Goal: Information Seeking & Learning: Understand process/instructions

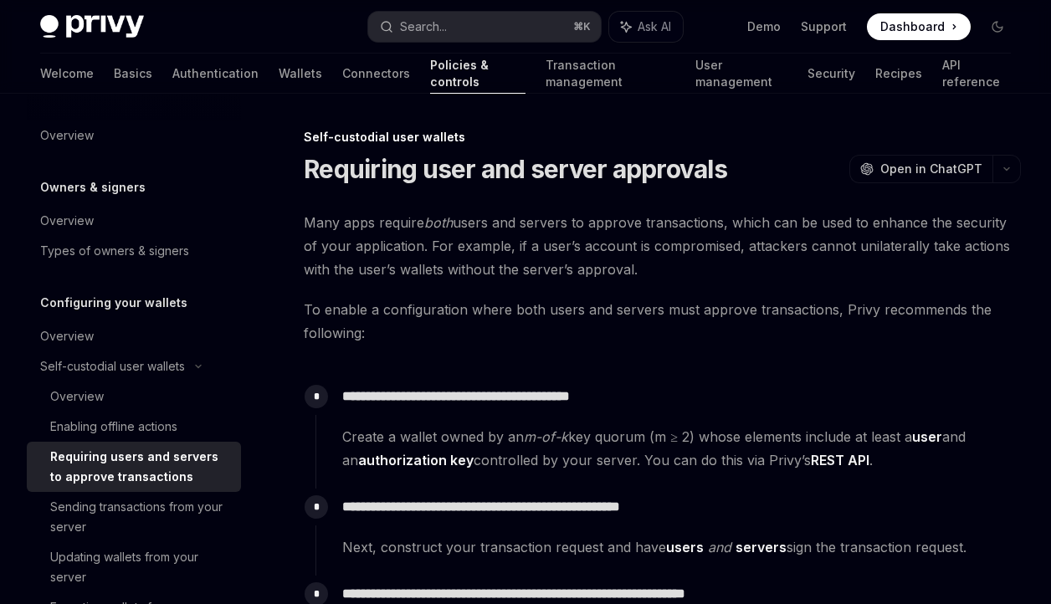
scroll to position [116, 0]
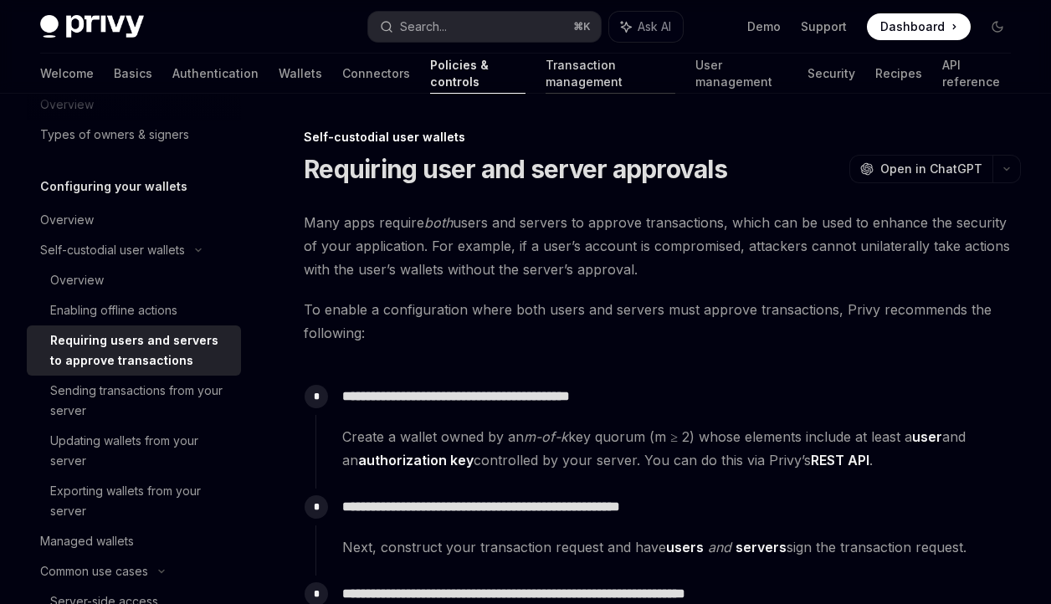
click at [565, 72] on link "Transaction management" at bounding box center [610, 74] width 130 height 40
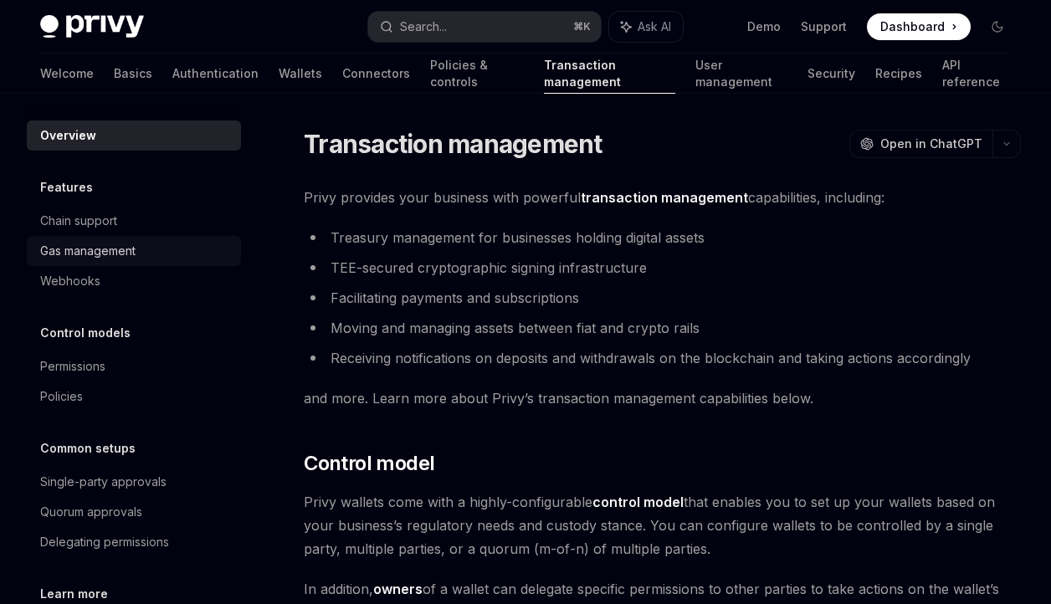
click at [136, 250] on div "Gas management" at bounding box center [87, 251] width 95 height 20
click at [114, 252] on div "Gas management" at bounding box center [87, 251] width 95 height 20
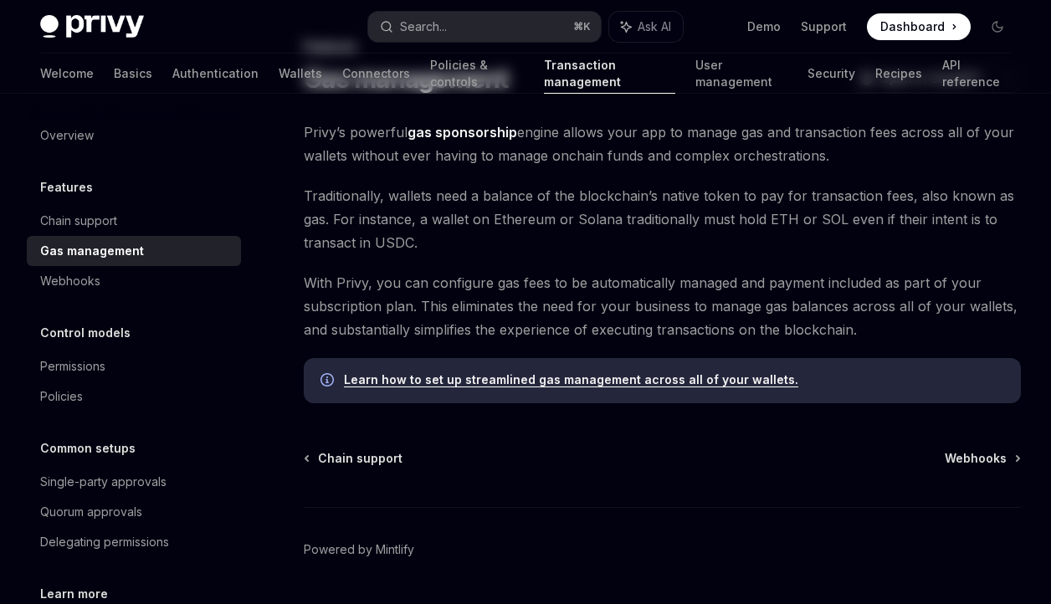
scroll to position [96, 0]
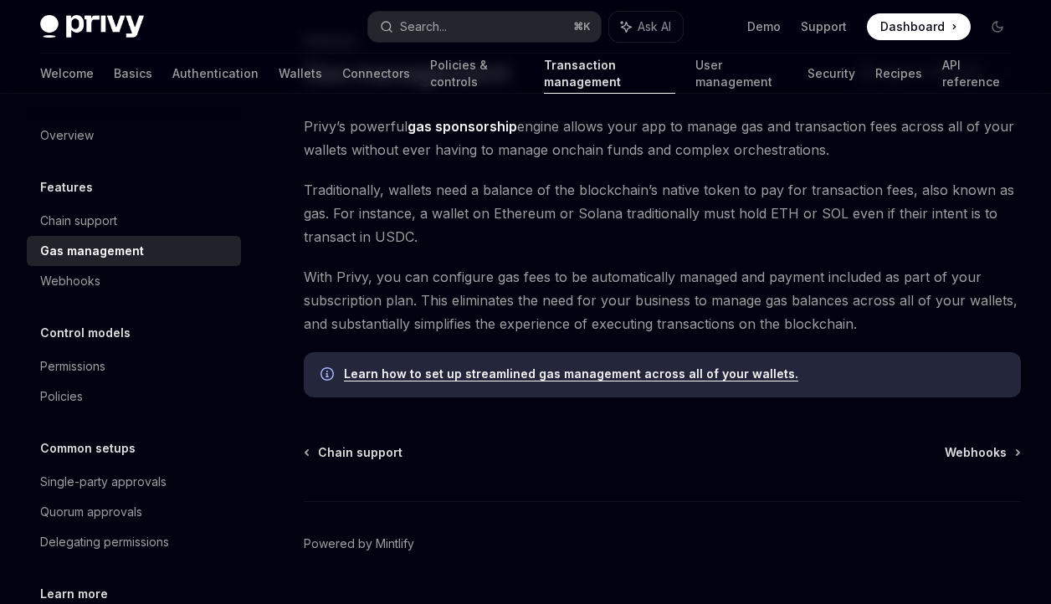
click at [458, 373] on link "Learn how to set up streamlined gas management across all of your wallets." at bounding box center [571, 373] width 454 height 15
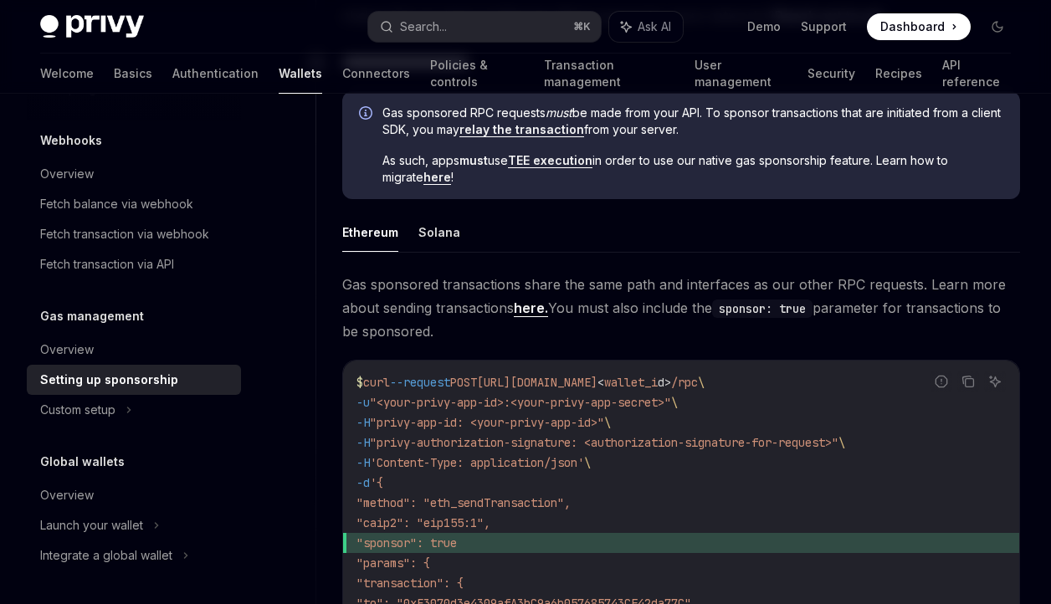
scroll to position [995, 0]
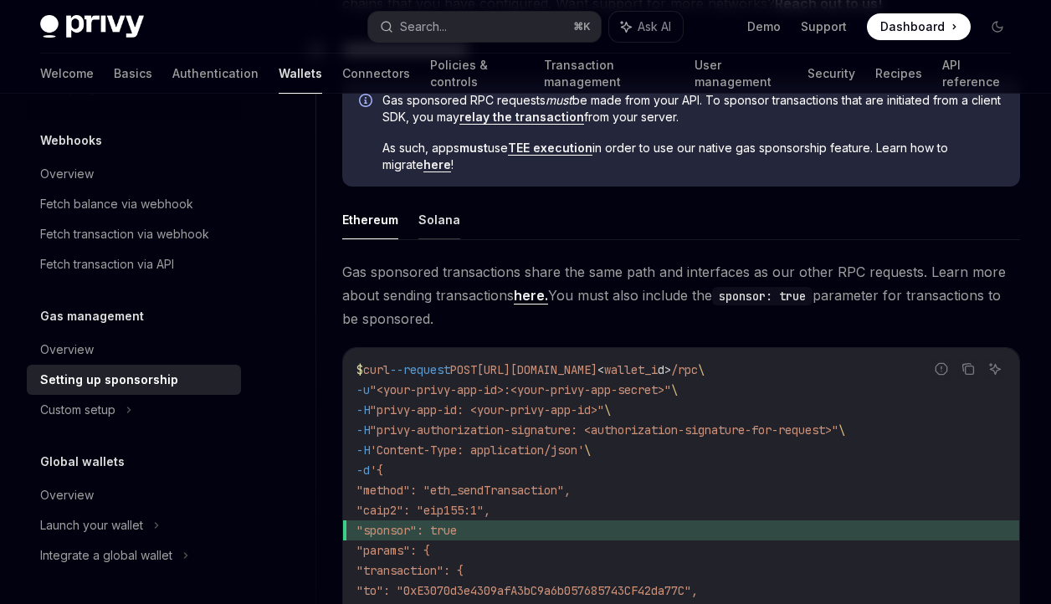
click at [426, 217] on button "Solana" at bounding box center [439, 219] width 42 height 39
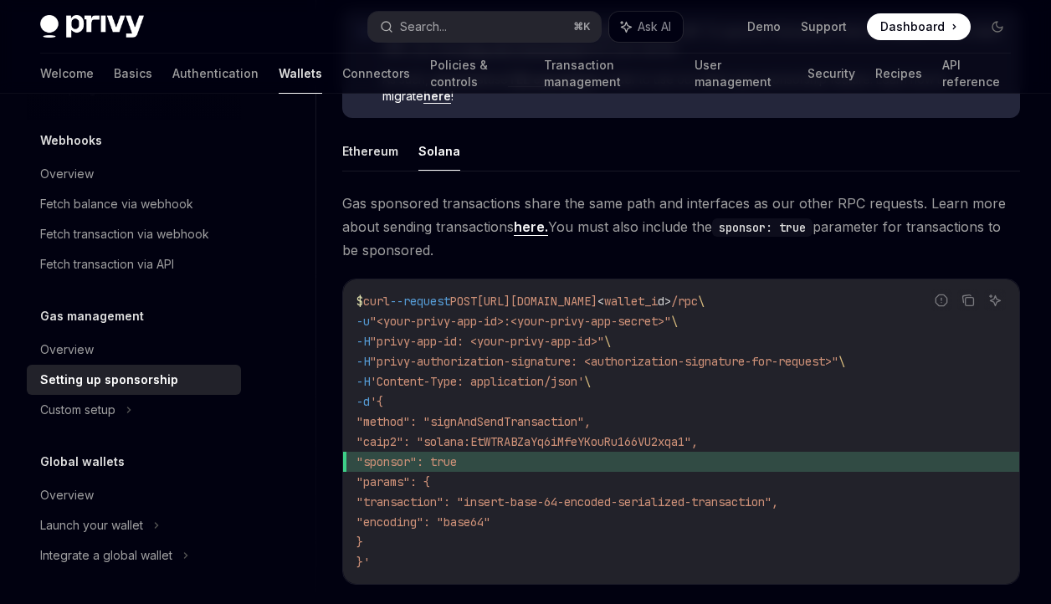
scroll to position [1069, 0]
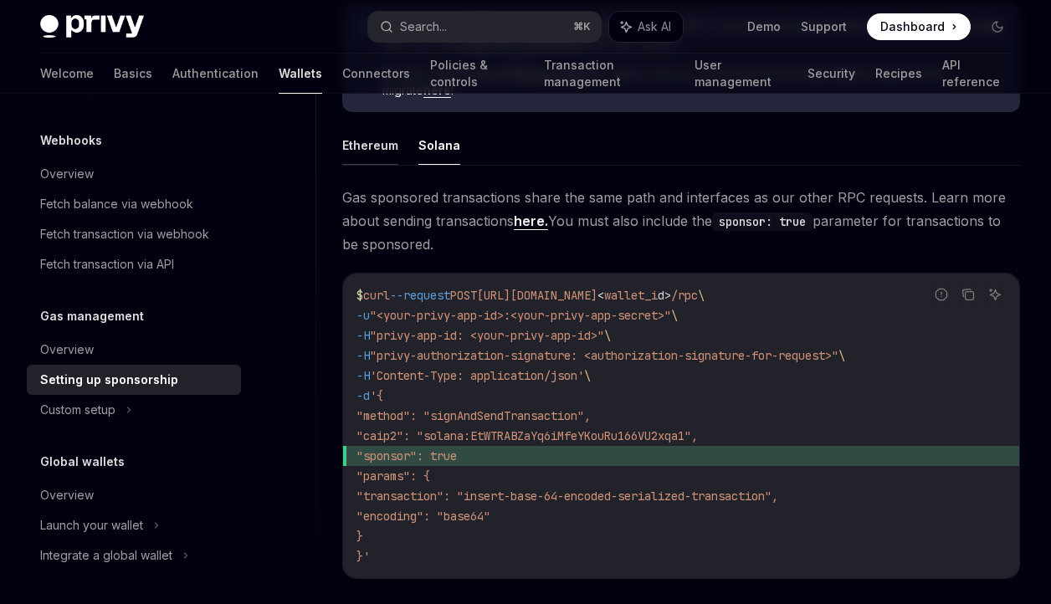
click at [376, 152] on button "Ethereum" at bounding box center [370, 144] width 56 height 39
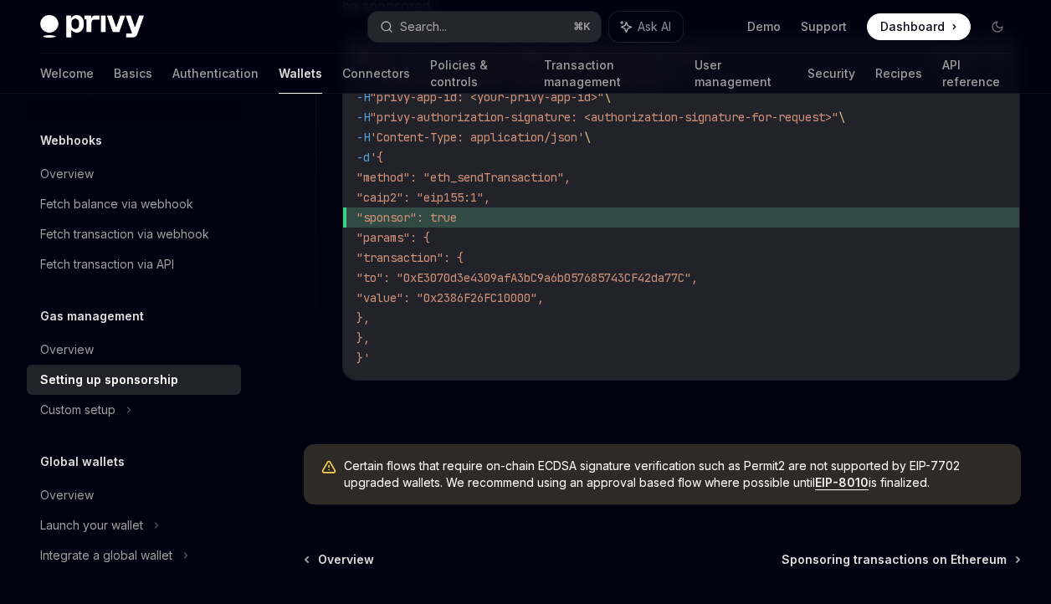
scroll to position [1316, 0]
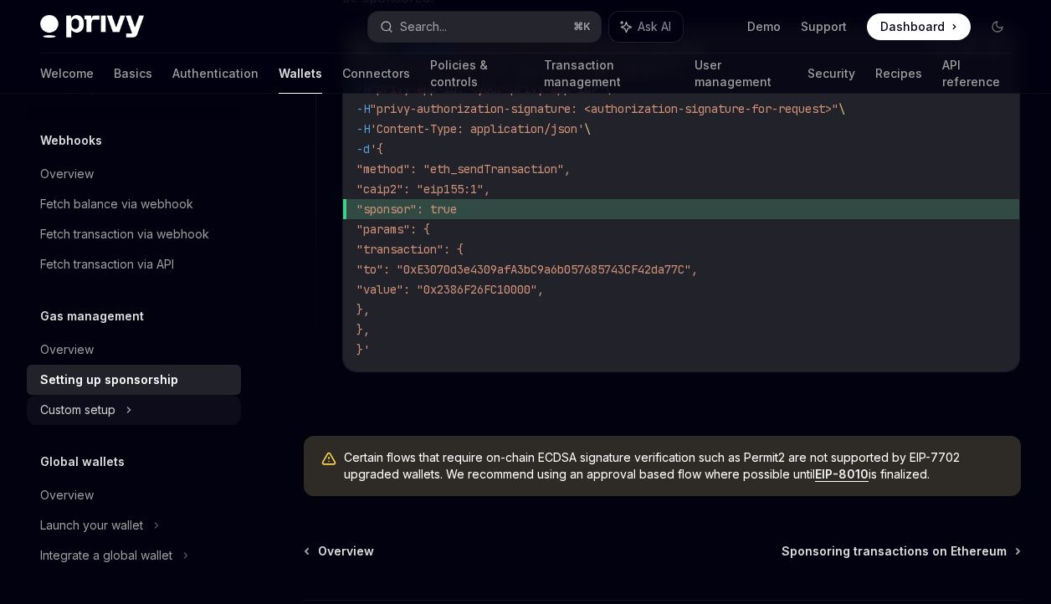
click at [117, 411] on div "Custom setup" at bounding box center [134, 410] width 214 height 30
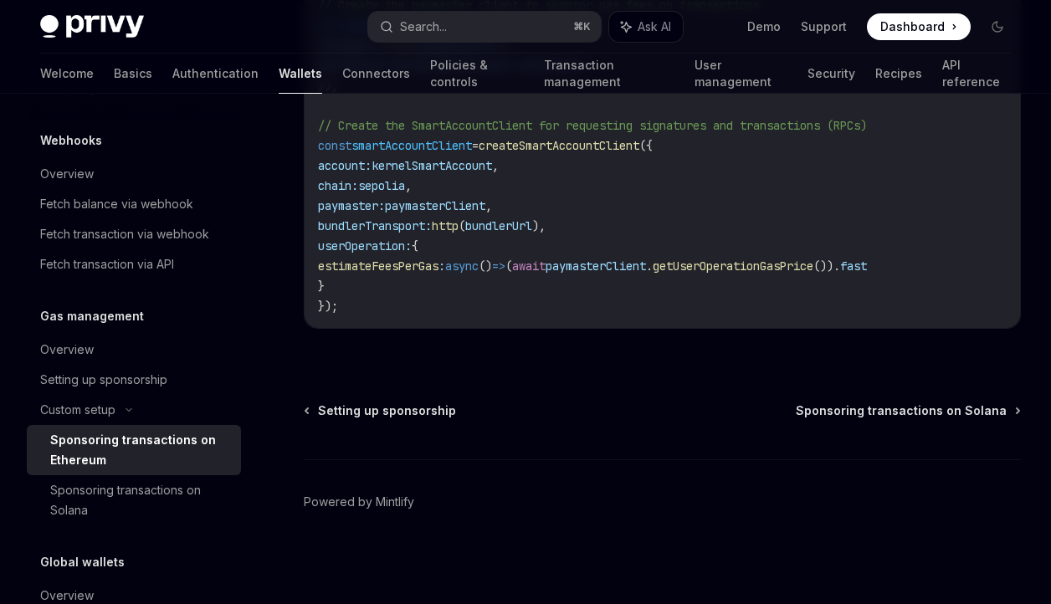
scroll to position [2228, 0]
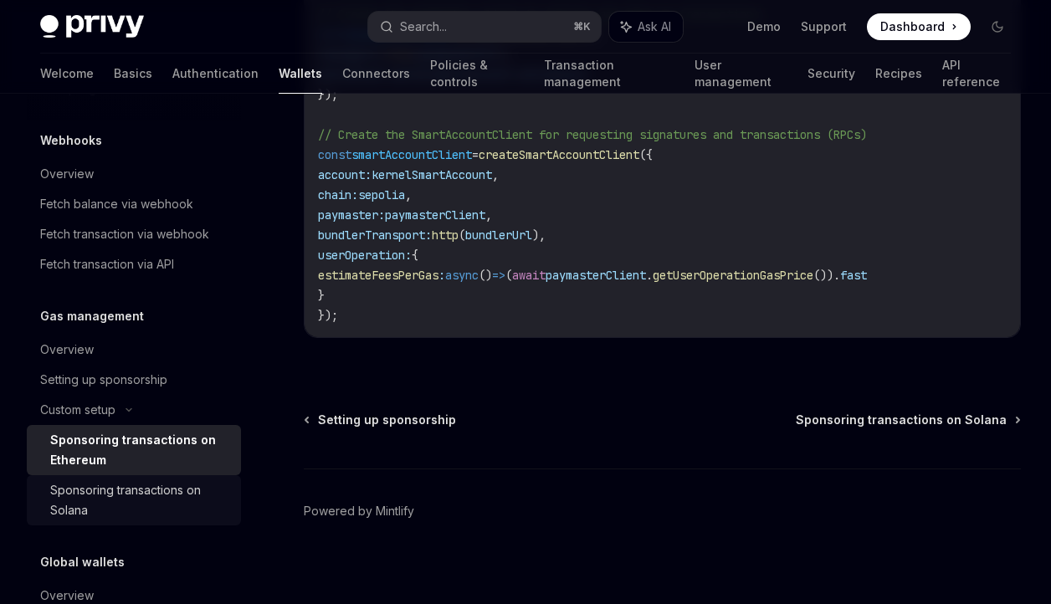
click at [178, 502] on div "Sponsoring transactions on Solana" at bounding box center [140, 500] width 181 height 40
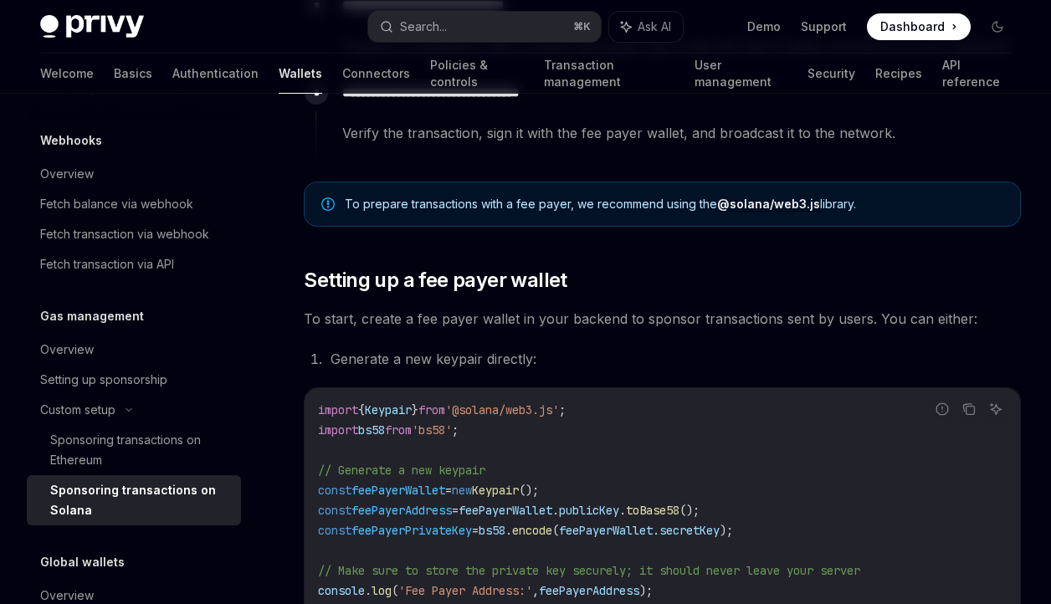
scroll to position [879, 0]
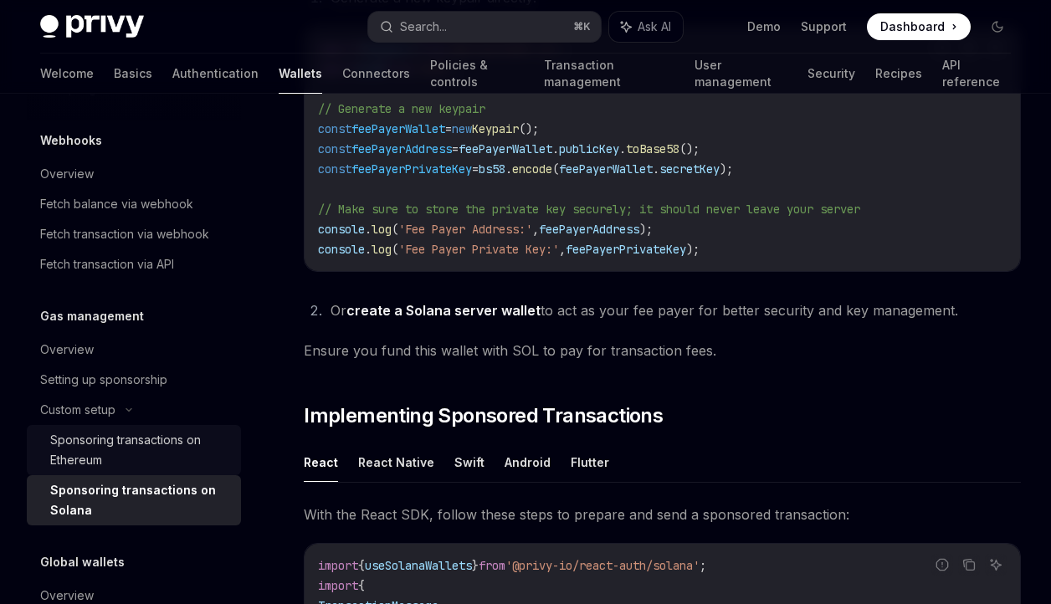
click at [131, 443] on div "Sponsoring transactions on Ethereum" at bounding box center [140, 450] width 181 height 40
click at [147, 445] on div "Sponsoring transactions on Ethereum" at bounding box center [140, 450] width 181 height 40
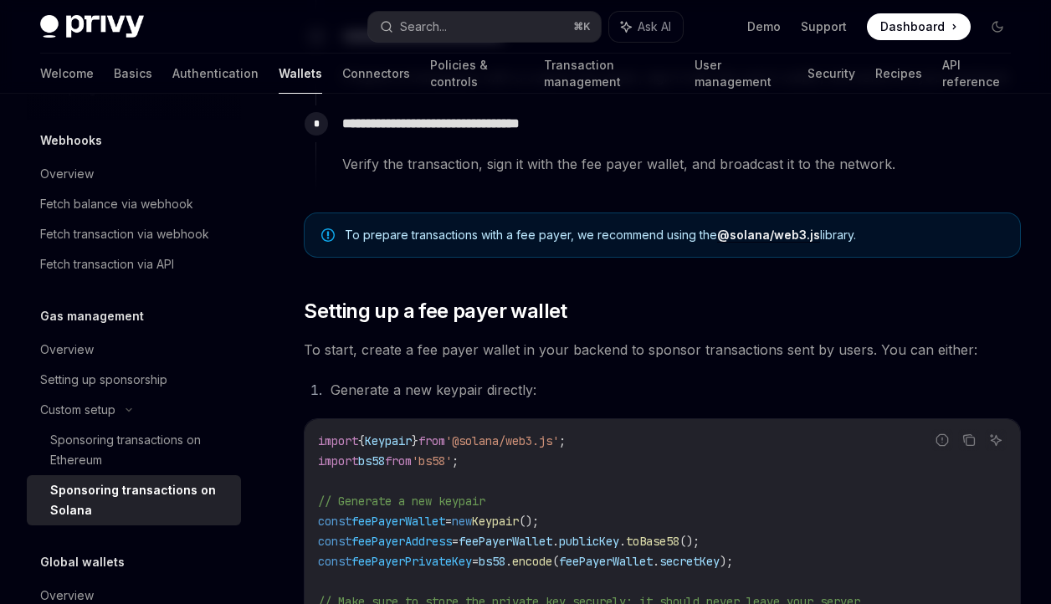
scroll to position [0, 0]
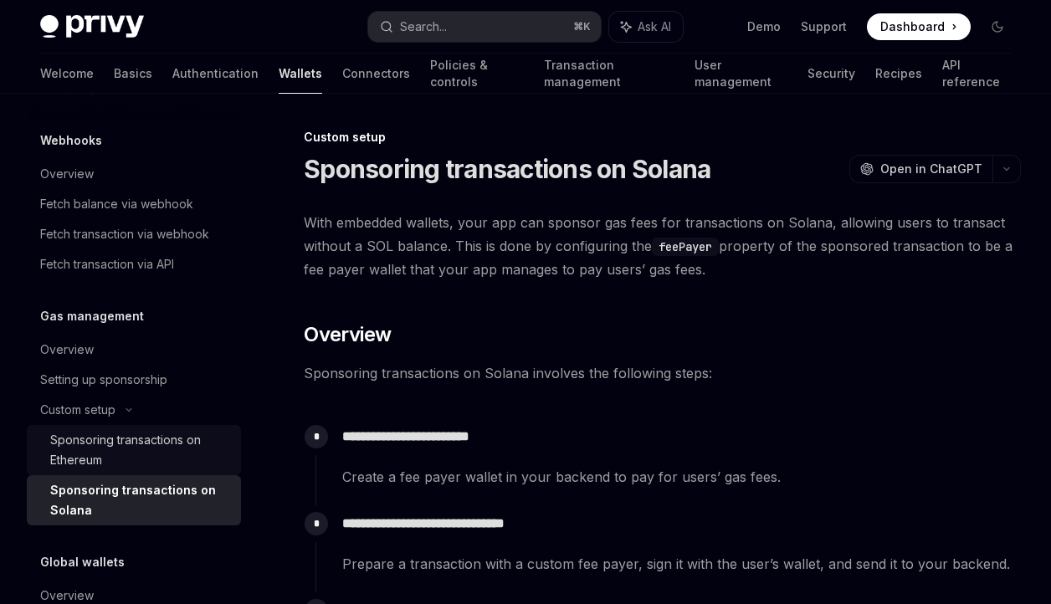
click at [95, 435] on div "Sponsoring transactions on Ethereum" at bounding box center [140, 450] width 181 height 40
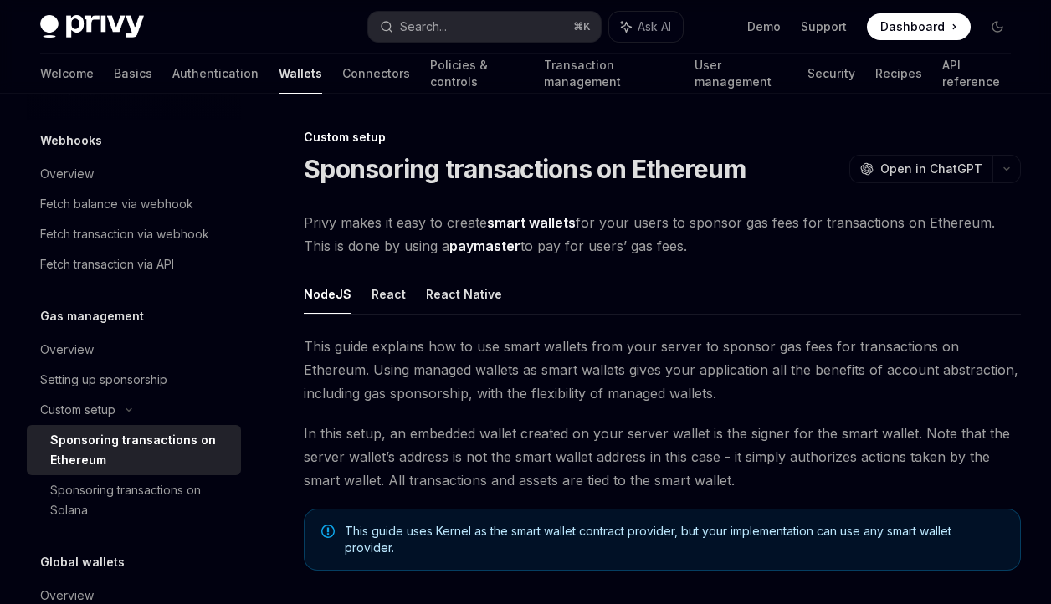
click at [159, 450] on div "Sponsoring transactions on Ethereum" at bounding box center [140, 450] width 181 height 40
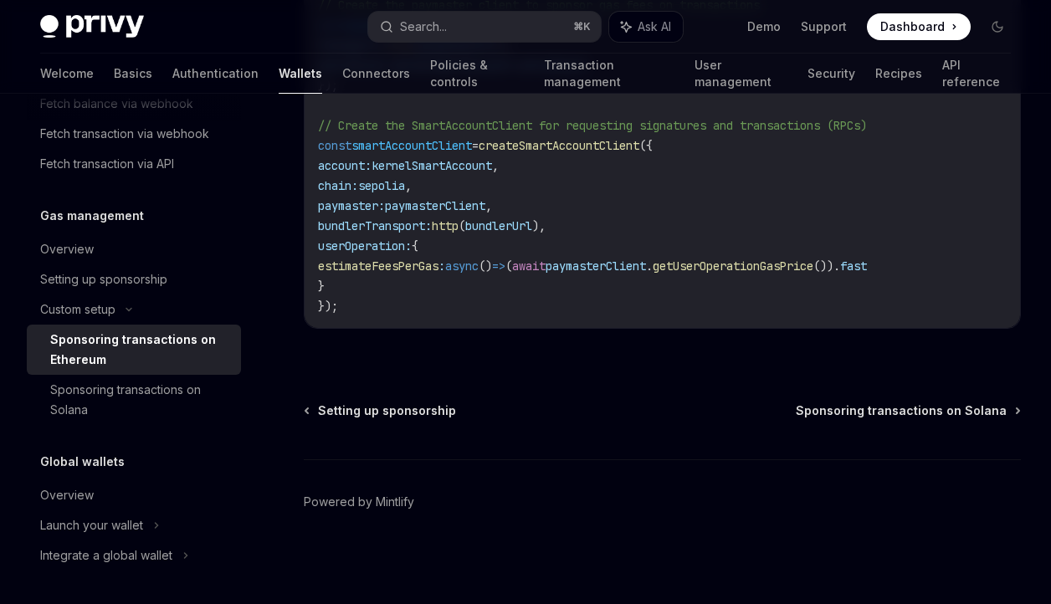
scroll to position [888, 0]
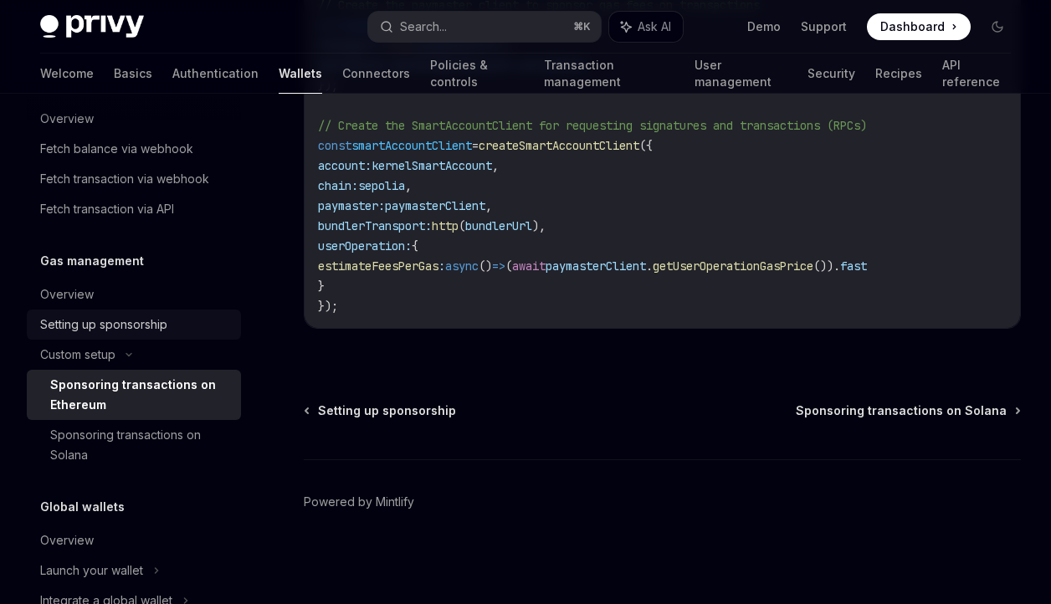
click at [98, 330] on div "Setting up sponsorship" at bounding box center [103, 325] width 127 height 20
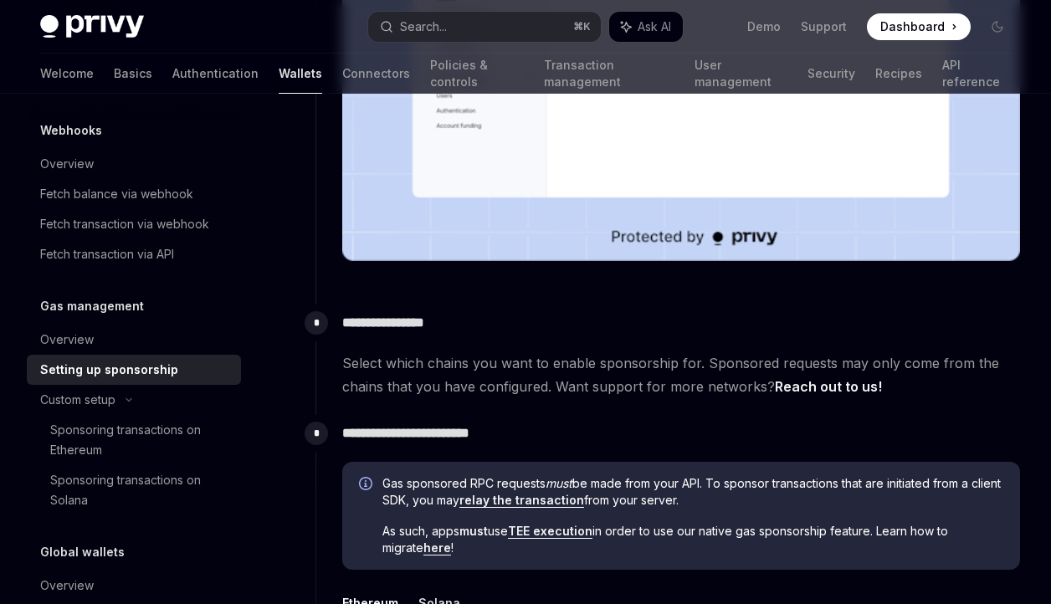
scroll to position [831, 0]
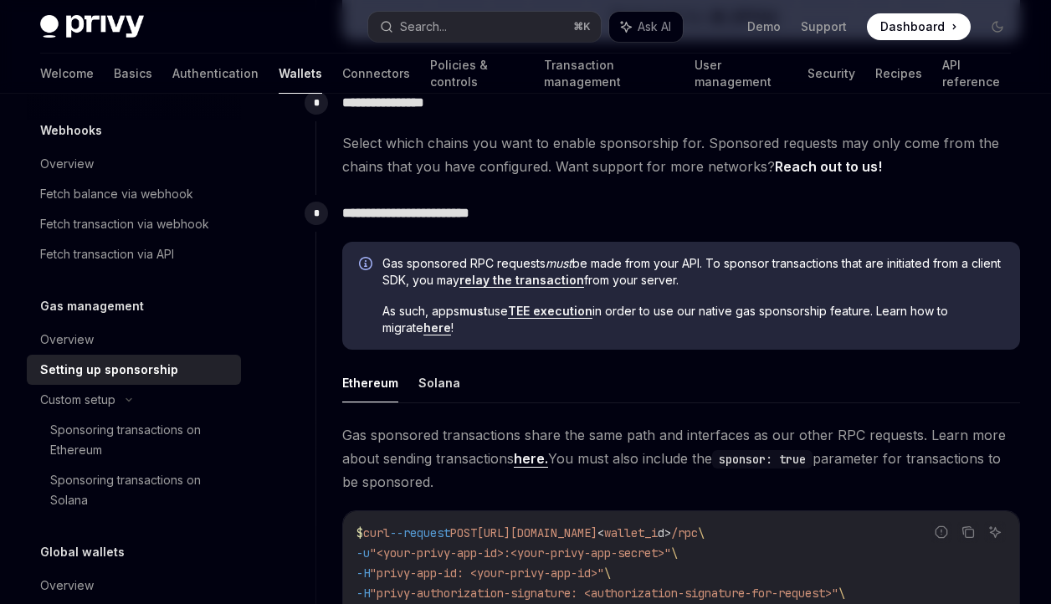
click at [581, 274] on link "relay the transaction" at bounding box center [521, 280] width 125 height 15
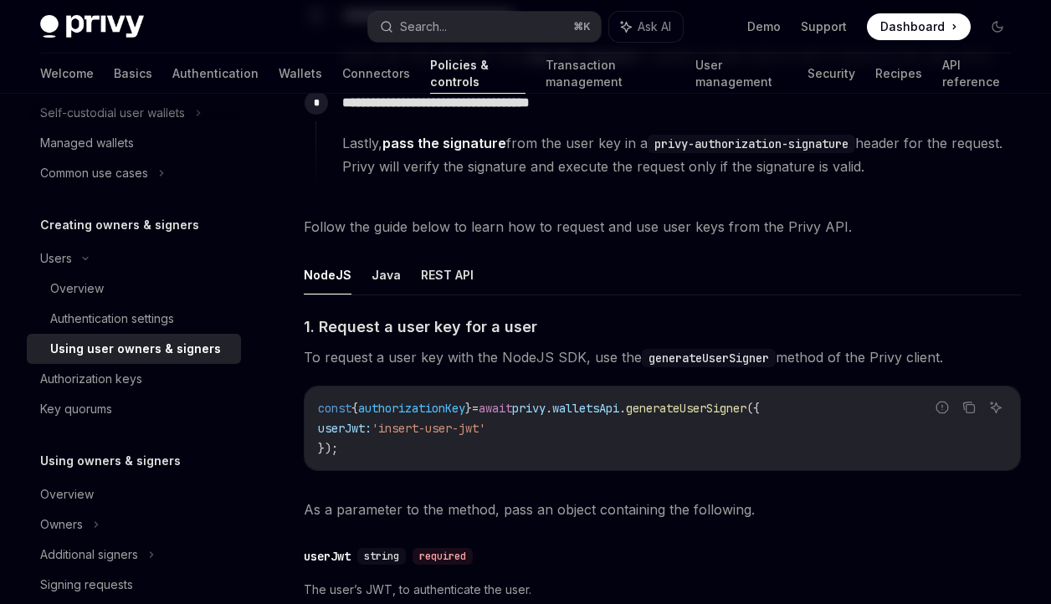
scroll to position [390, 0]
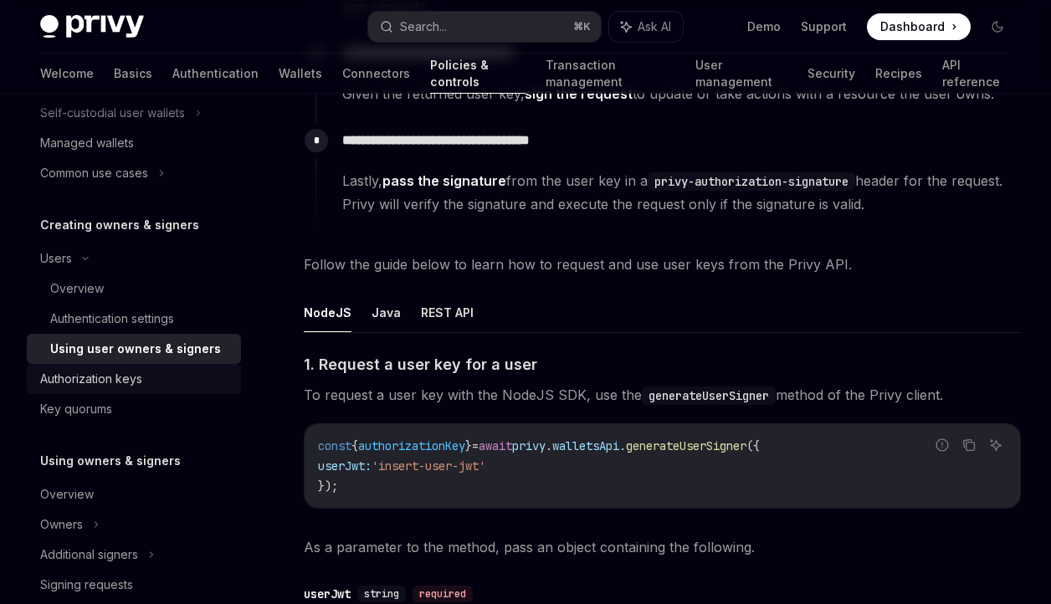
click at [112, 381] on div "Authorization keys" at bounding box center [91, 379] width 102 height 20
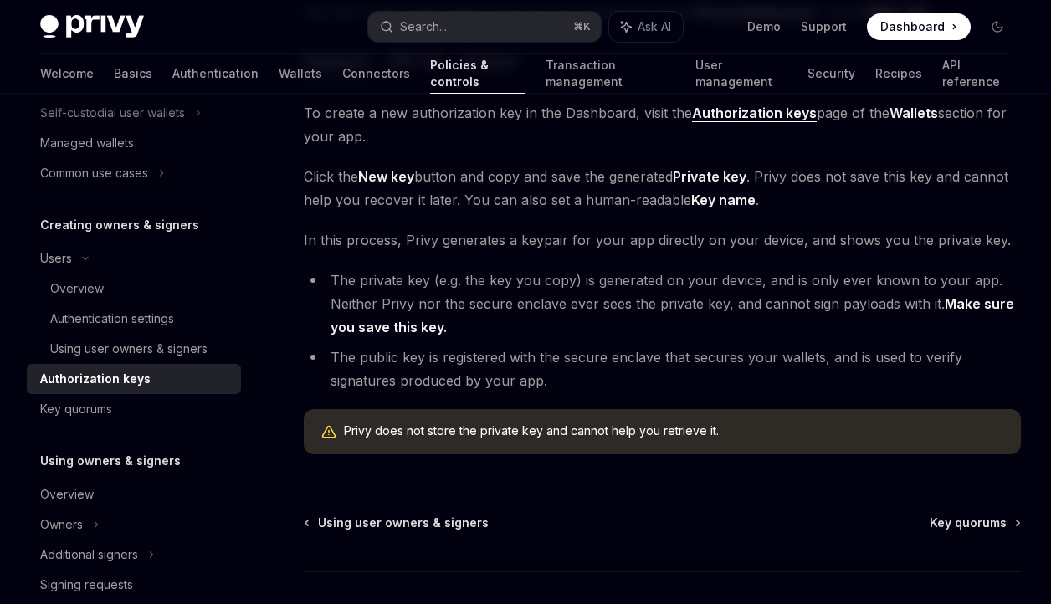
scroll to position [23, 0]
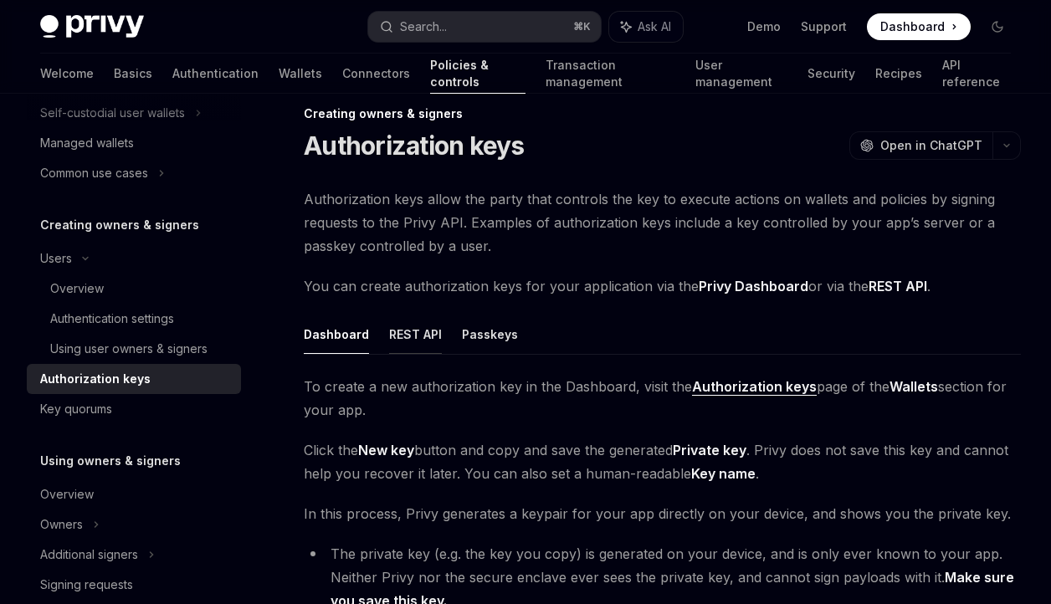
click at [427, 334] on button "REST API" at bounding box center [415, 334] width 53 height 39
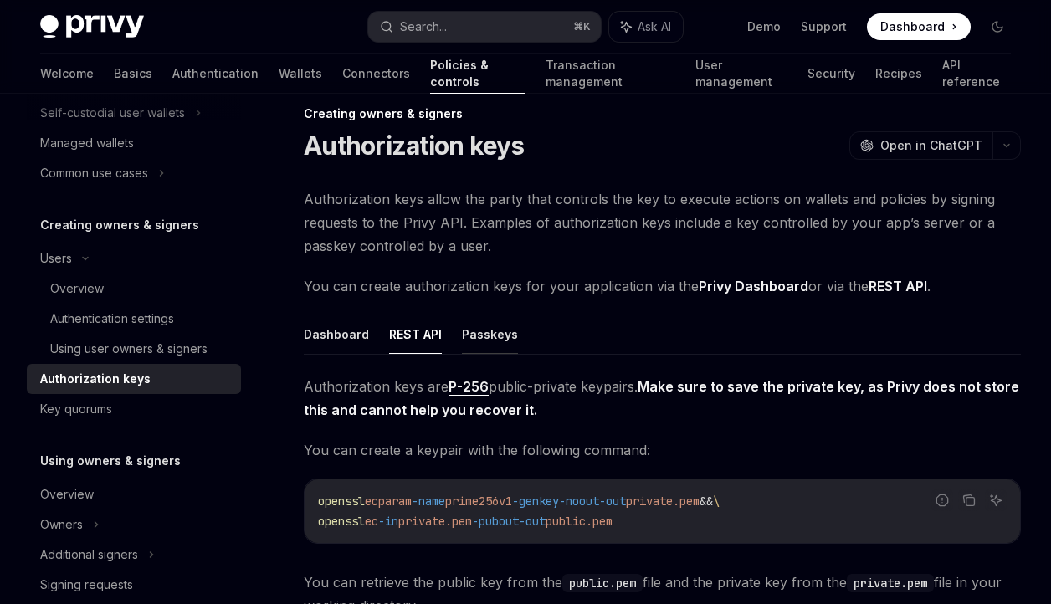
click at [479, 335] on button "Passkeys" at bounding box center [490, 334] width 56 height 39
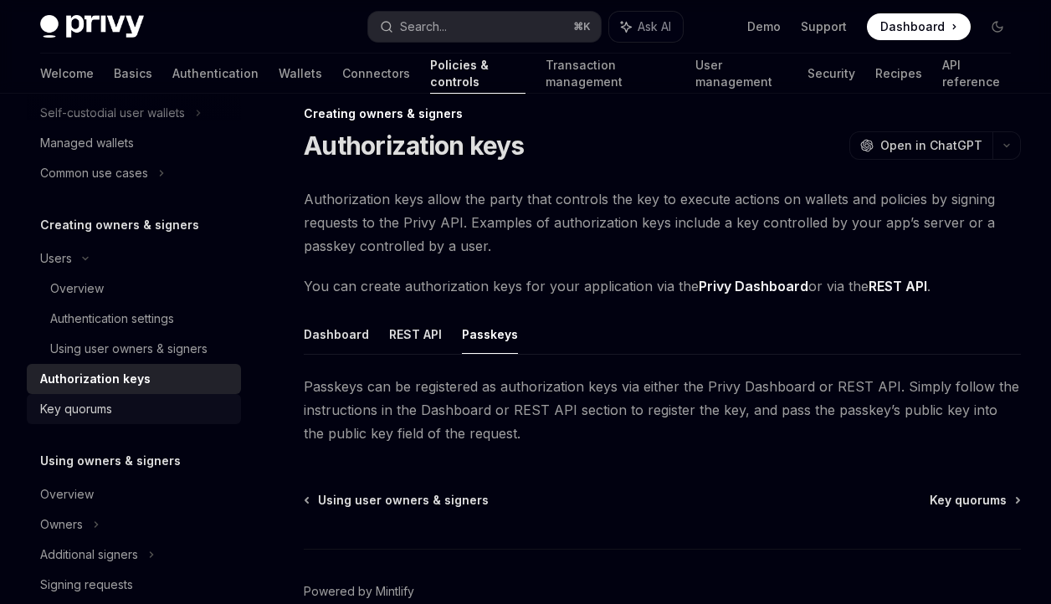
click at [115, 400] on div "Key quorums" at bounding box center [135, 409] width 191 height 20
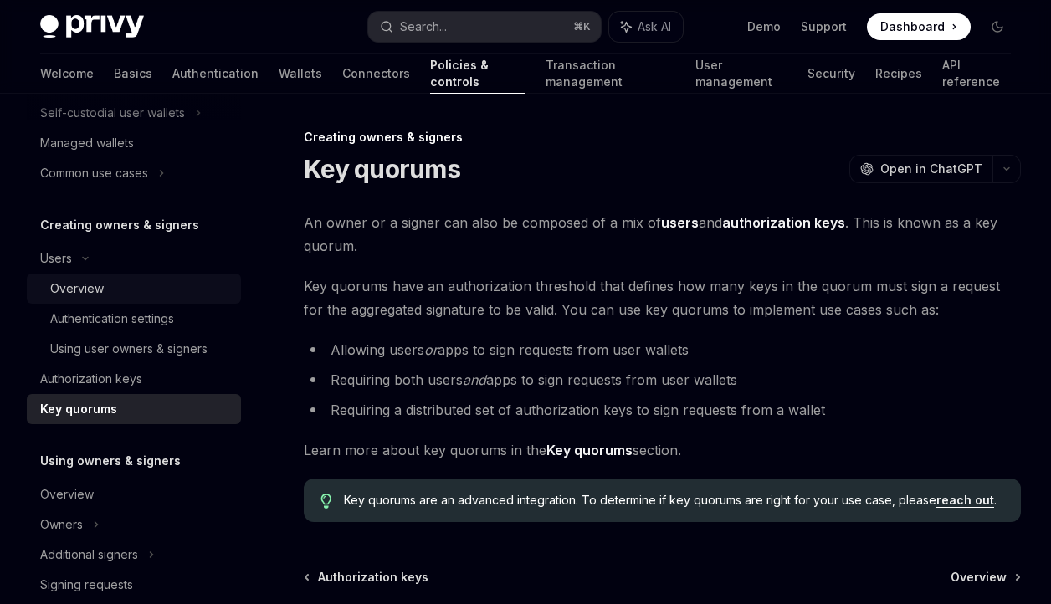
click at [101, 285] on div "Overview" at bounding box center [77, 289] width 54 height 20
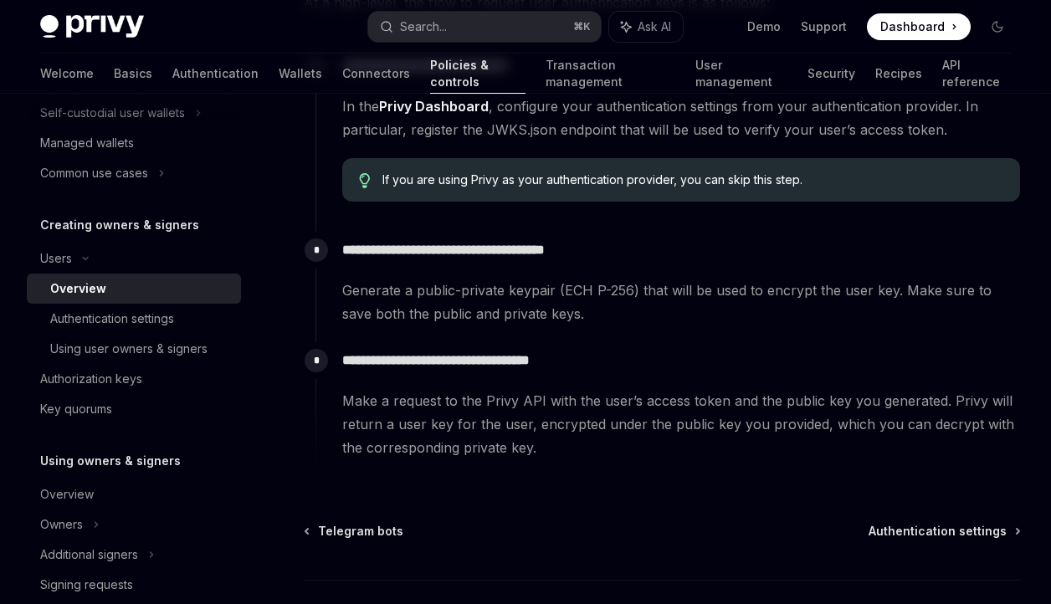
scroll to position [676, 0]
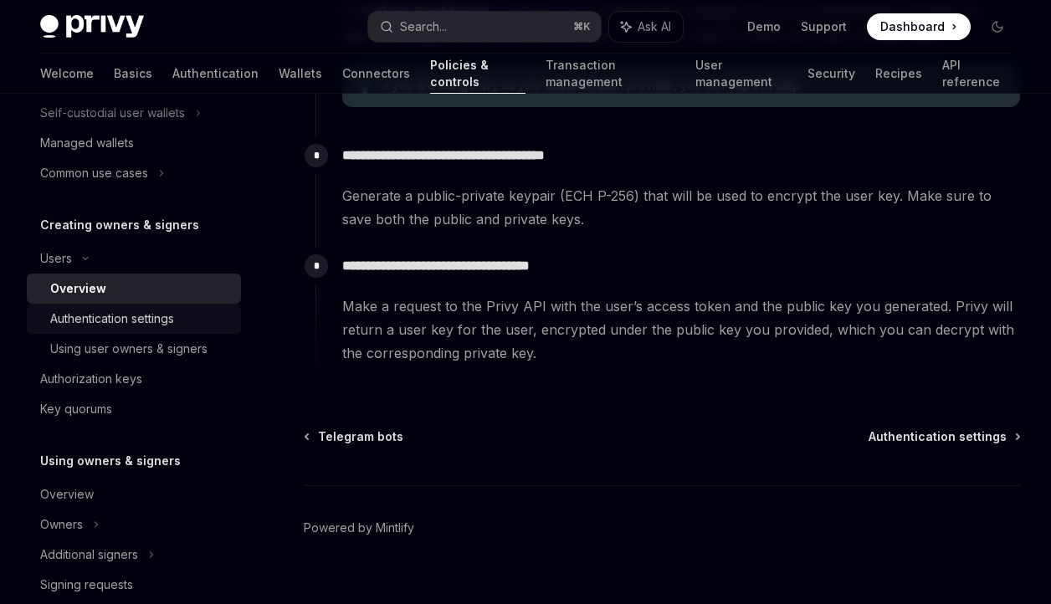
click at [98, 315] on div "Authentication settings" at bounding box center [112, 319] width 124 height 20
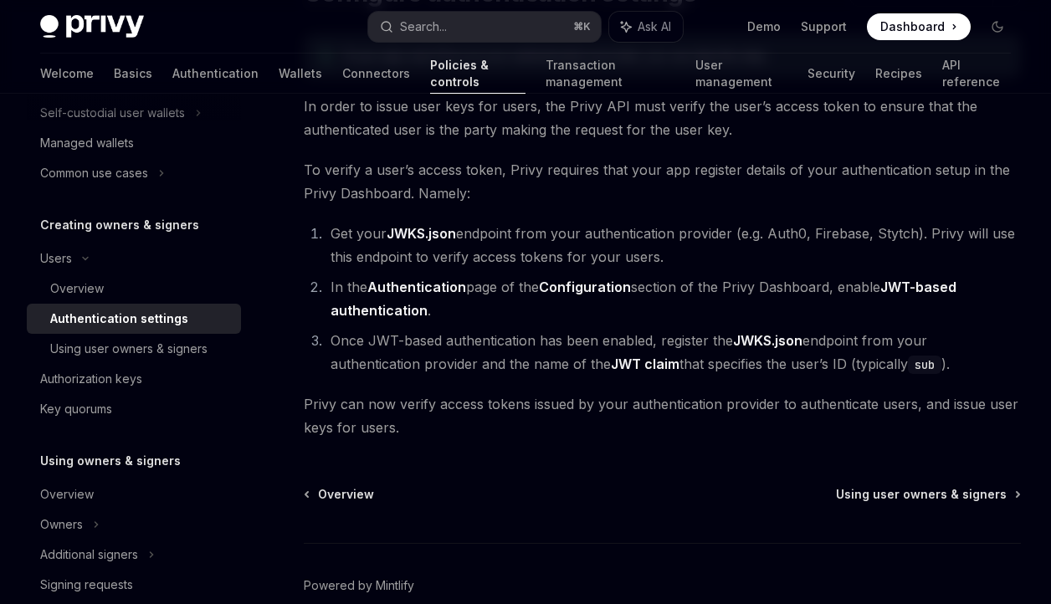
scroll to position [260, 0]
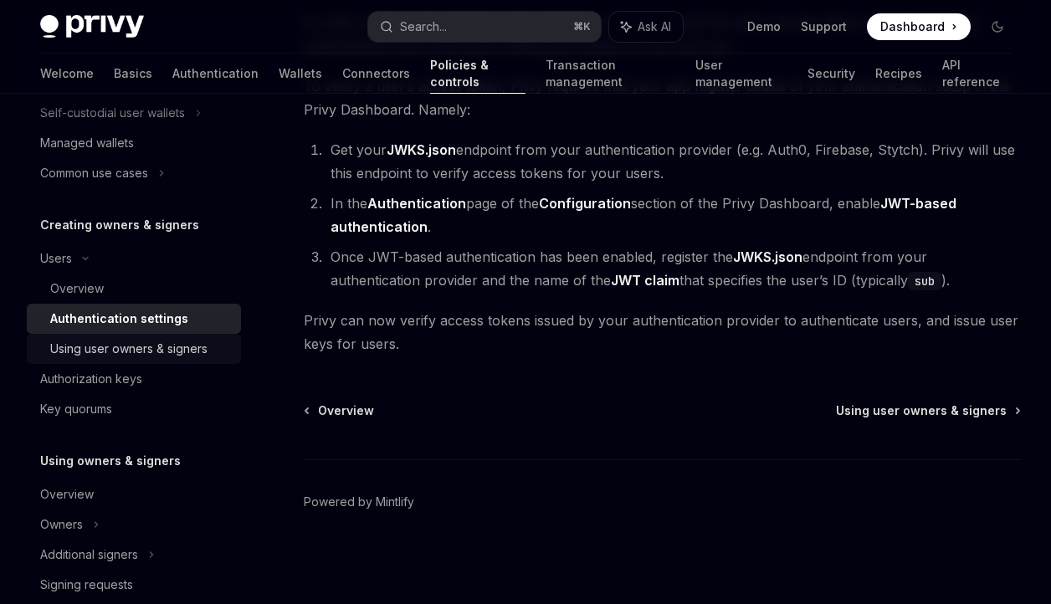
click at [123, 345] on div "Using user owners & signers" at bounding box center [128, 349] width 157 height 20
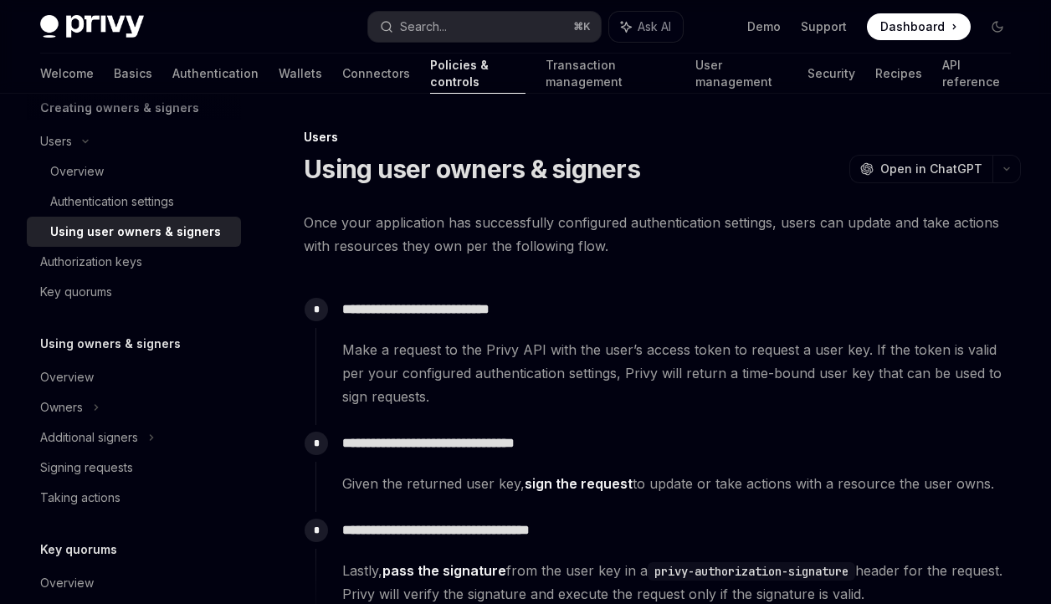
scroll to position [382, 0]
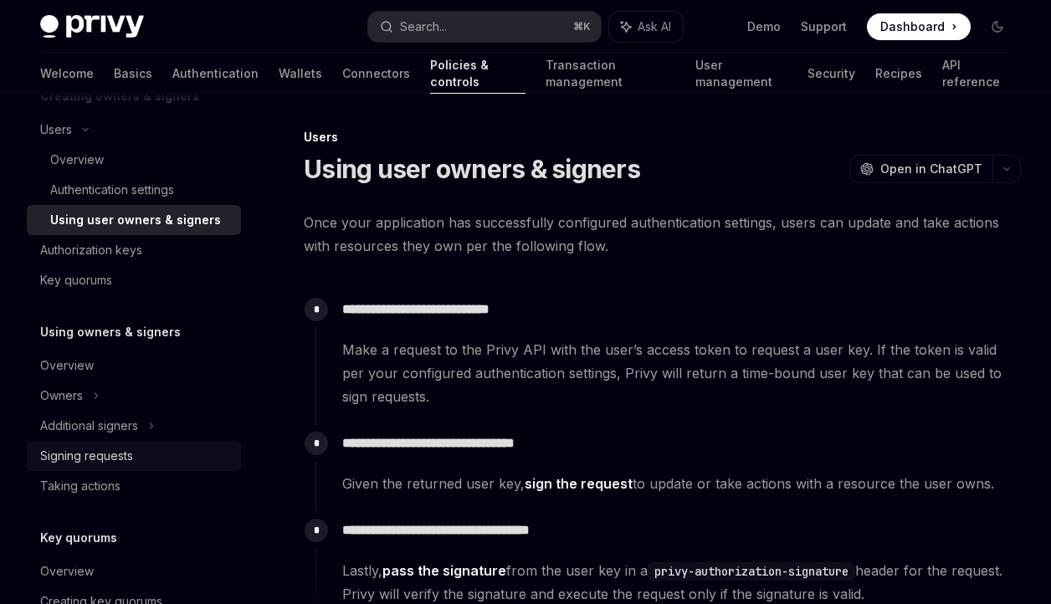
click at [95, 459] on div "Signing requests" at bounding box center [86, 456] width 93 height 20
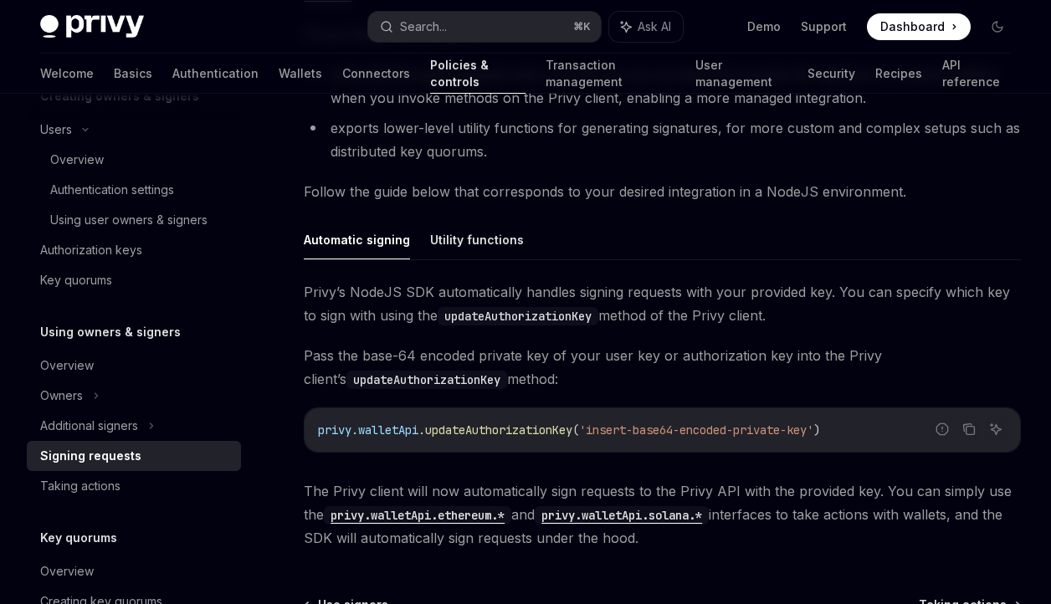
scroll to position [378, 0]
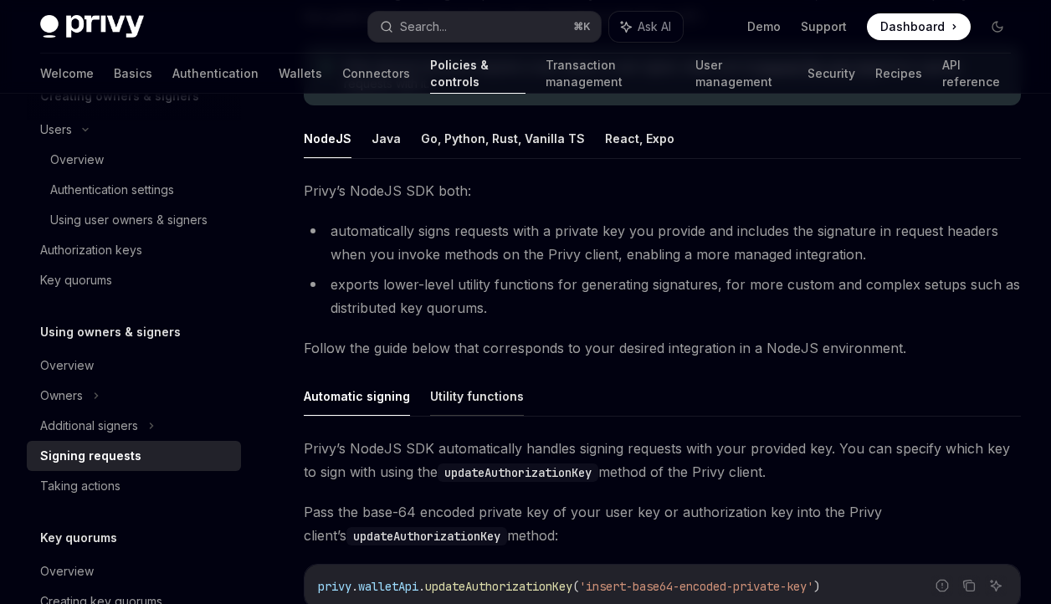
click at [454, 402] on button "Utility functions" at bounding box center [477, 395] width 94 height 39
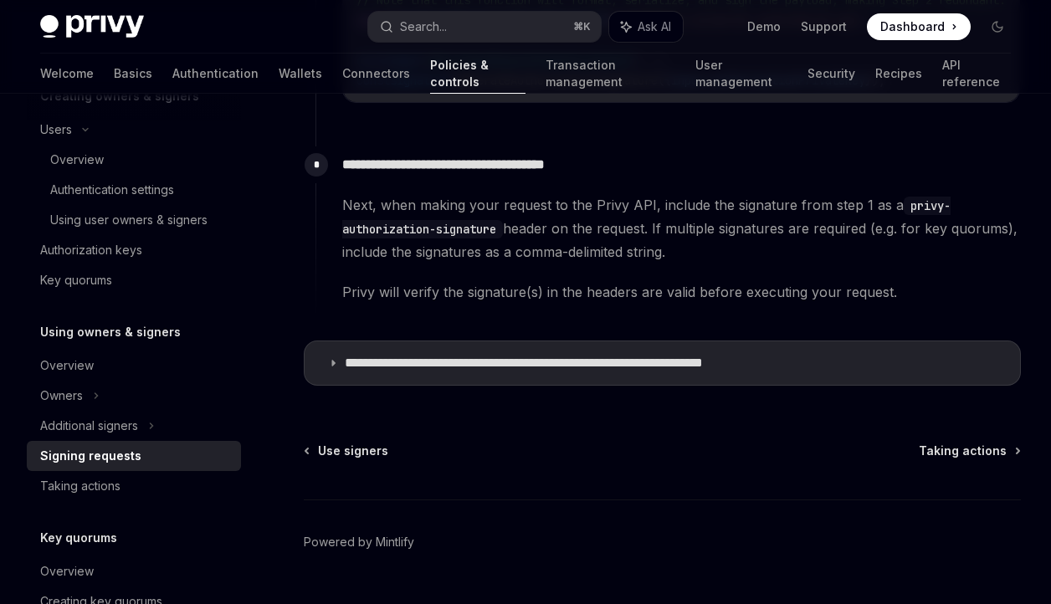
scroll to position [1057, 0]
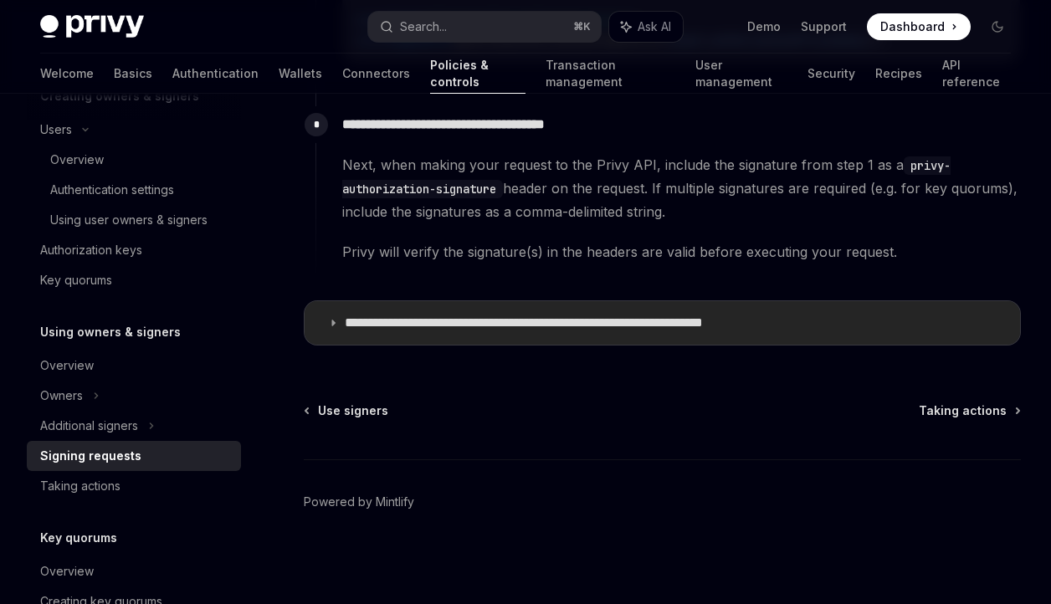
click at [459, 331] on summary "**********" at bounding box center [661, 322] width 715 height 43
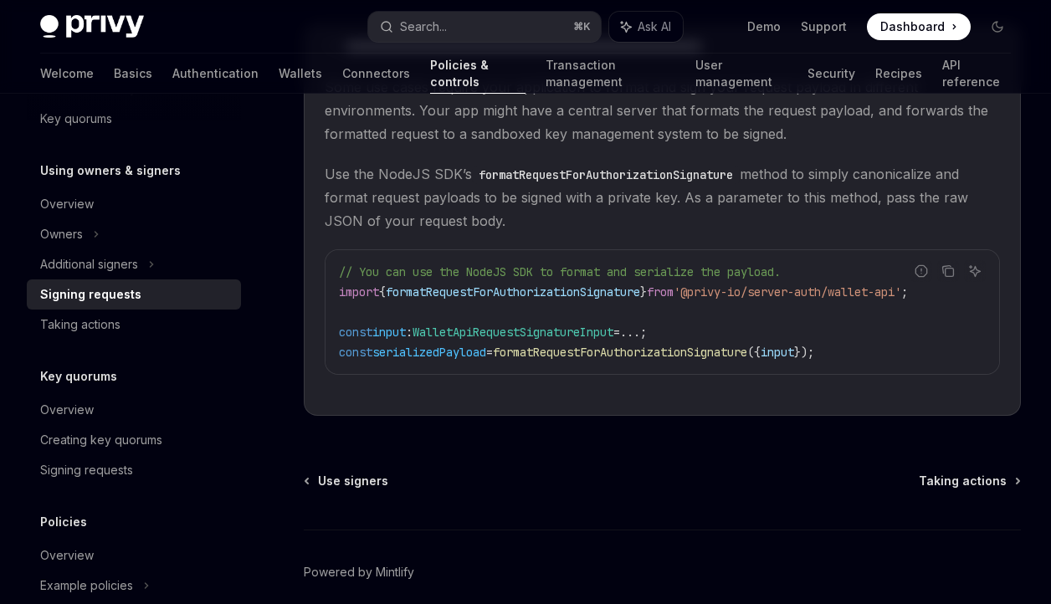
scroll to position [664, 0]
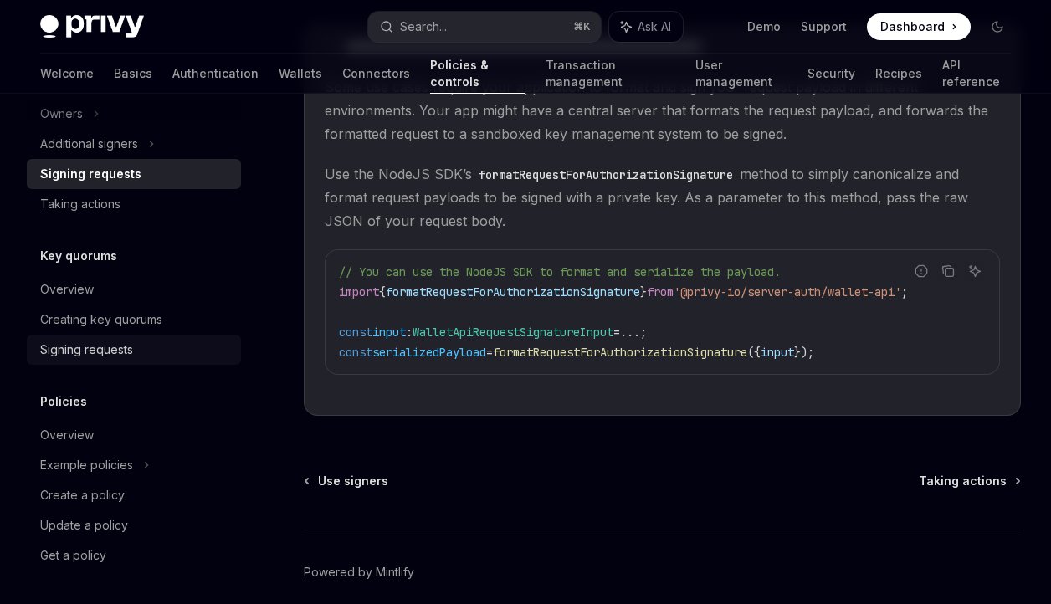
click at [121, 347] on div "Signing requests" at bounding box center [86, 350] width 93 height 20
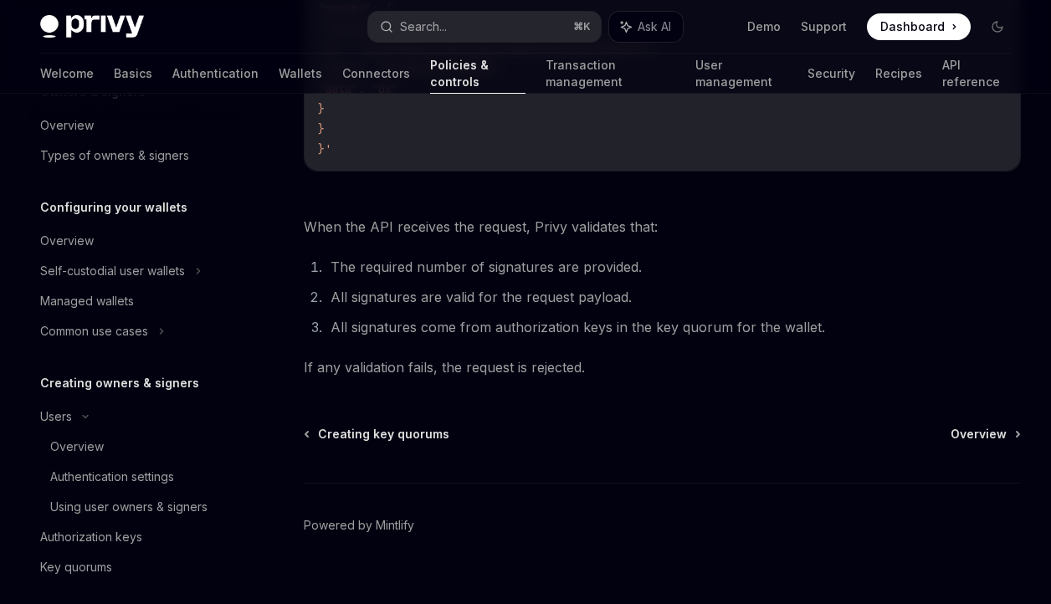
scroll to position [89, 0]
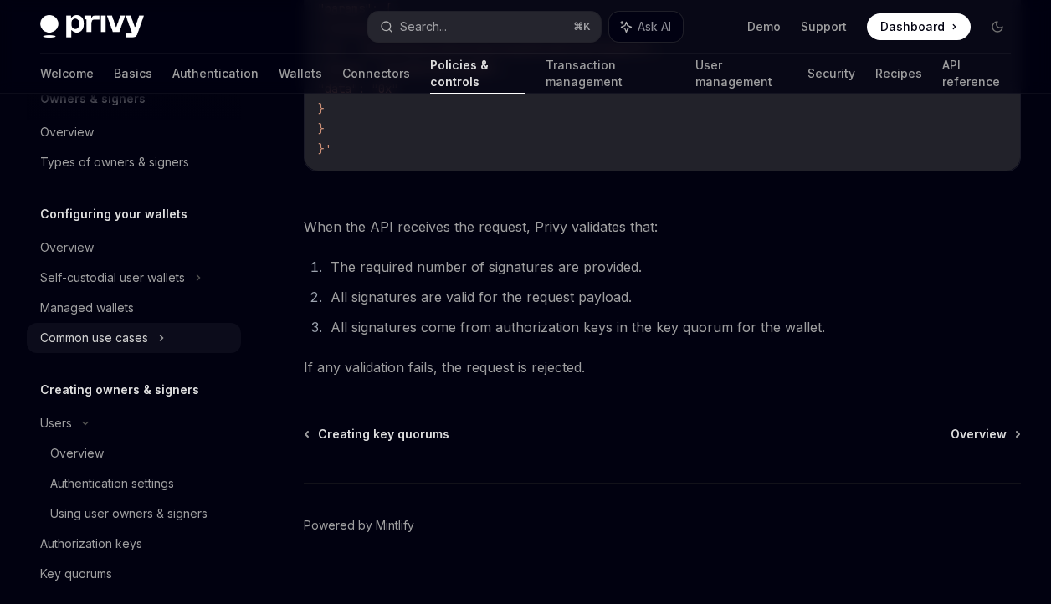
click at [146, 328] on div "Common use cases" at bounding box center [94, 338] width 108 height 20
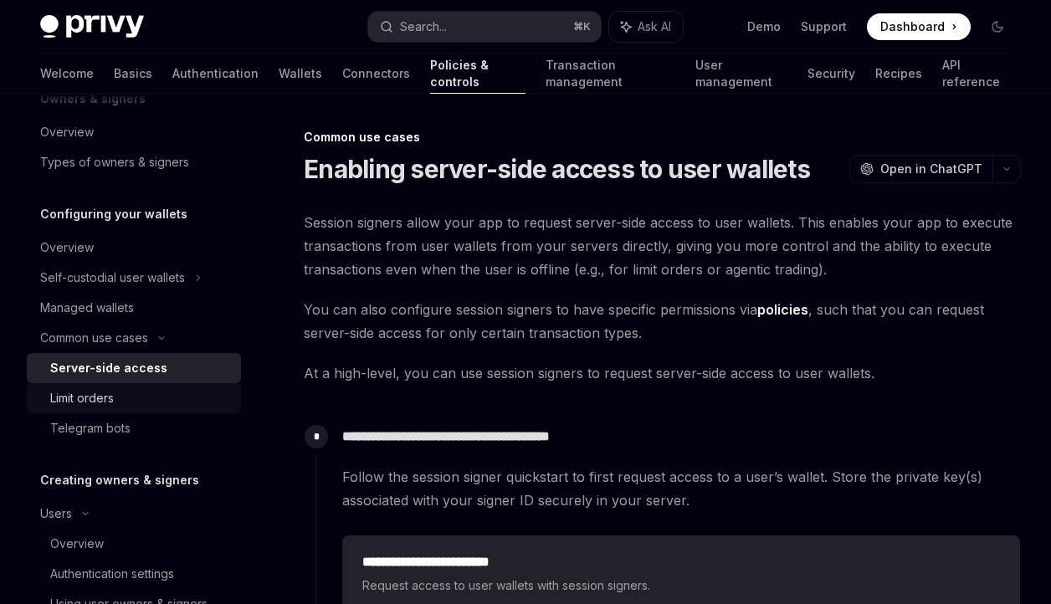
click at [123, 386] on link "Limit orders" at bounding box center [134, 398] width 214 height 30
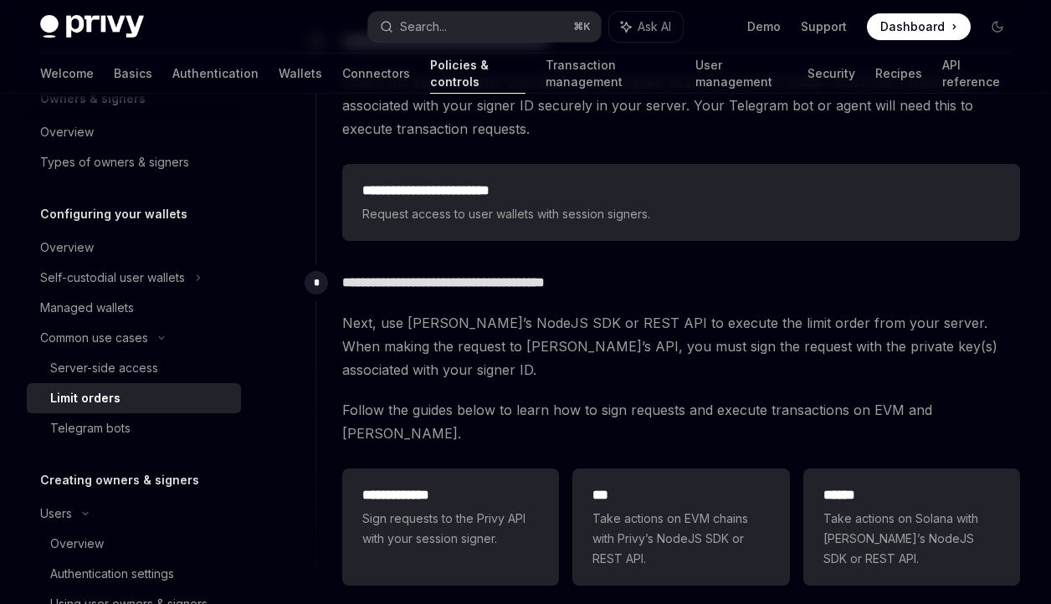
scroll to position [381, 0]
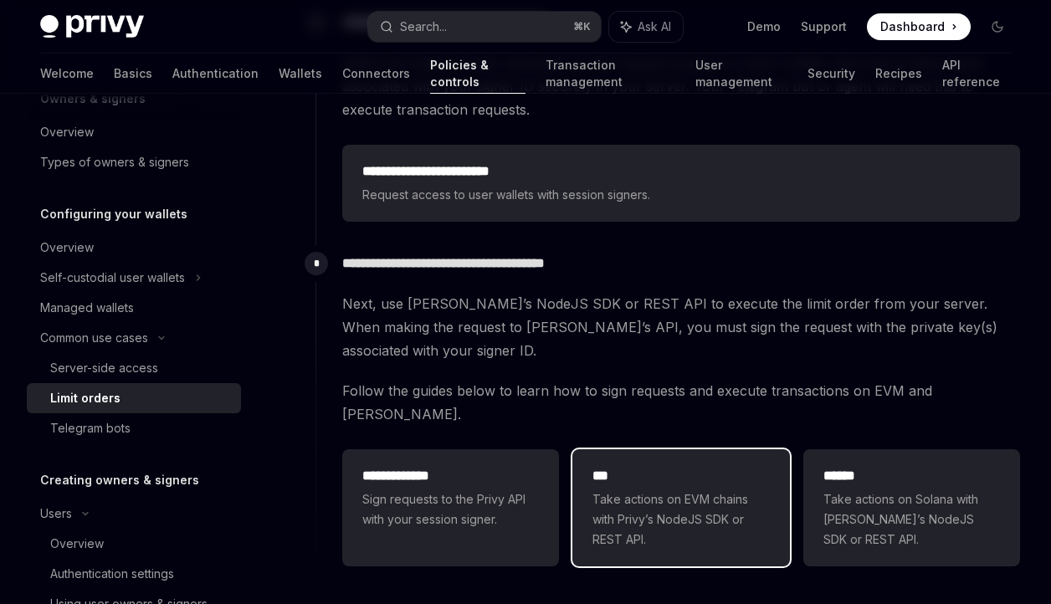
click at [651, 493] on span "Take actions on EVM chains with Privy’s NodeJS SDK or REST API." at bounding box center [680, 519] width 177 height 60
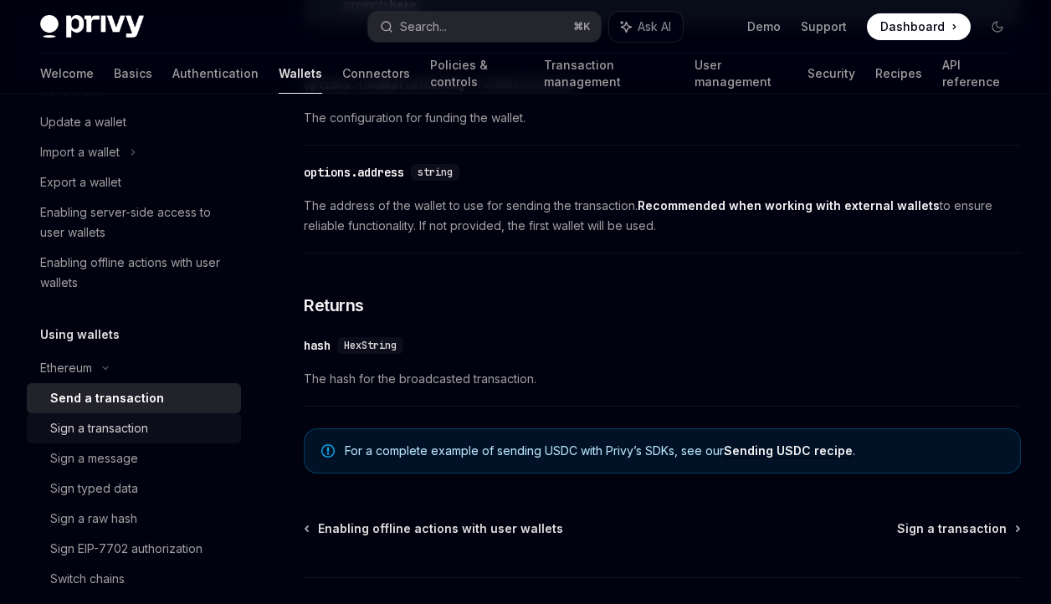
scroll to position [205, 0]
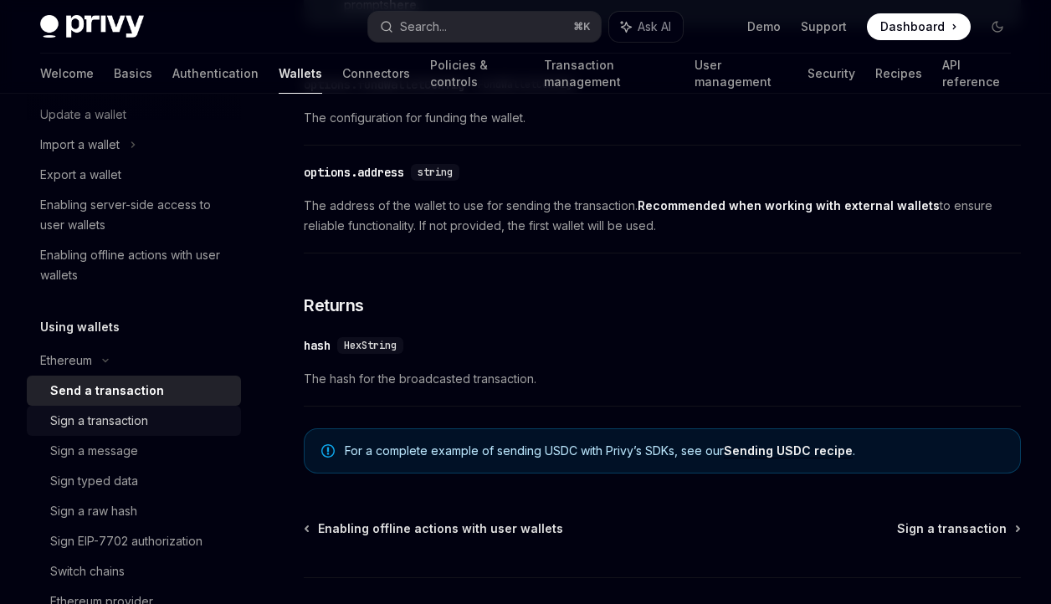
click at [145, 418] on div "Sign a transaction" at bounding box center [99, 421] width 98 height 20
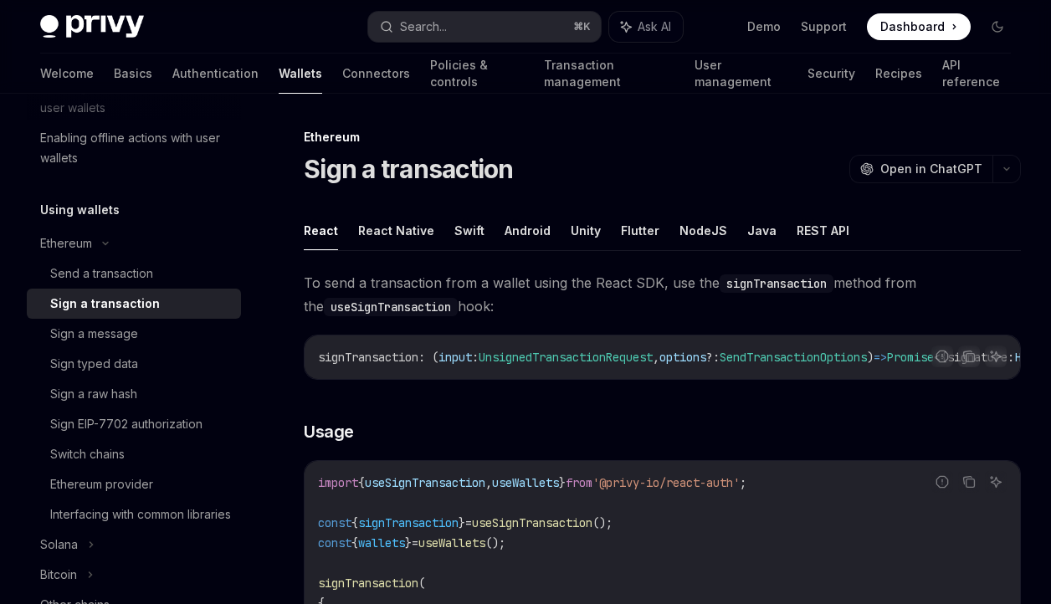
scroll to position [335, 0]
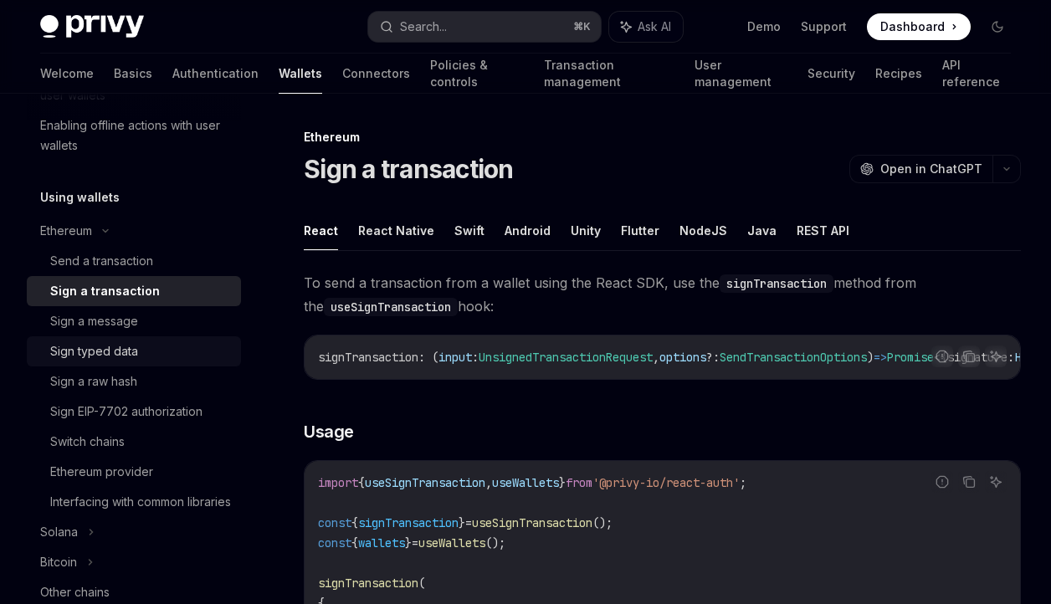
click at [129, 350] on div "Sign typed data" at bounding box center [94, 351] width 88 height 20
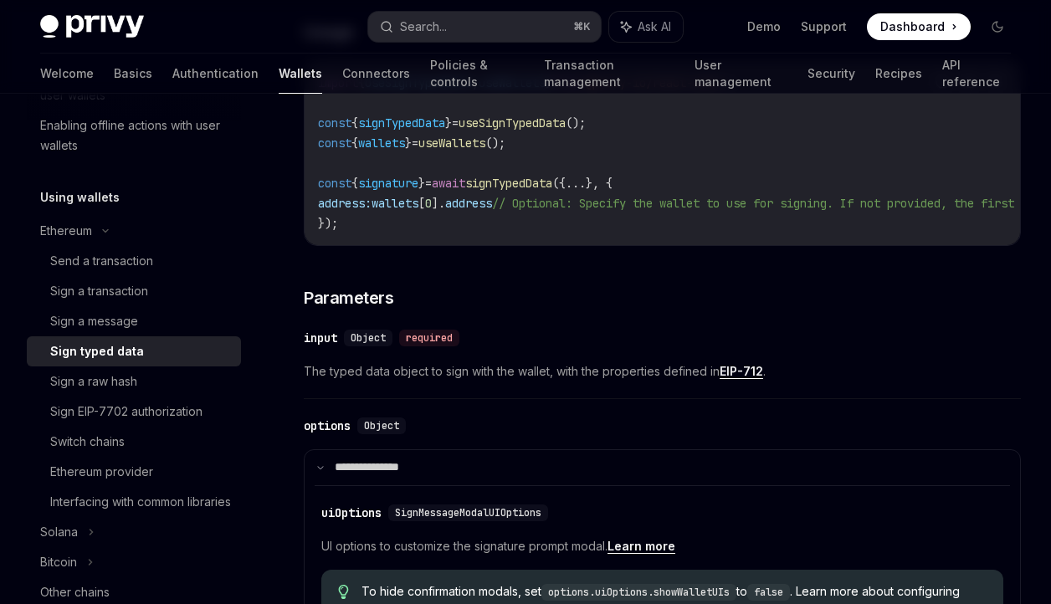
scroll to position [637, 0]
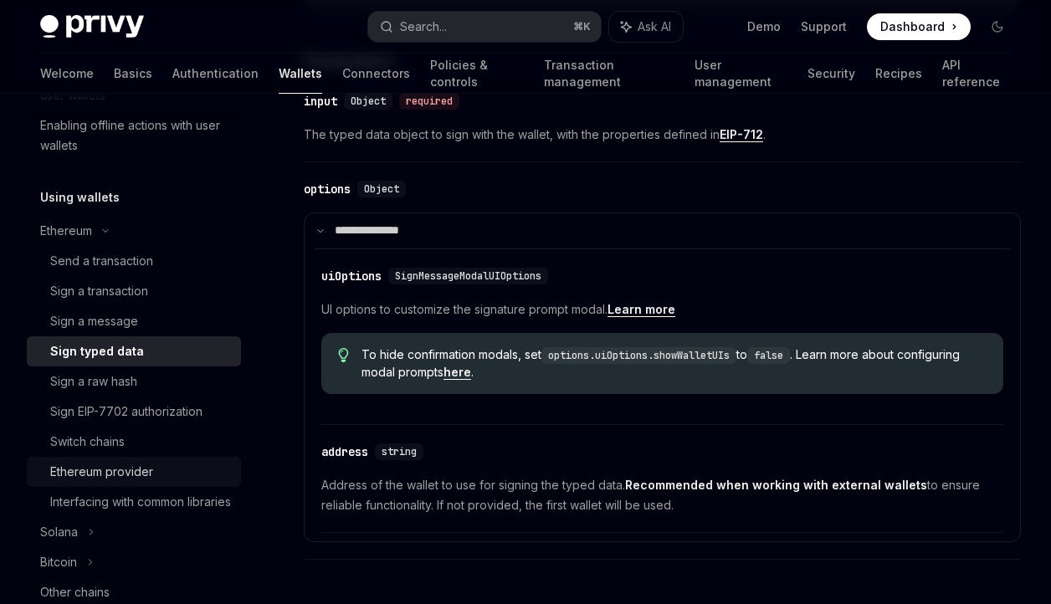
click at [159, 476] on div "Ethereum provider" at bounding box center [140, 472] width 181 height 20
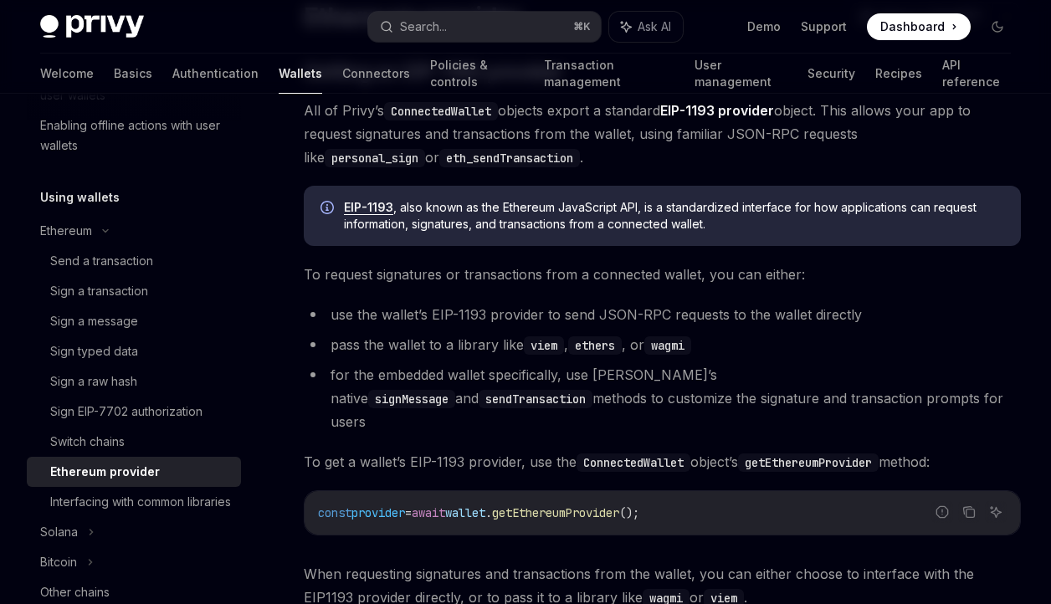
scroll to position [382, 0]
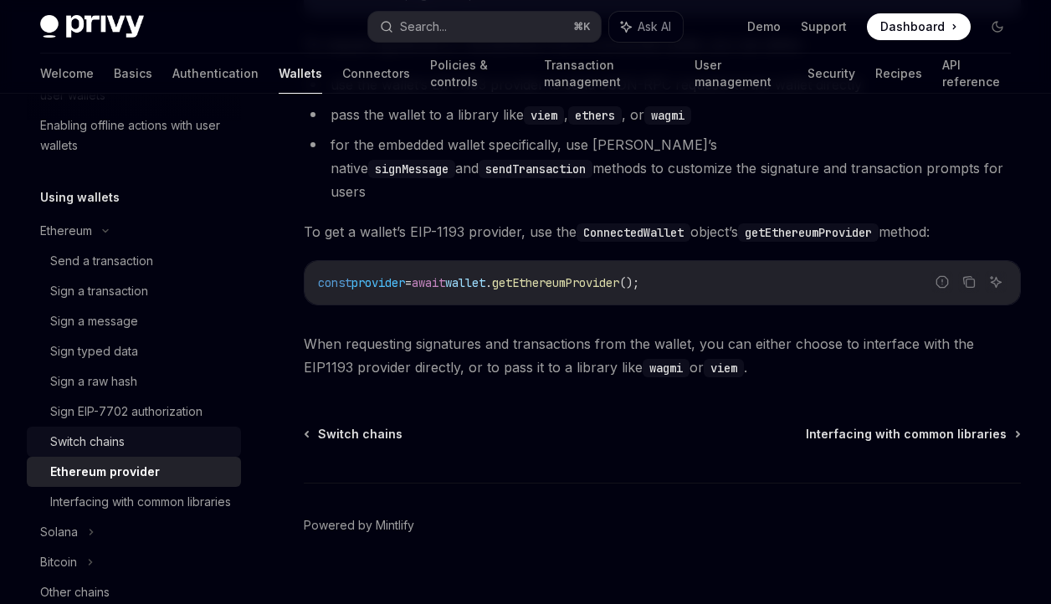
click at [113, 444] on div "Switch chains" at bounding box center [87, 442] width 74 height 20
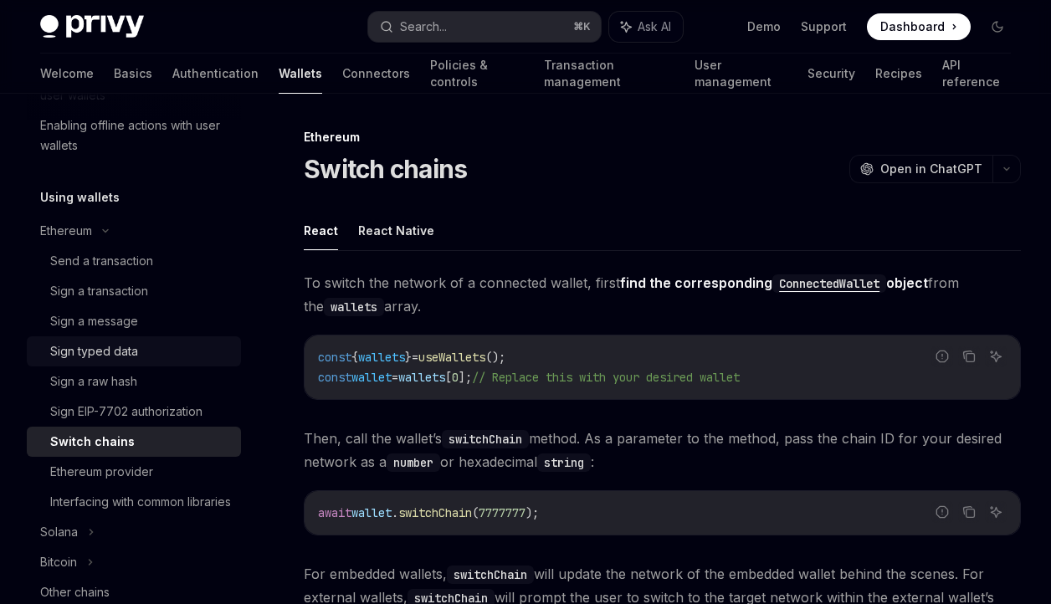
click at [141, 352] on div "Sign typed data" at bounding box center [140, 351] width 181 height 20
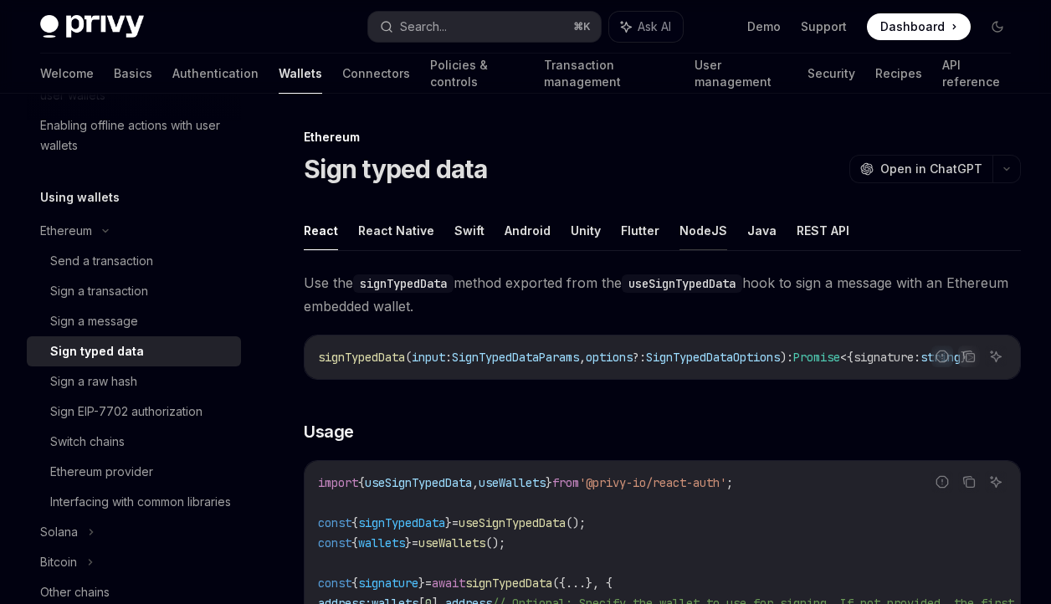
click at [701, 234] on button "NodeJS" at bounding box center [703, 230] width 48 height 39
type textarea "*"
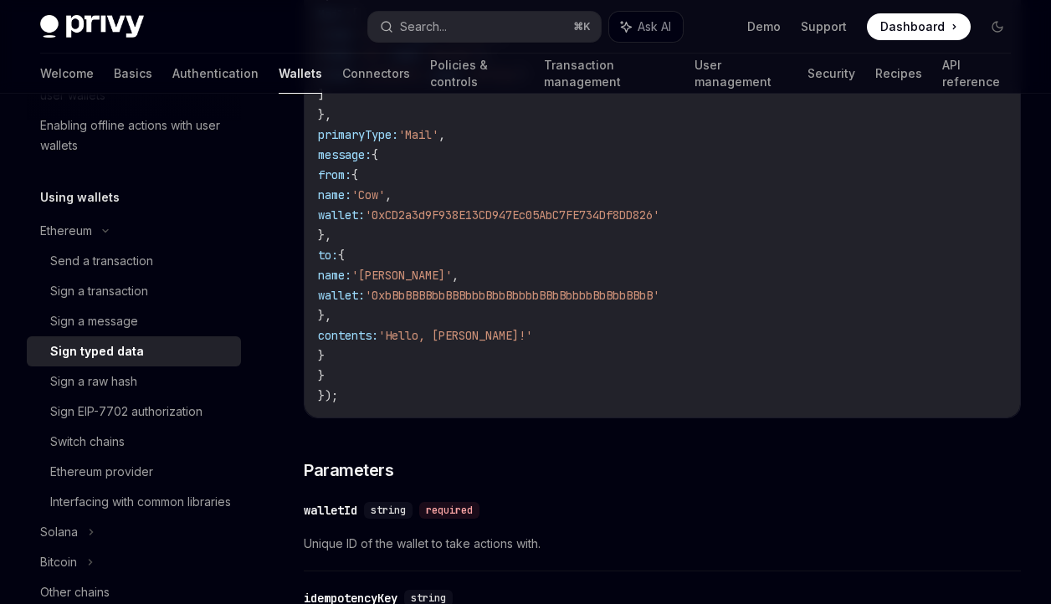
scroll to position [1016, 0]
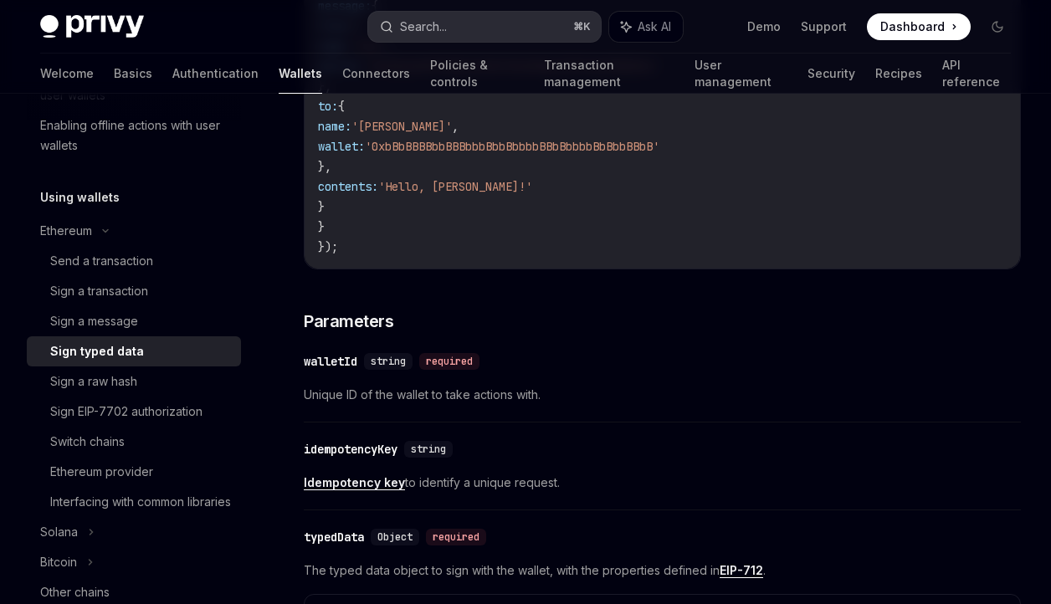
click at [473, 31] on button "Search... ⌘ K" at bounding box center [484, 27] width 233 height 30
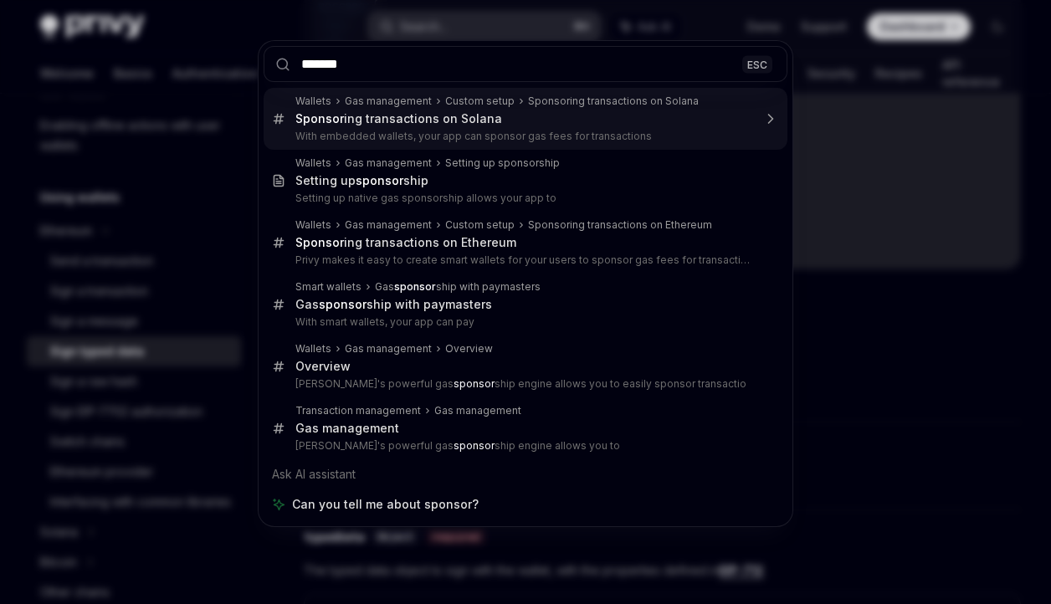
type input "********"
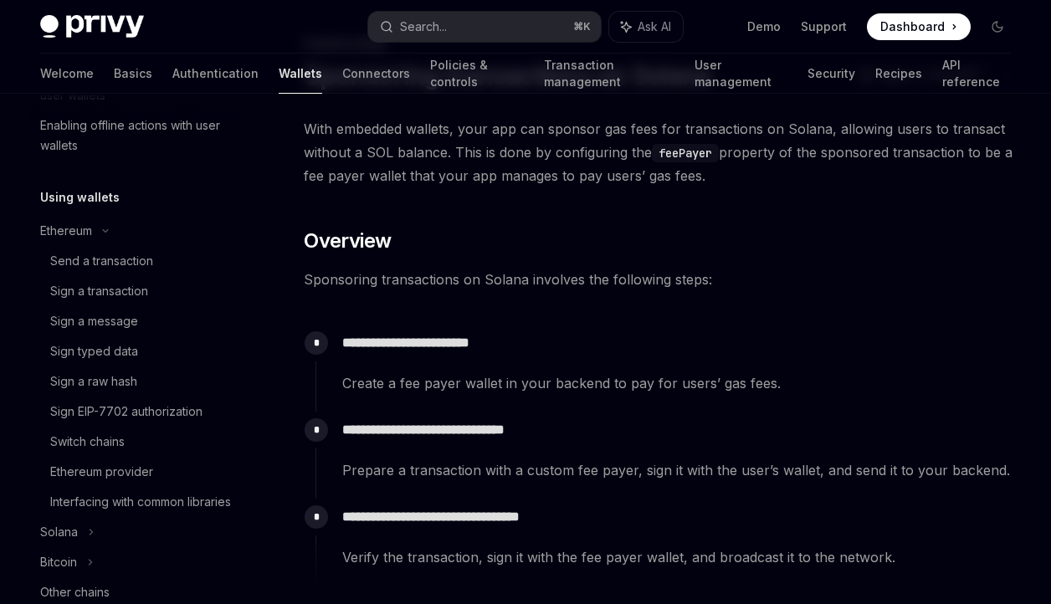
scroll to position [1225, 0]
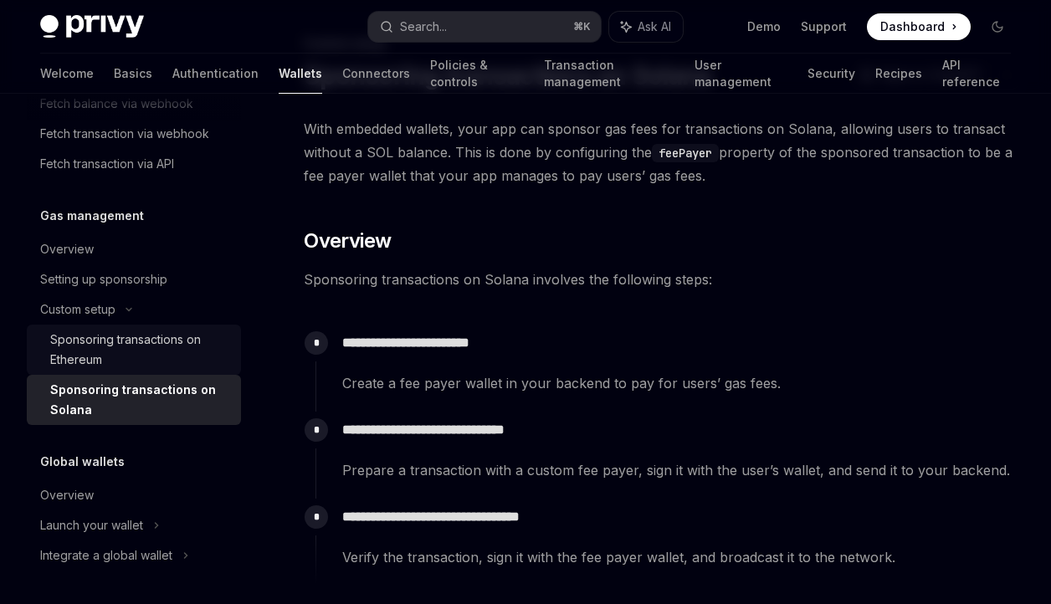
click at [134, 340] on div "Sponsoring transactions on Ethereum" at bounding box center [140, 350] width 181 height 40
type textarea "*"
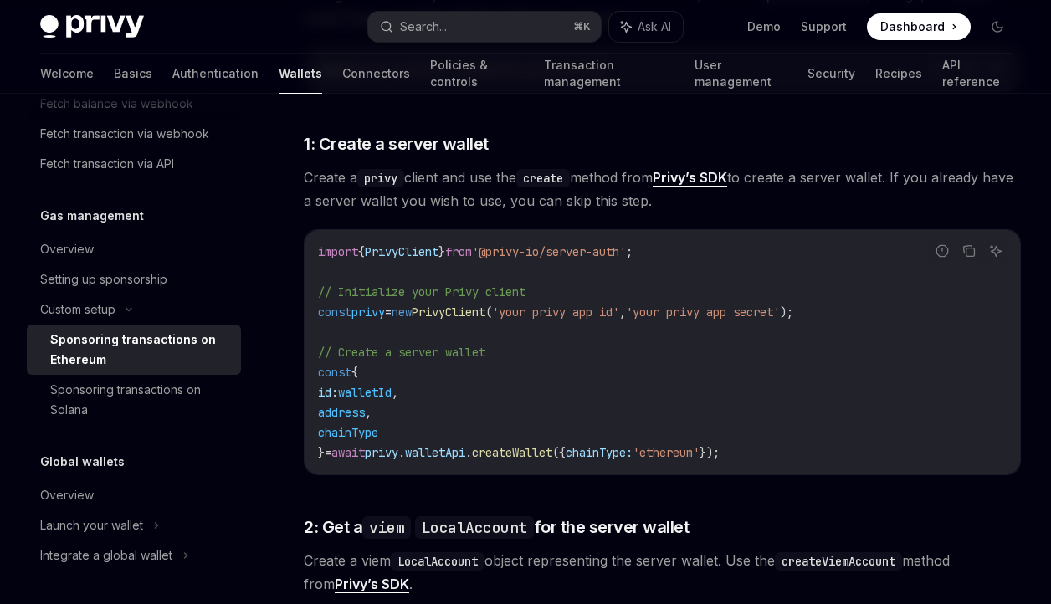
scroll to position [659, 0]
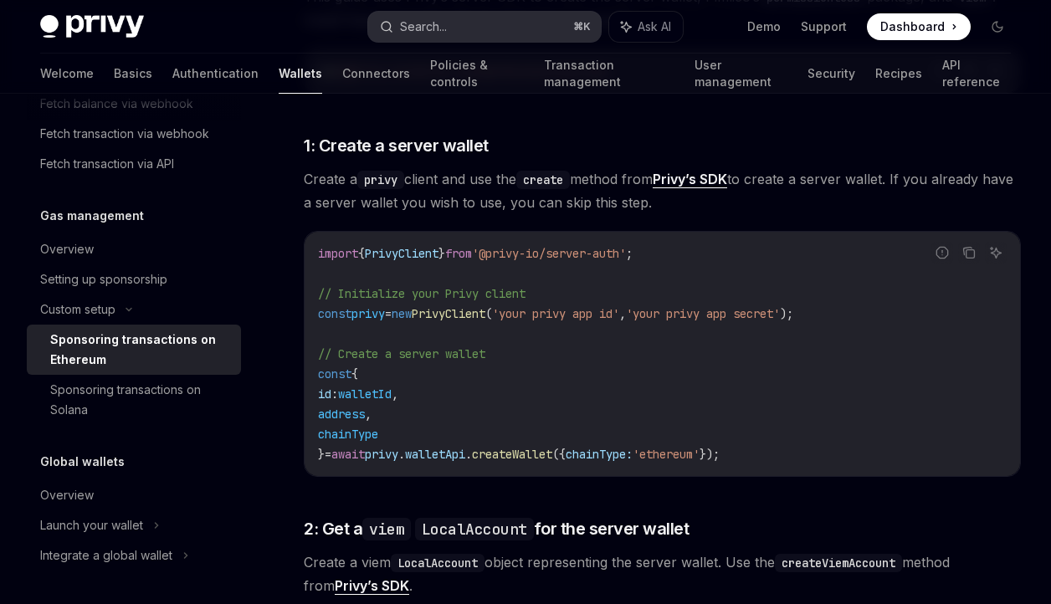
click at [453, 23] on button "Search... ⌘ K" at bounding box center [484, 27] width 233 height 30
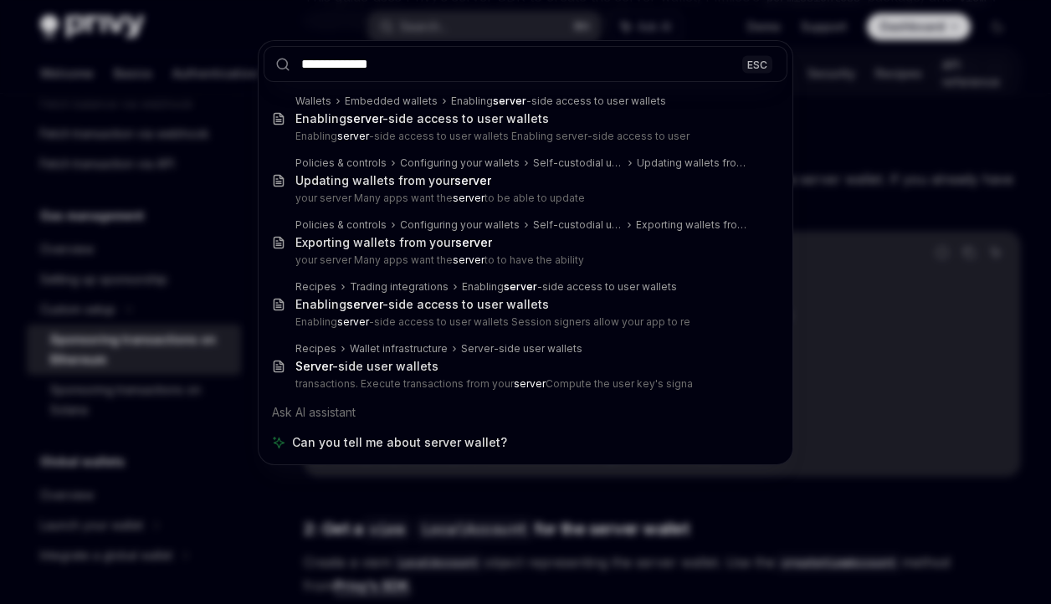
type input "**********"
click at [814, 113] on div "**********" at bounding box center [525, 302] width 1051 height 604
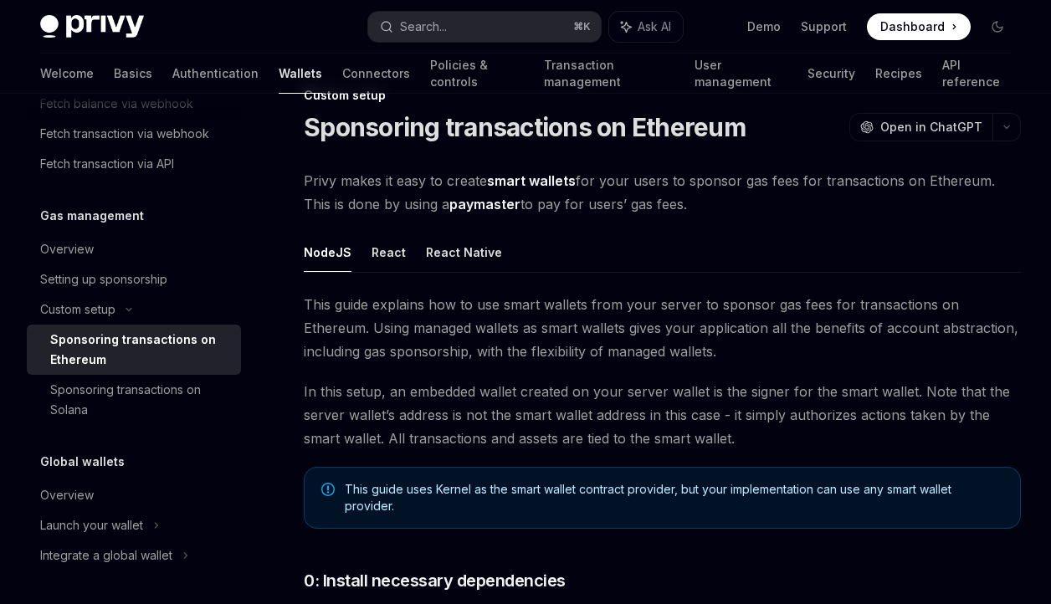
scroll to position [0, 0]
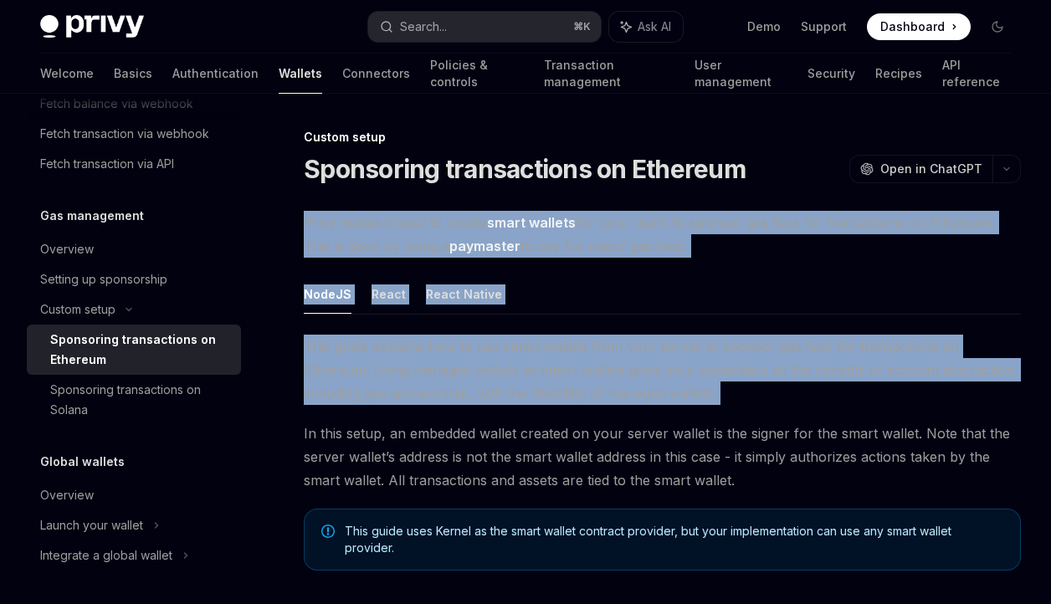
drag, startPoint x: 302, startPoint y: 224, endPoint x: 400, endPoint y: 412, distance: 211.4
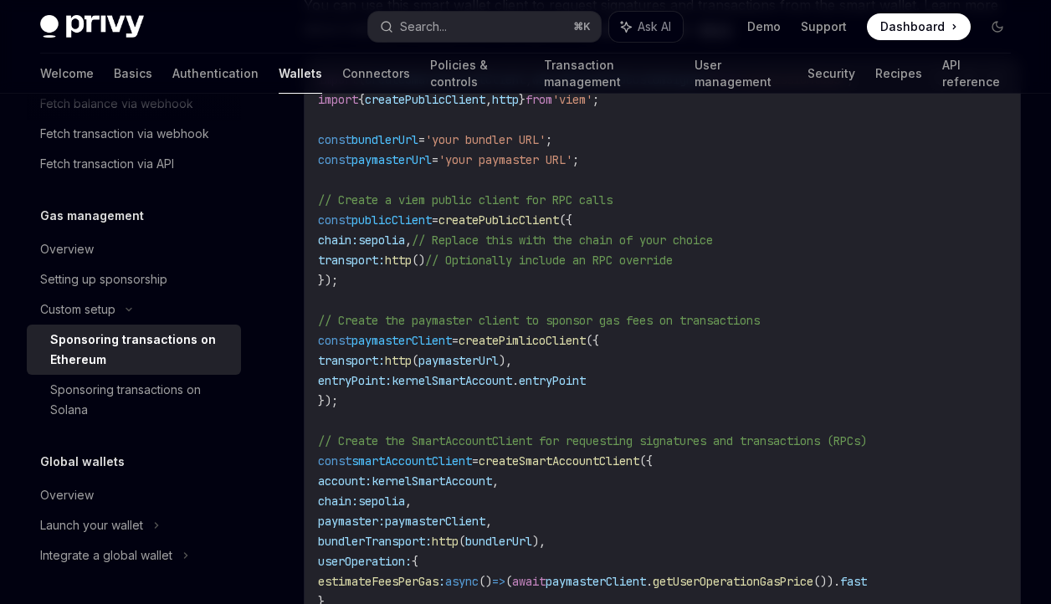
scroll to position [2238, 0]
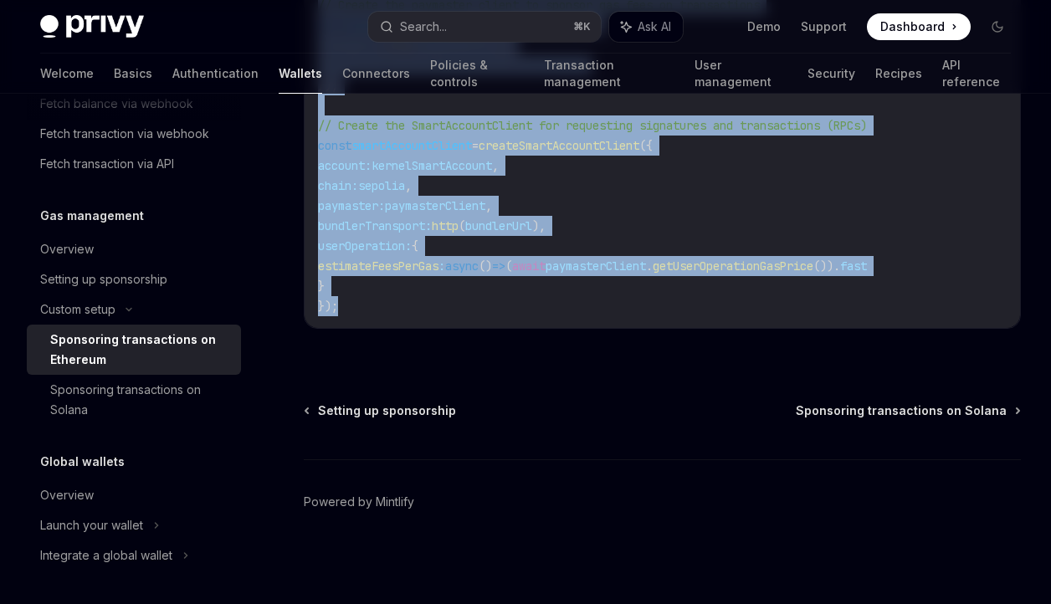
click at [375, 300] on code "import { createSmartAccountClient , walletClientToCustomSigner } from 'permissi…" at bounding box center [662, 35] width 688 height 562
copy div "Privy makes it easy to create smart wallets for your users to sponsor gas fees …"
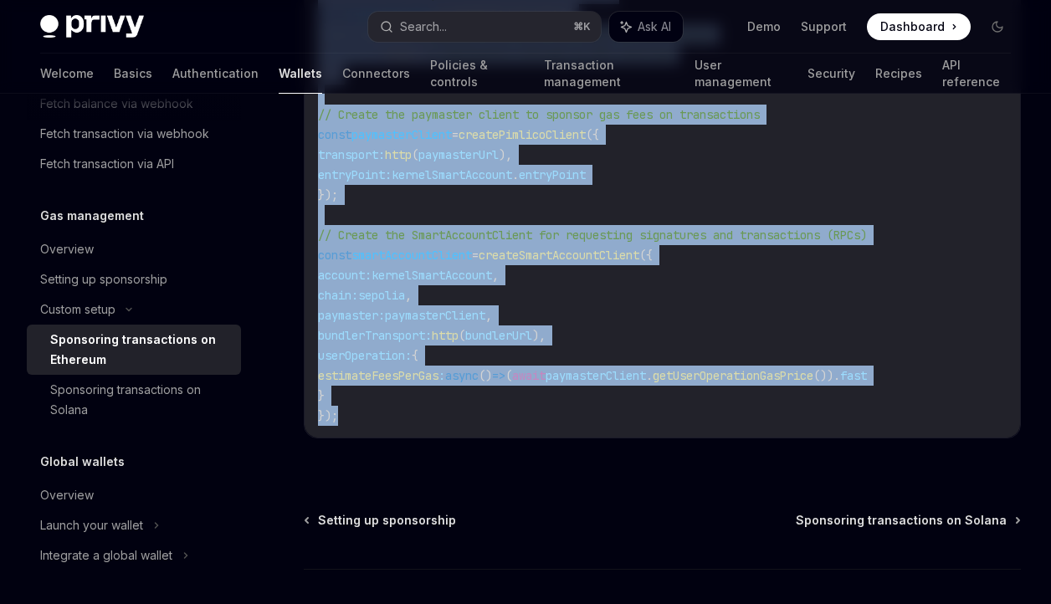
scroll to position [2126, 0]
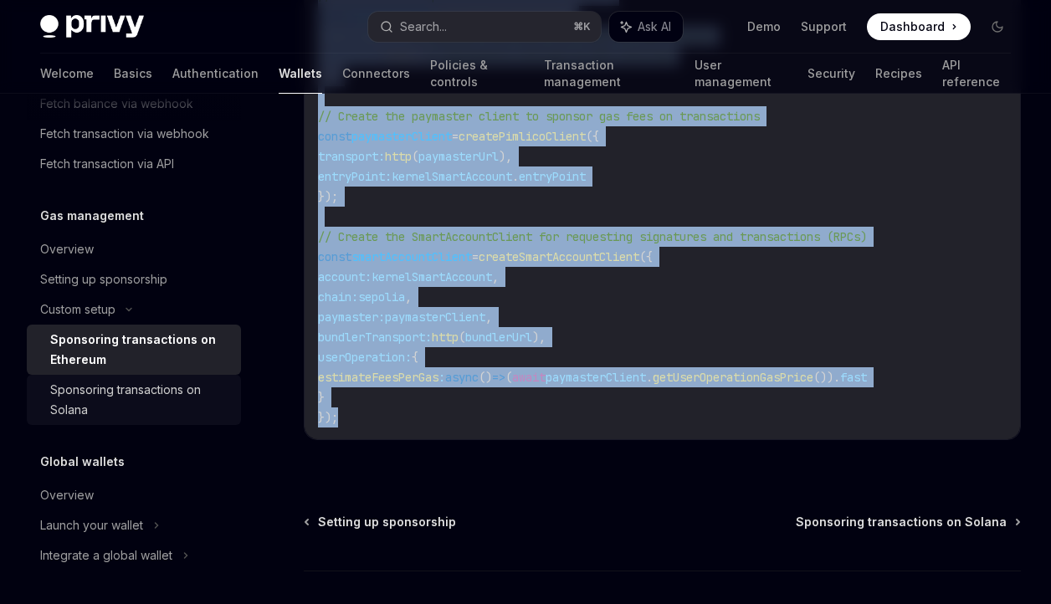
click at [120, 402] on div "Sponsoring transactions on Solana" at bounding box center [140, 400] width 181 height 40
type textarea "*"
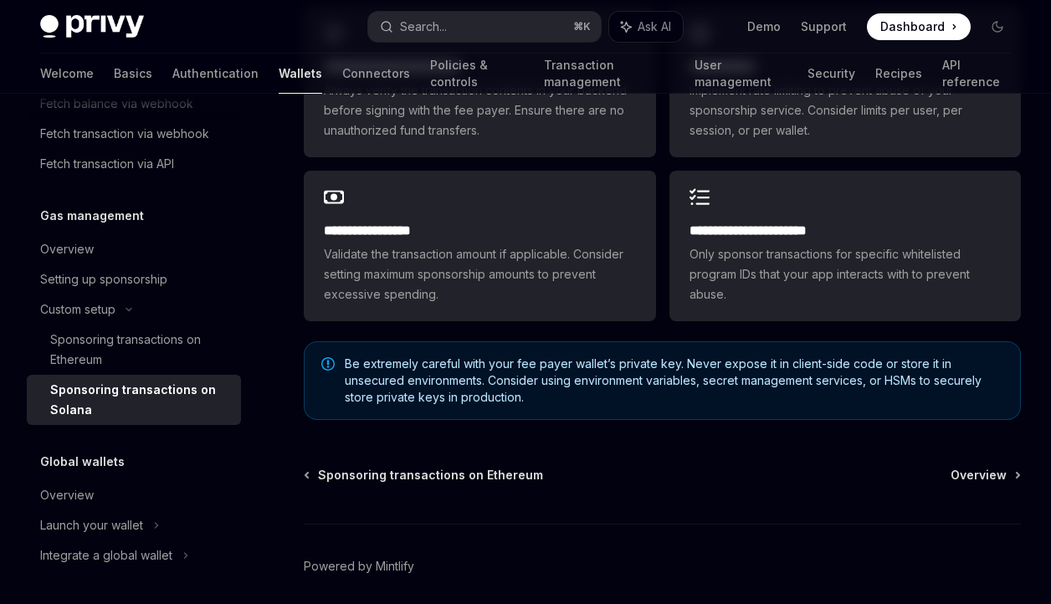
scroll to position [4863, 0]
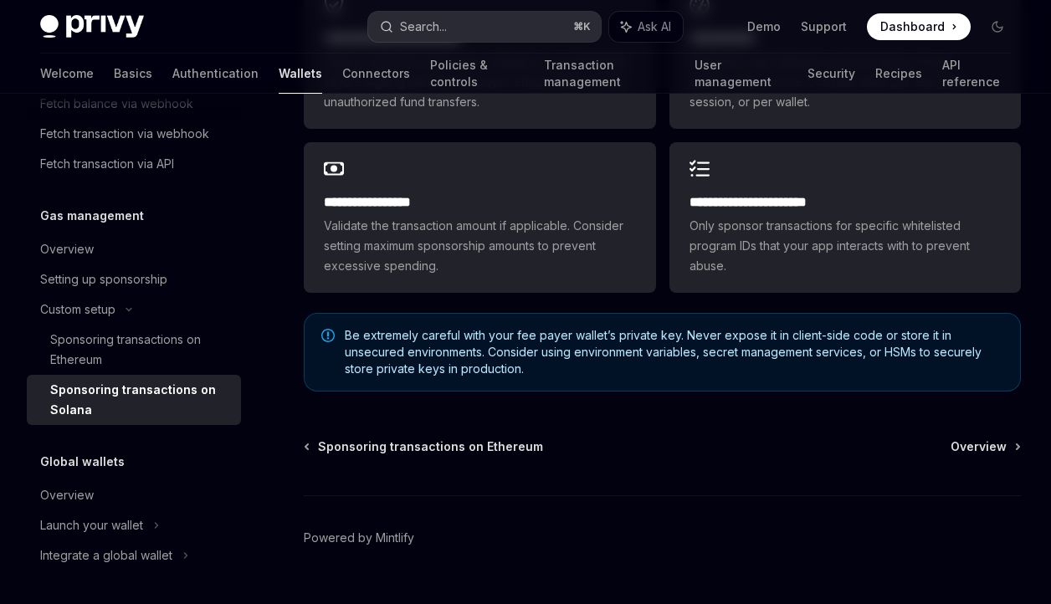
click at [456, 33] on button "Search... ⌘ K" at bounding box center [484, 27] width 233 height 30
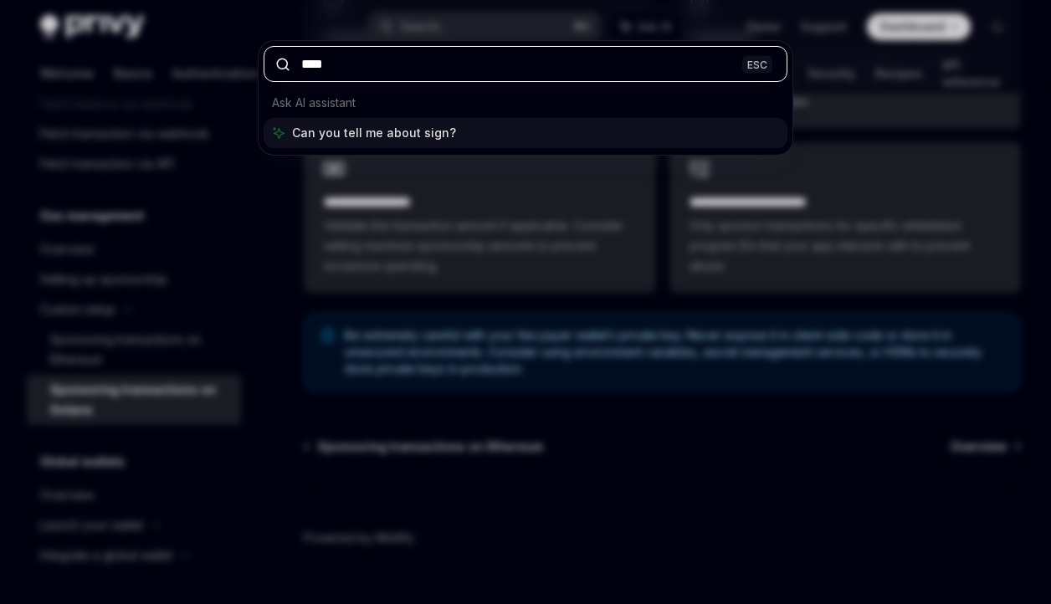
type input "*****"
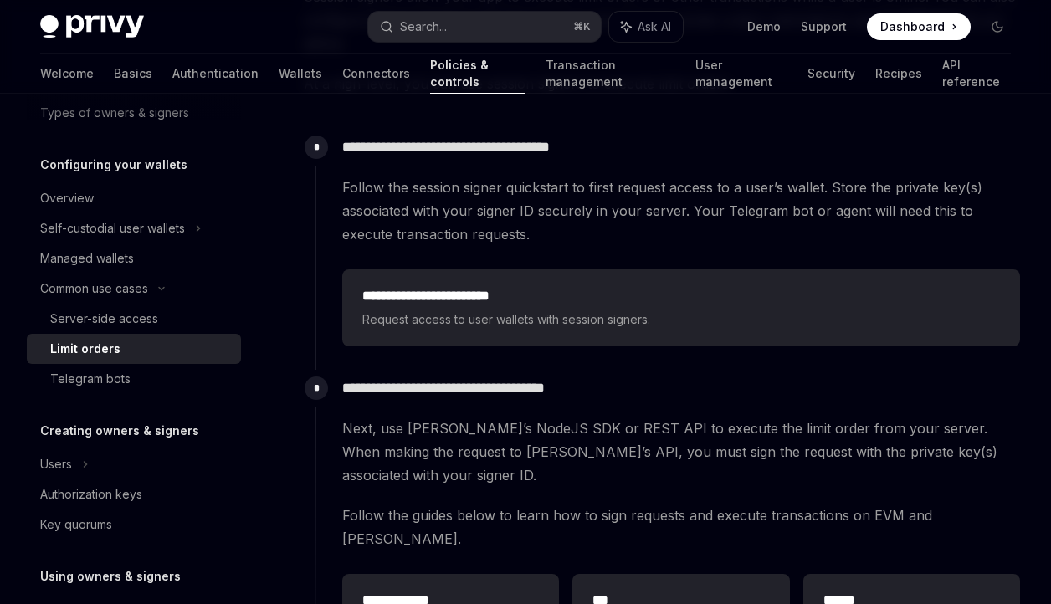
scroll to position [383, 0]
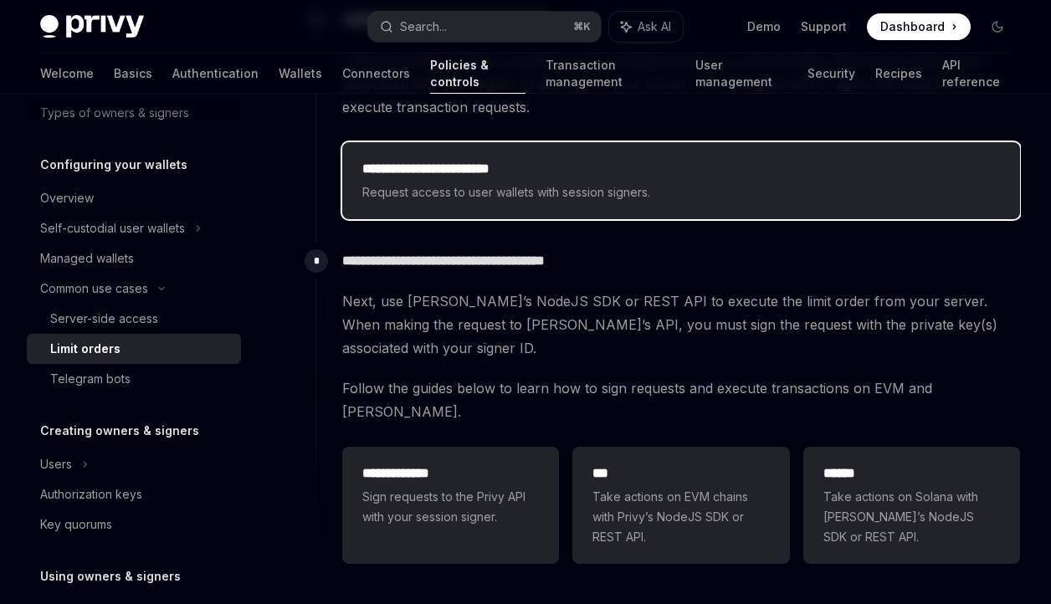
click at [606, 184] on span "Request access to user wallets with session signers." at bounding box center [680, 192] width 637 height 20
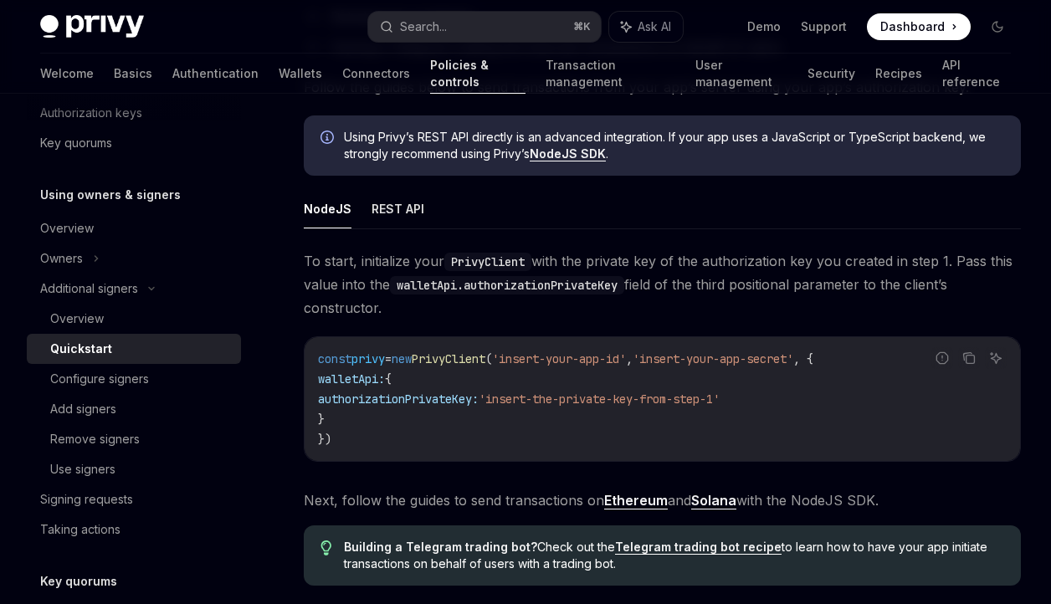
scroll to position [4069, 0]
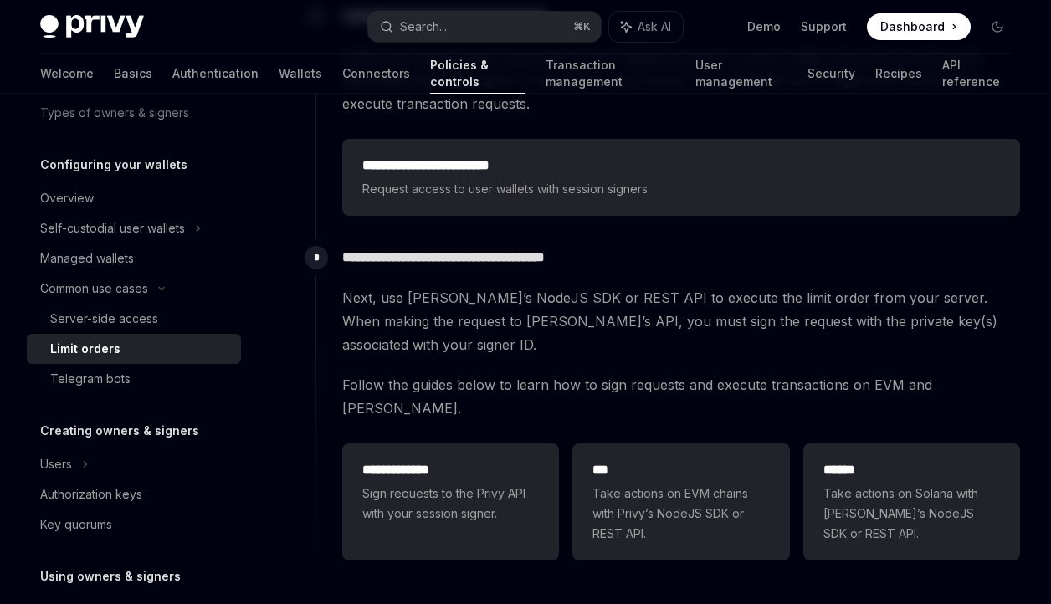
scroll to position [383, 0]
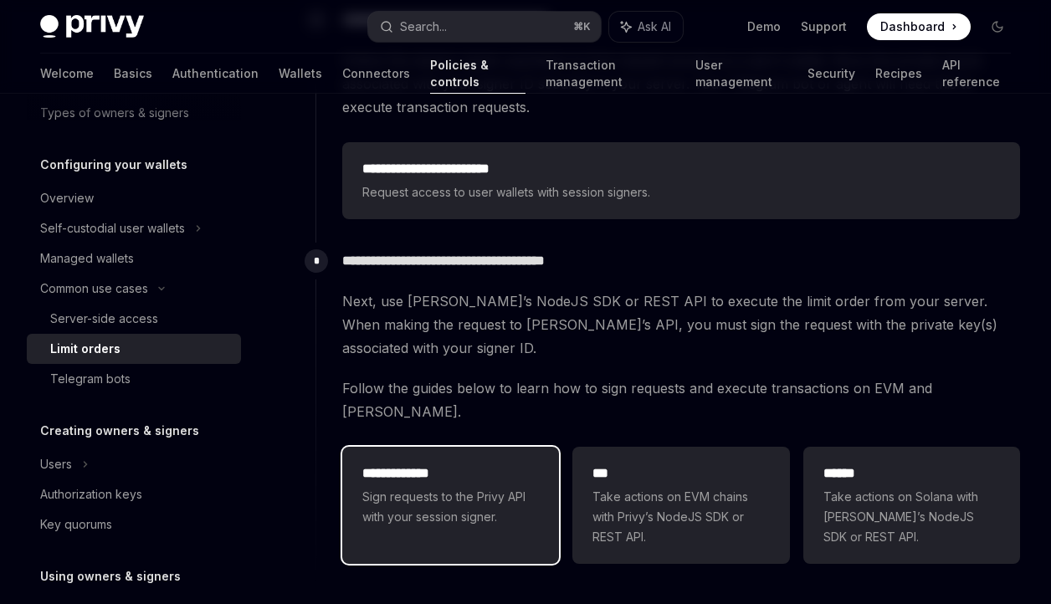
click at [534, 447] on div "**********" at bounding box center [450, 495] width 217 height 97
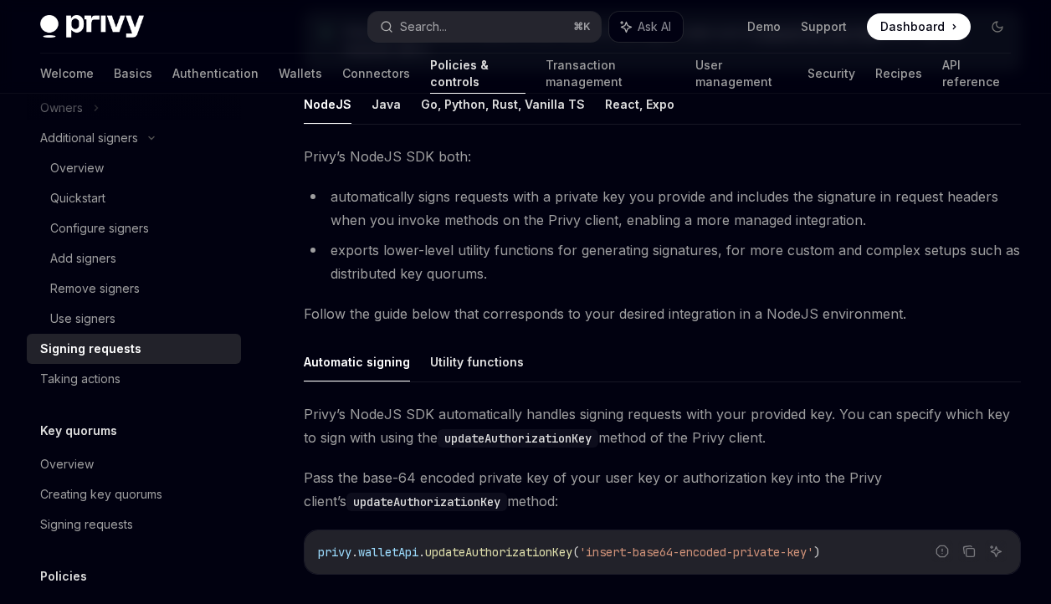
scroll to position [435, 0]
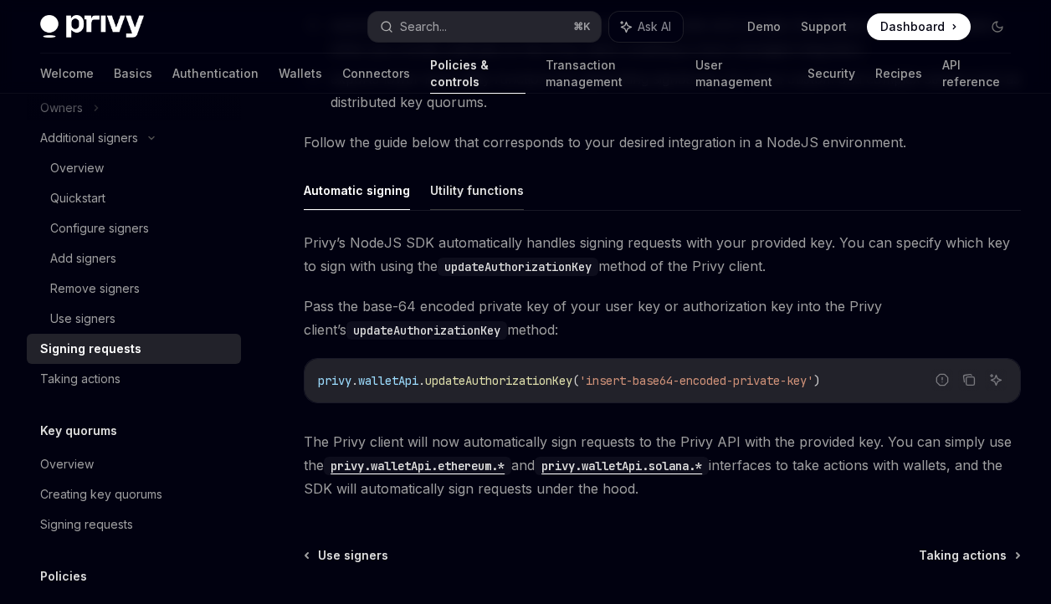
click at [460, 186] on button "Utility functions" at bounding box center [477, 190] width 94 height 39
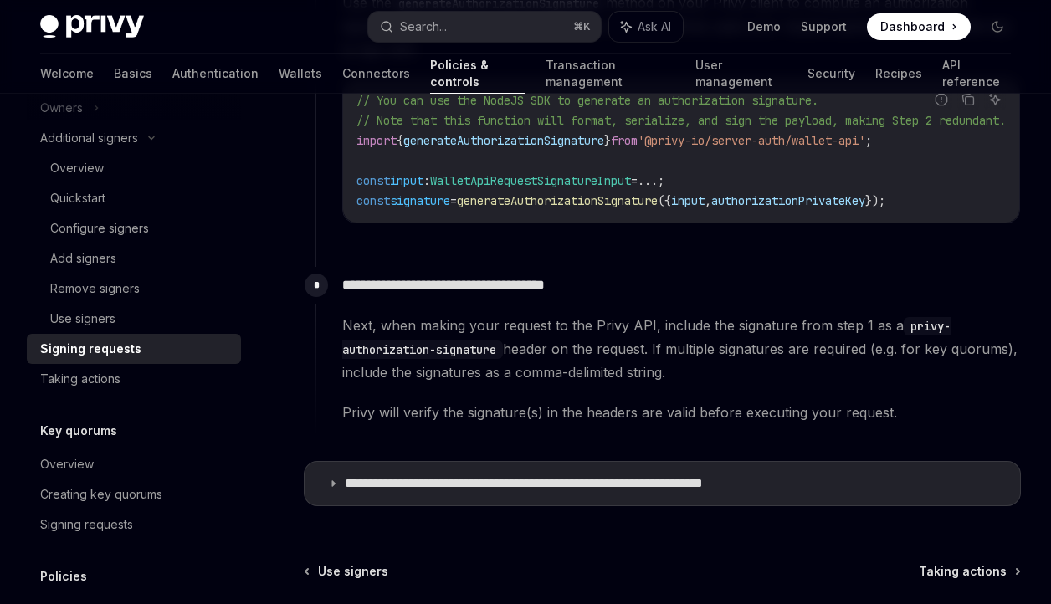
scroll to position [929, 0]
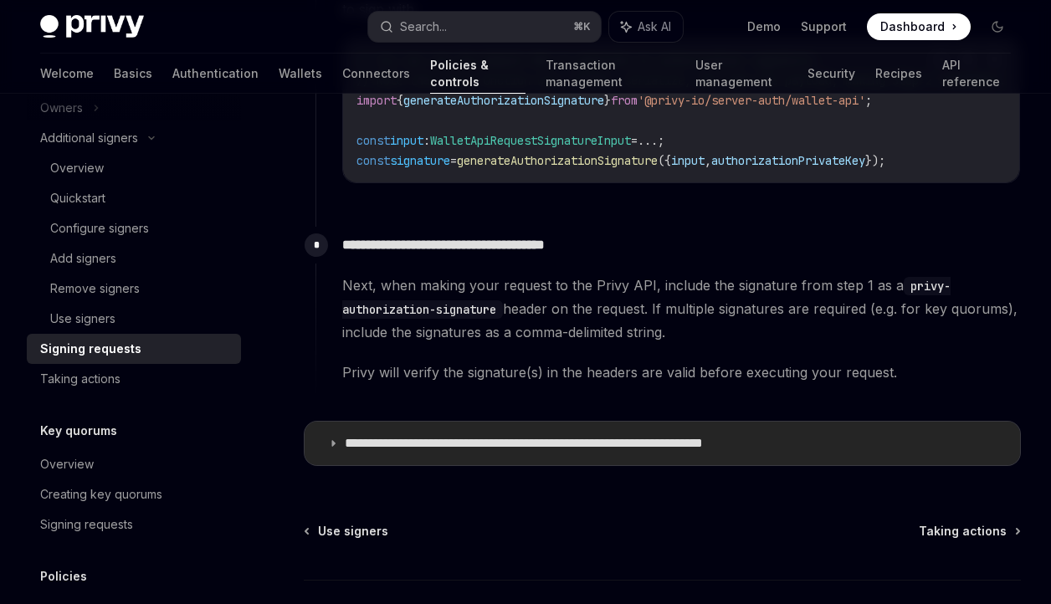
click at [456, 446] on p "**********" at bounding box center [576, 443] width 463 height 17
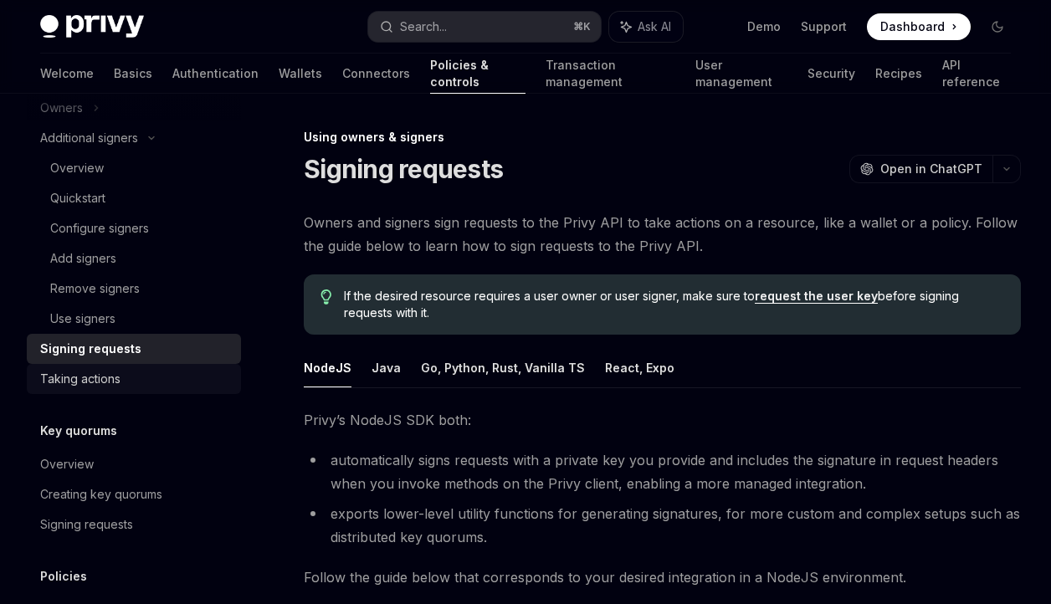
click at [105, 383] on div "Taking actions" at bounding box center [80, 379] width 80 height 20
type textarea "*"
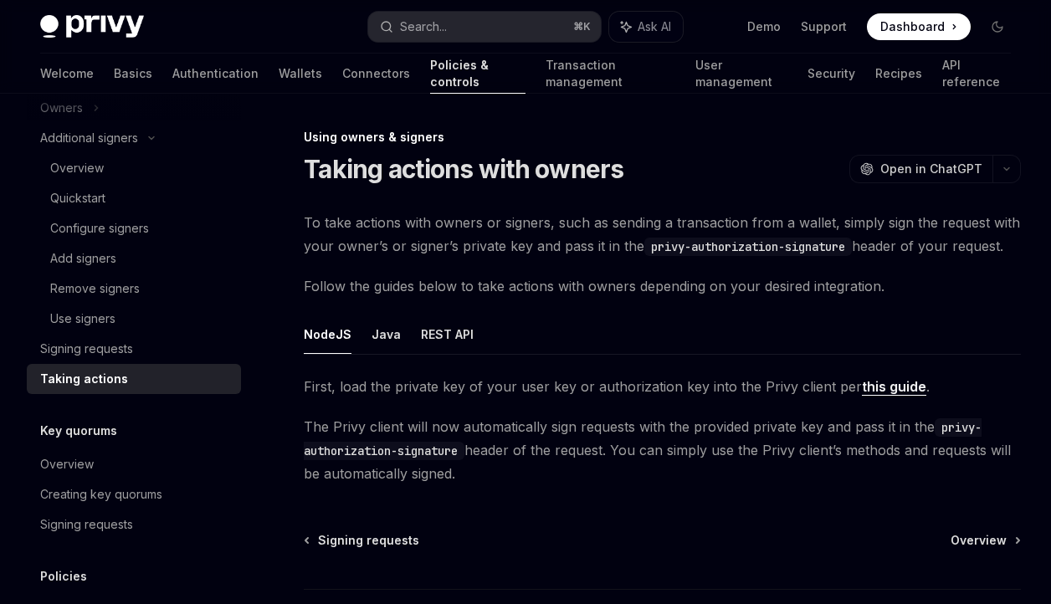
click at [876, 386] on link "this guide" at bounding box center [894, 387] width 64 height 18
click at [99, 524] on div "Signing requests" at bounding box center [86, 524] width 93 height 20
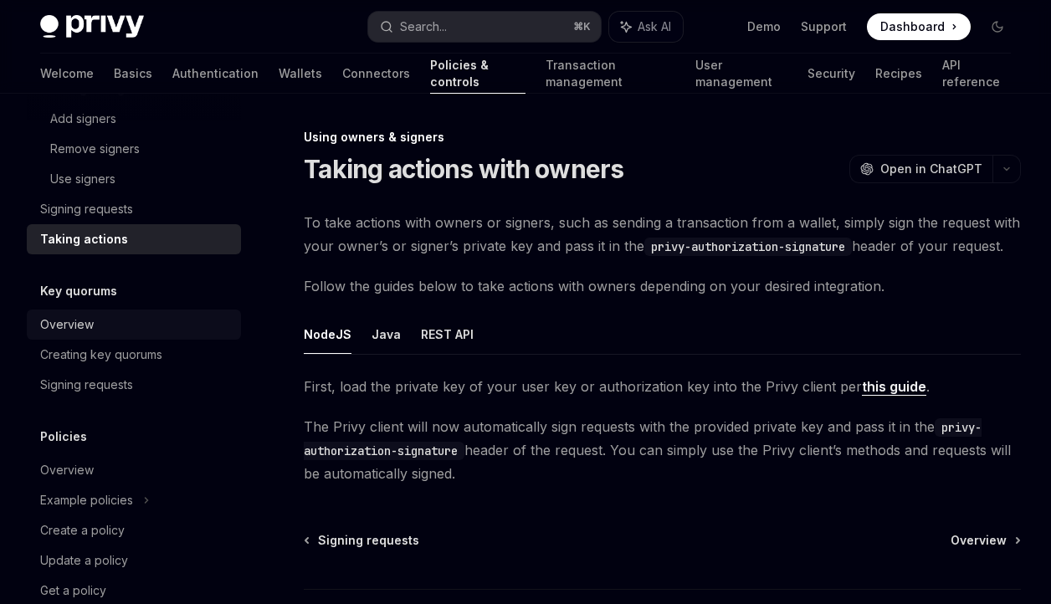
scroll to position [845, 0]
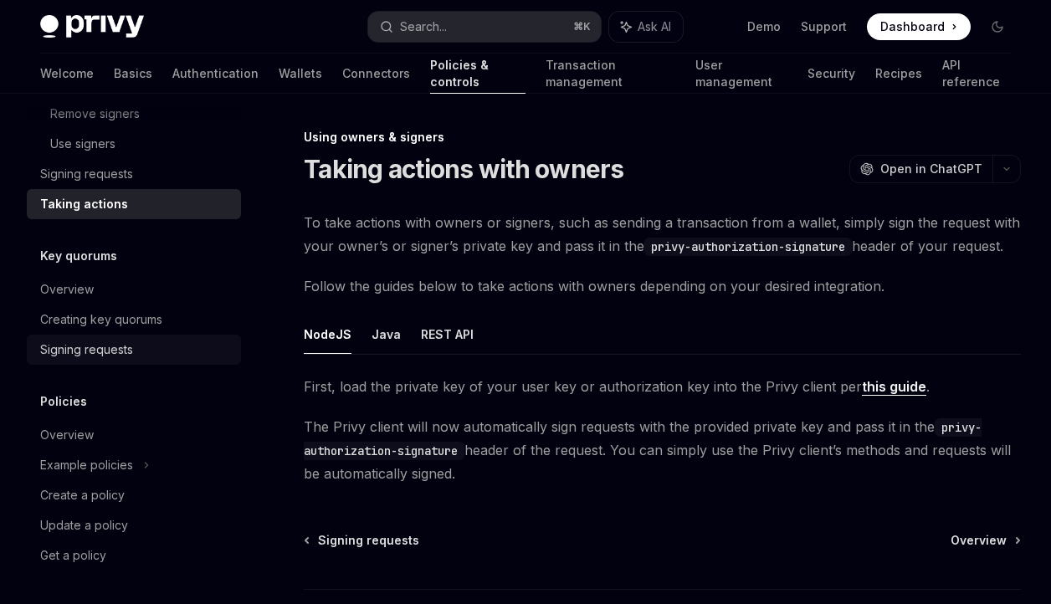
click at [95, 346] on div "Signing requests" at bounding box center [86, 350] width 93 height 20
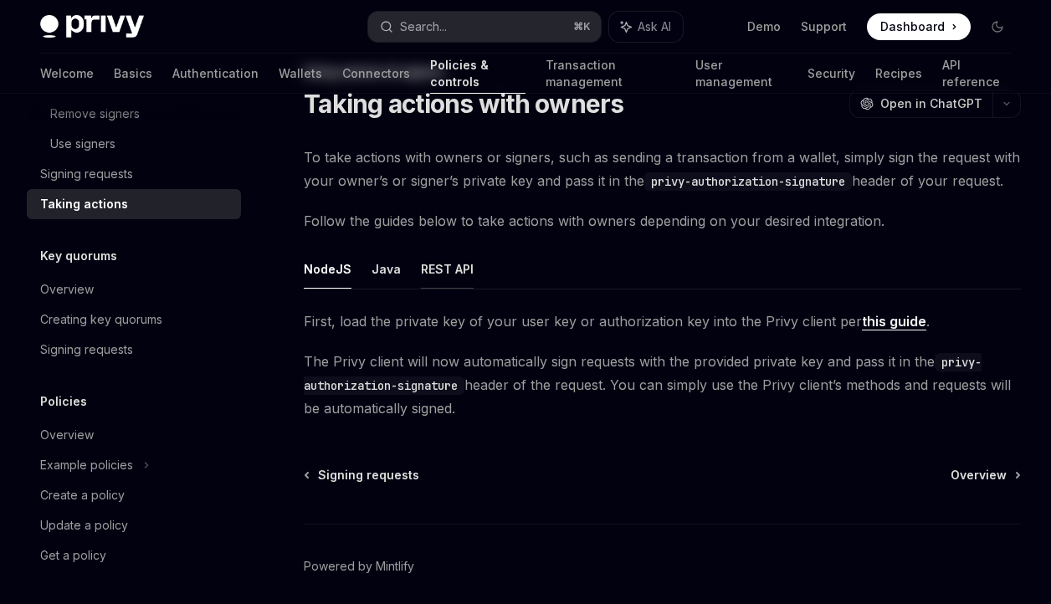
scroll to position [0, 0]
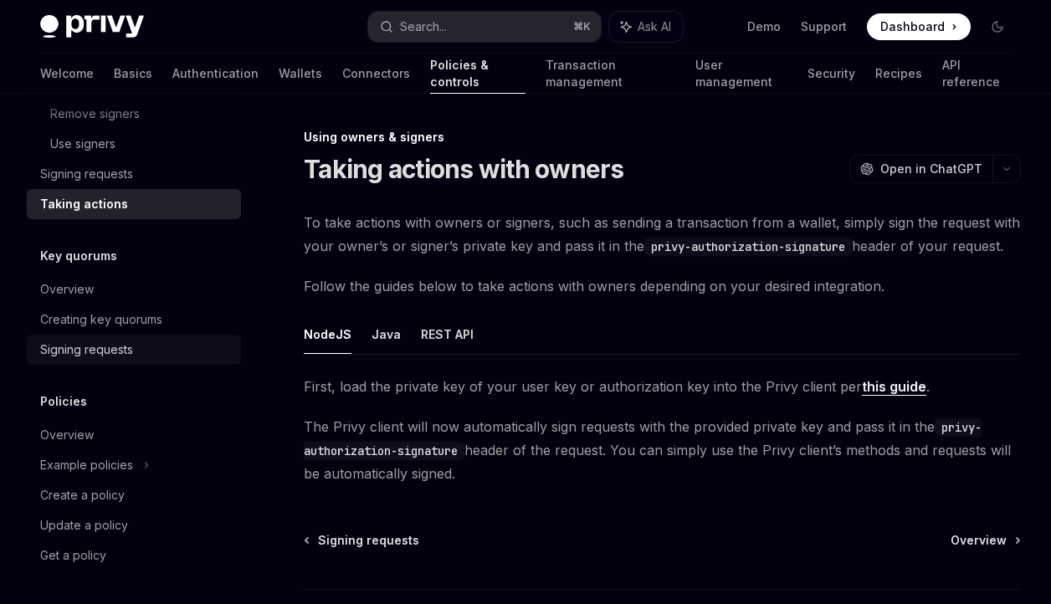
click at [122, 338] on link "Signing requests" at bounding box center [134, 350] width 214 height 30
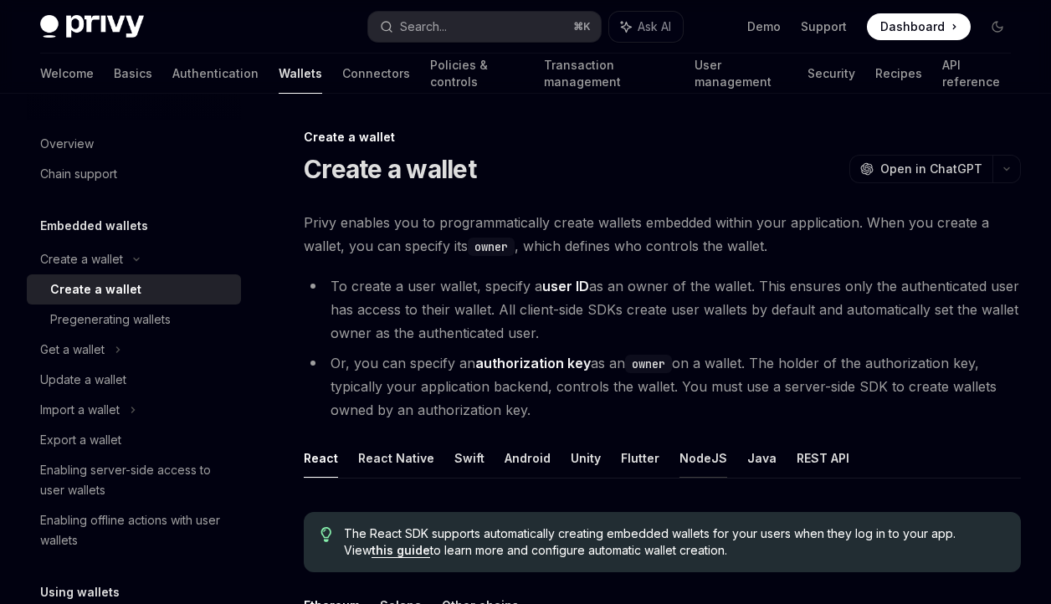
click at [679, 454] on button "NodeJS" at bounding box center [703, 457] width 48 height 39
type textarea "*"
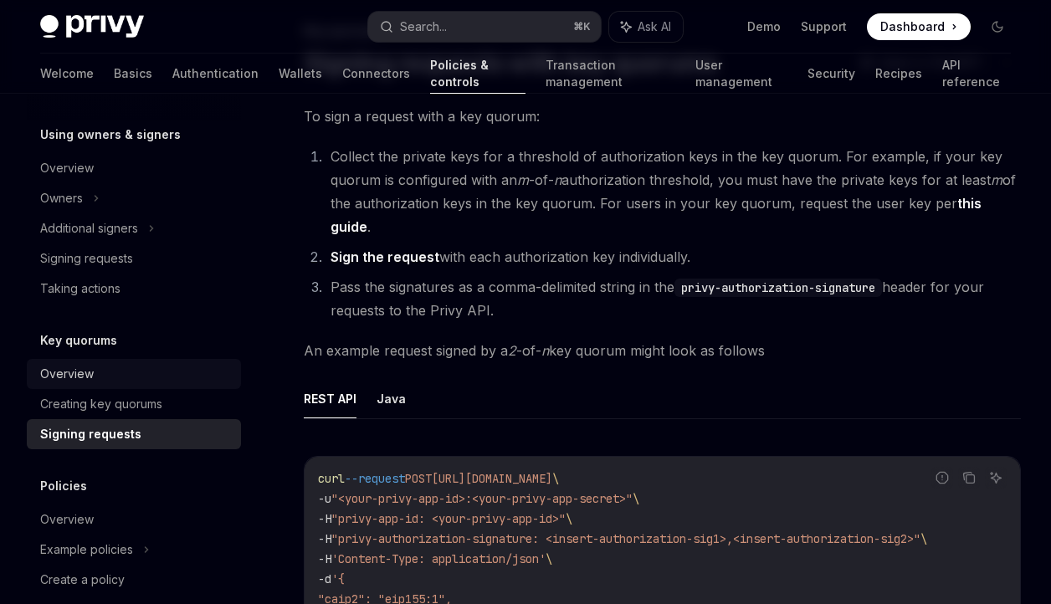
scroll to position [486, 0]
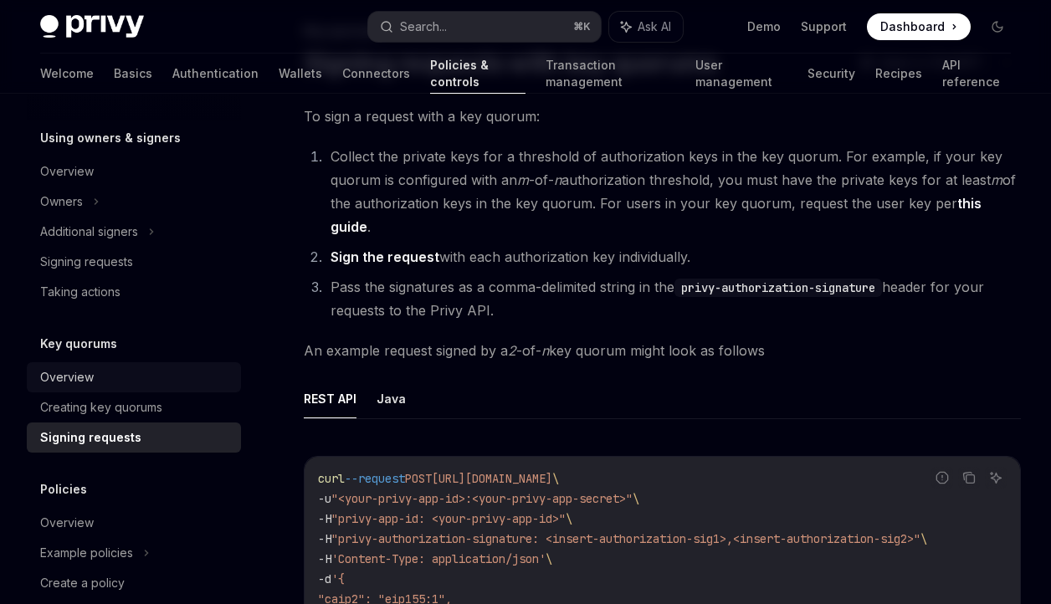
click at [79, 290] on div "Taking actions" at bounding box center [80, 292] width 80 height 20
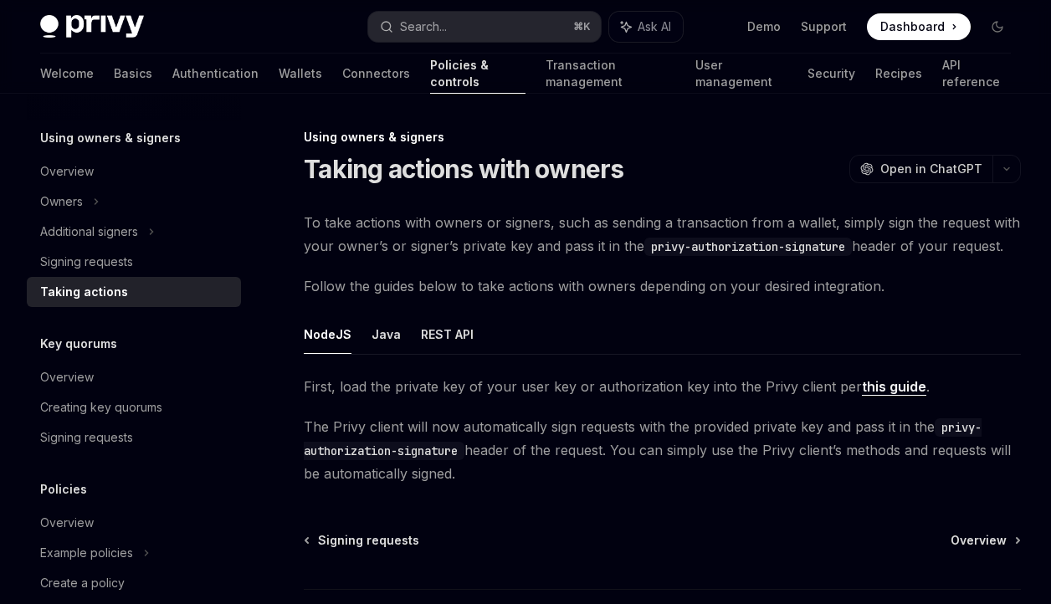
scroll to position [423, 0]
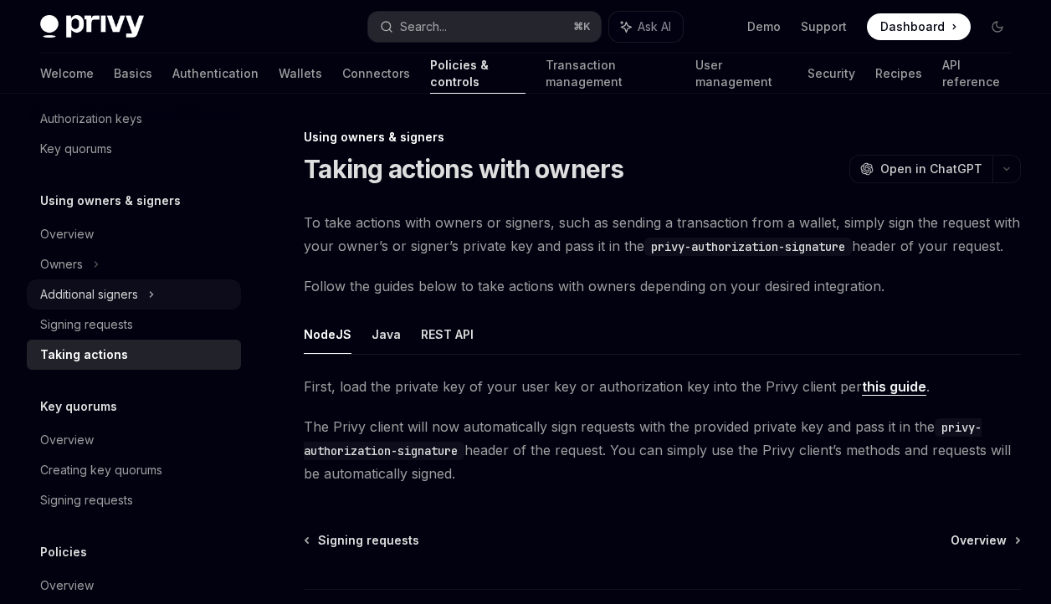
click at [108, 292] on div "Additional signers" at bounding box center [89, 294] width 98 height 20
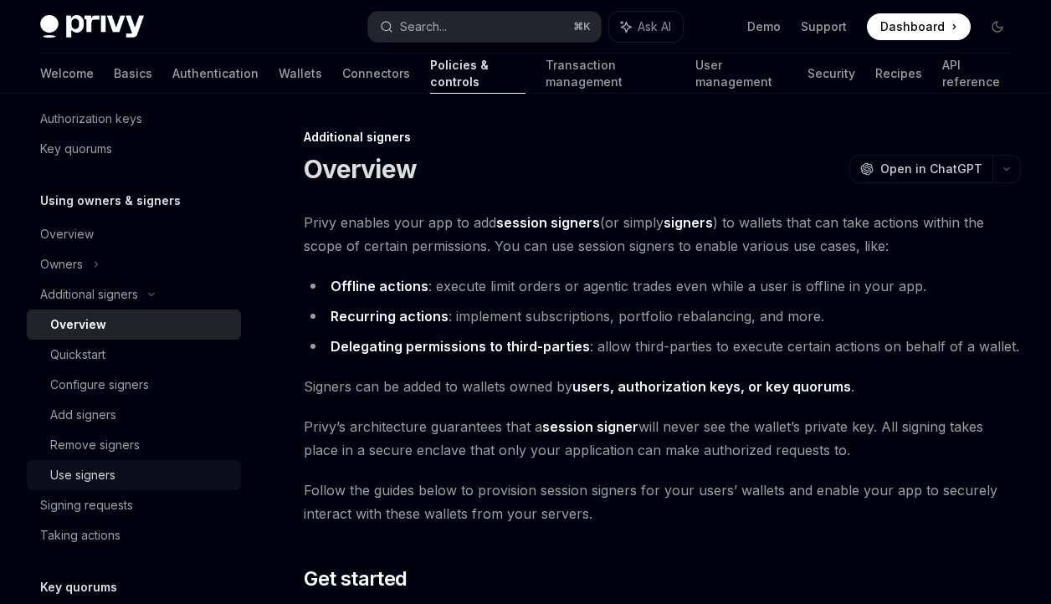
click at [69, 476] on div "Use signers" at bounding box center [82, 475] width 65 height 20
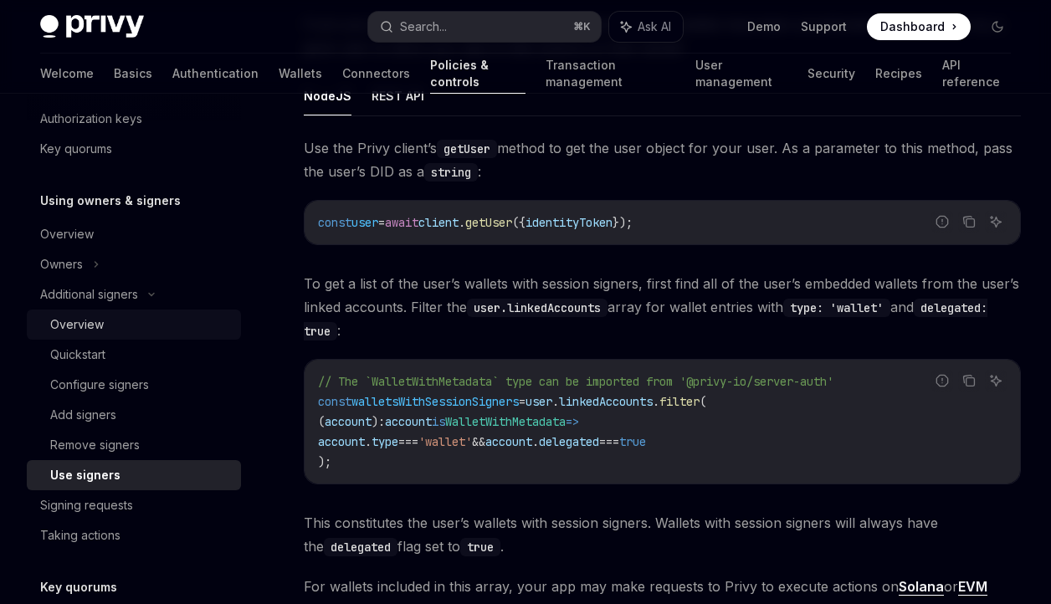
scroll to position [403, 0]
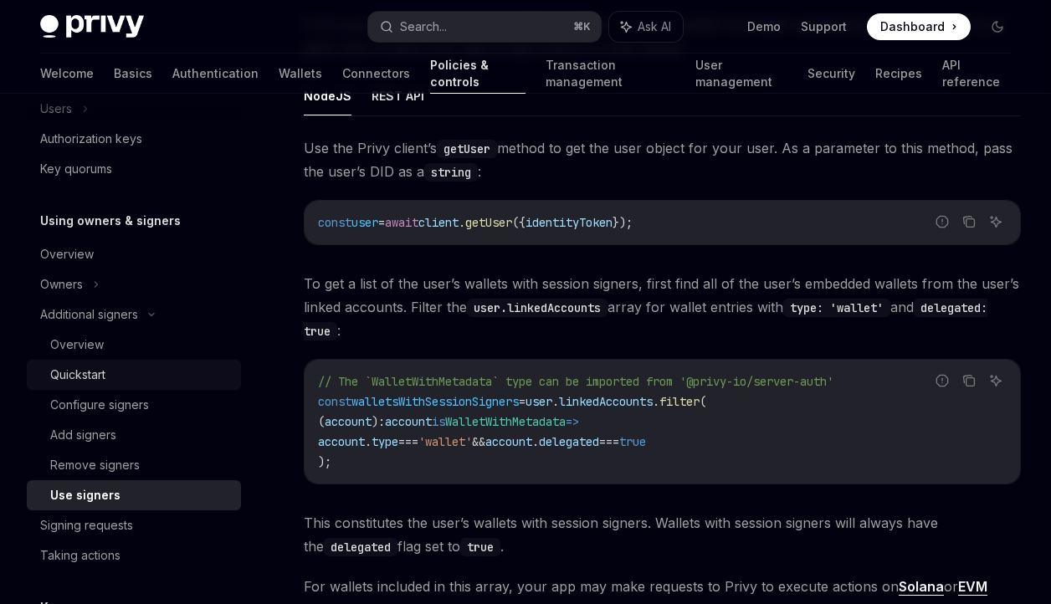
click at [121, 377] on div "Quickstart" at bounding box center [140, 375] width 181 height 20
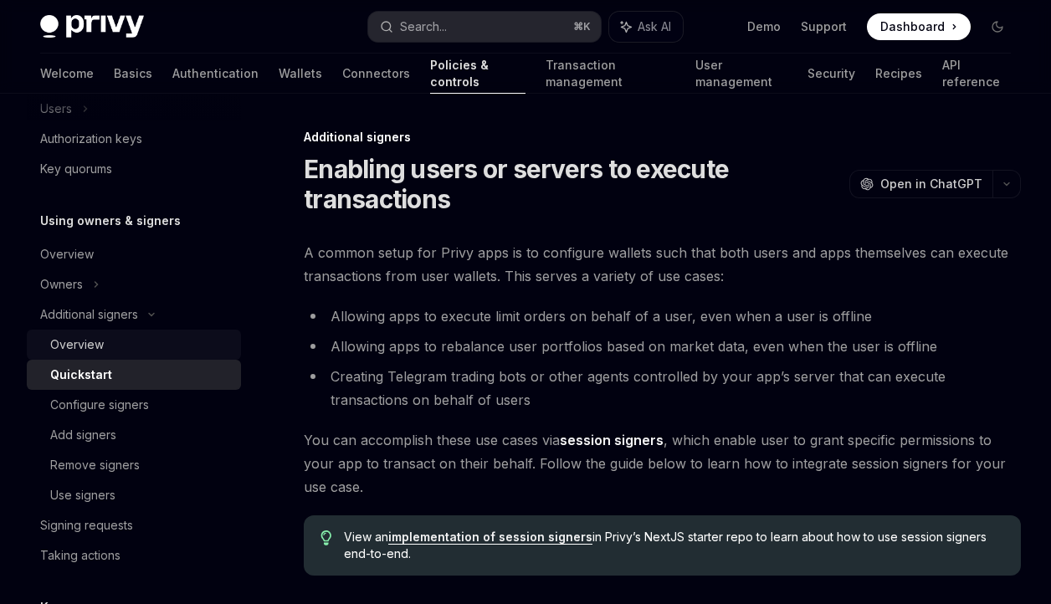
click at [124, 350] on div "Overview" at bounding box center [140, 345] width 181 height 20
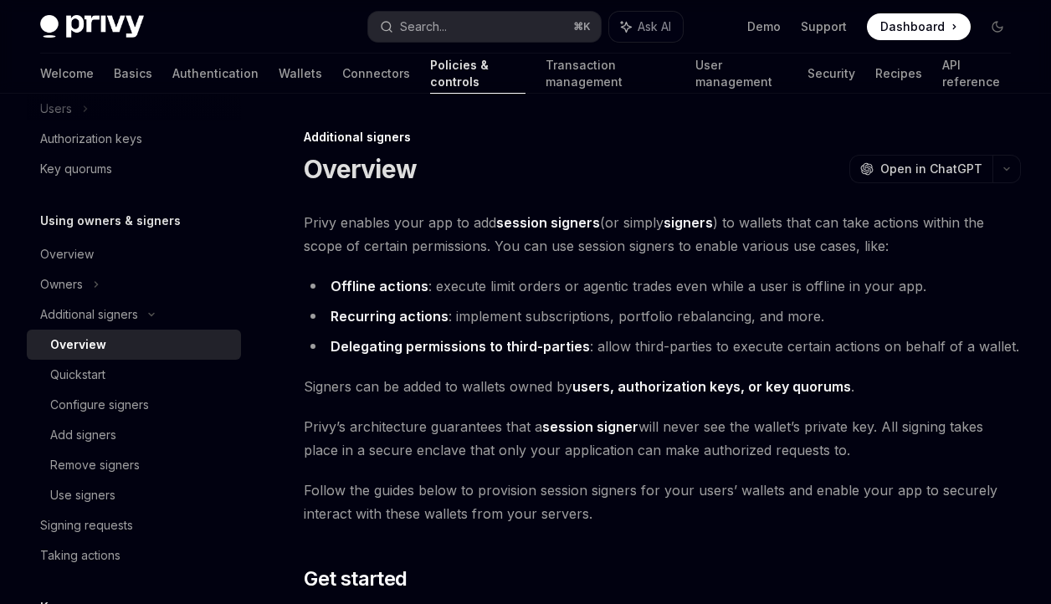
scroll to position [394, 0]
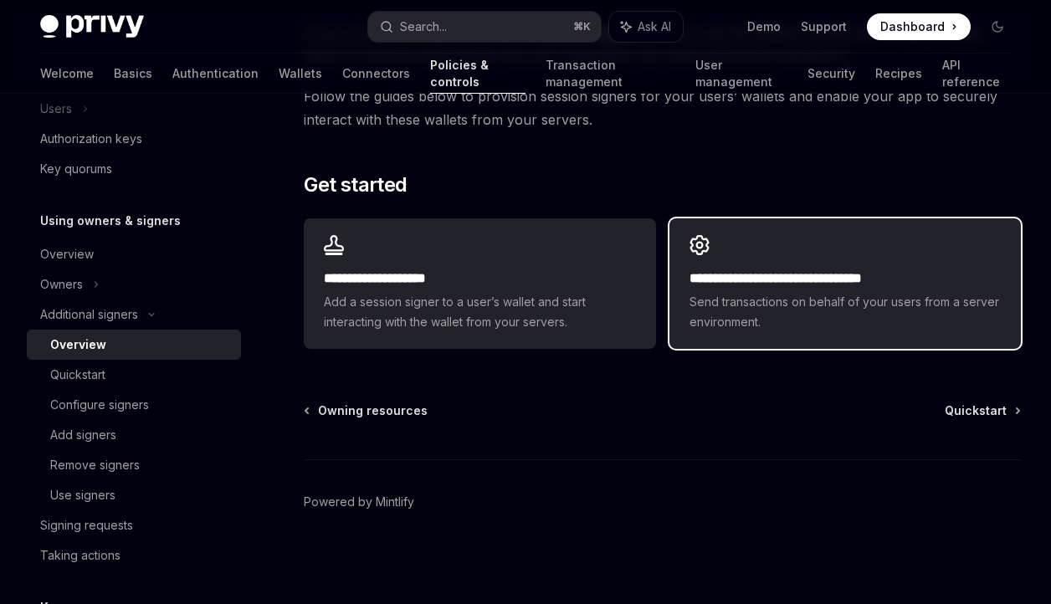
click at [737, 294] on span "Send transactions on behalf of your users from a server environment." at bounding box center [844, 312] width 311 height 40
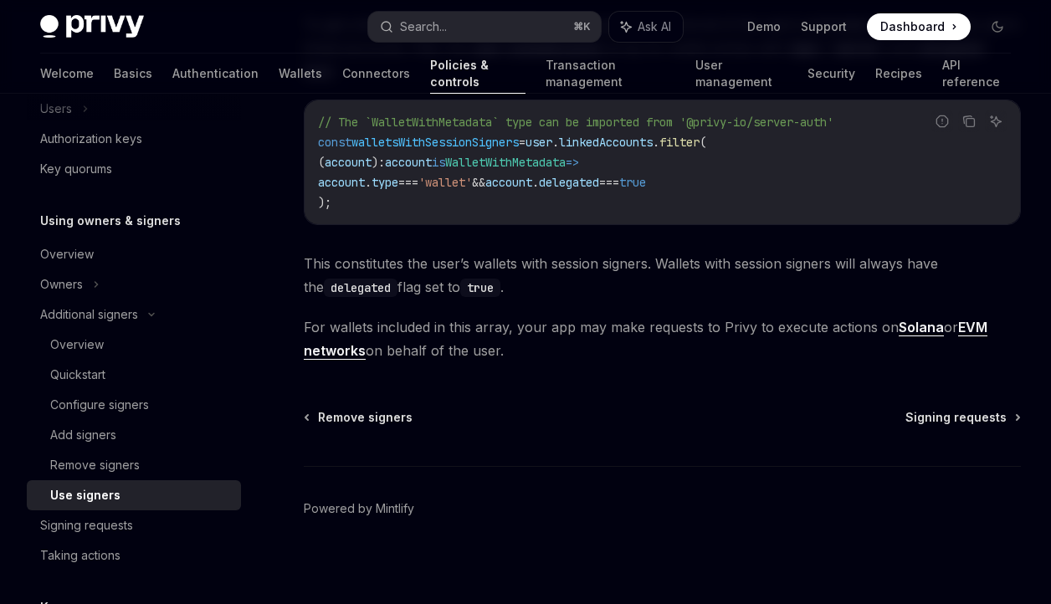
scroll to position [916, 0]
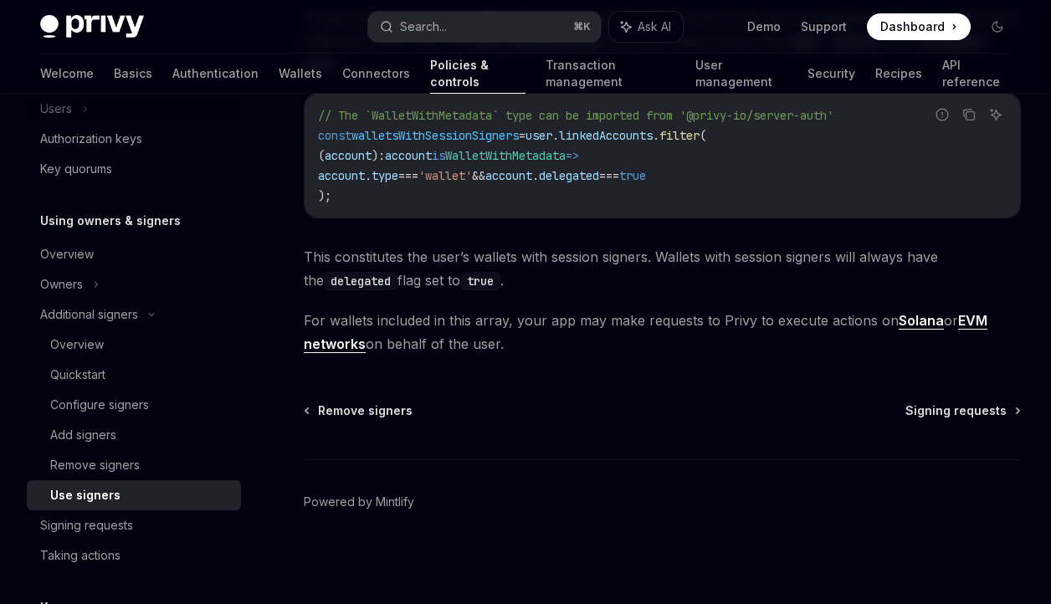
click at [980, 325] on link "EVM networks" at bounding box center [645, 332] width 683 height 41
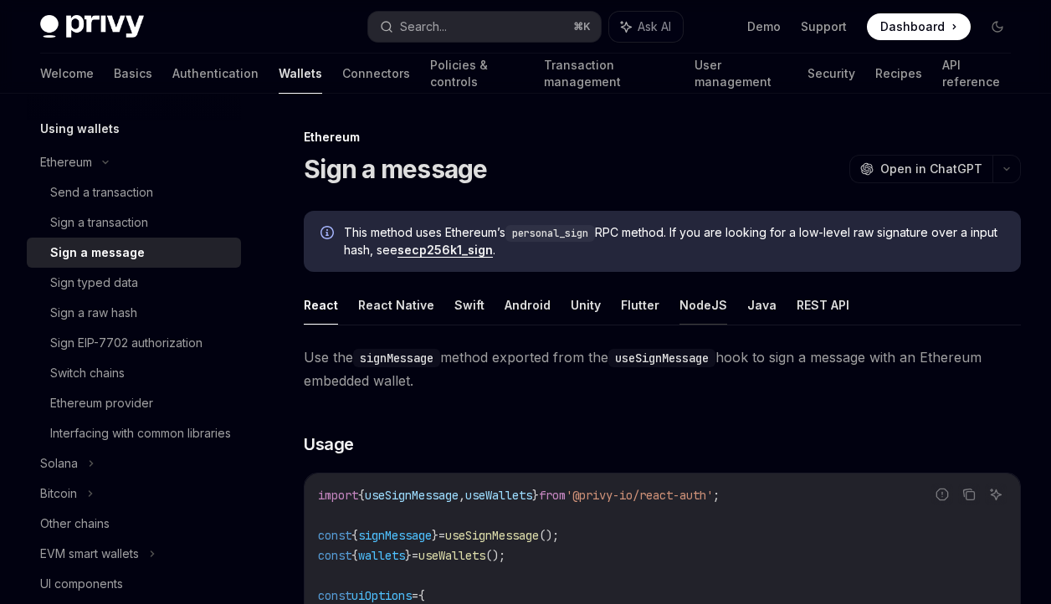
click at [679, 310] on button "NodeJS" at bounding box center [703, 304] width 48 height 39
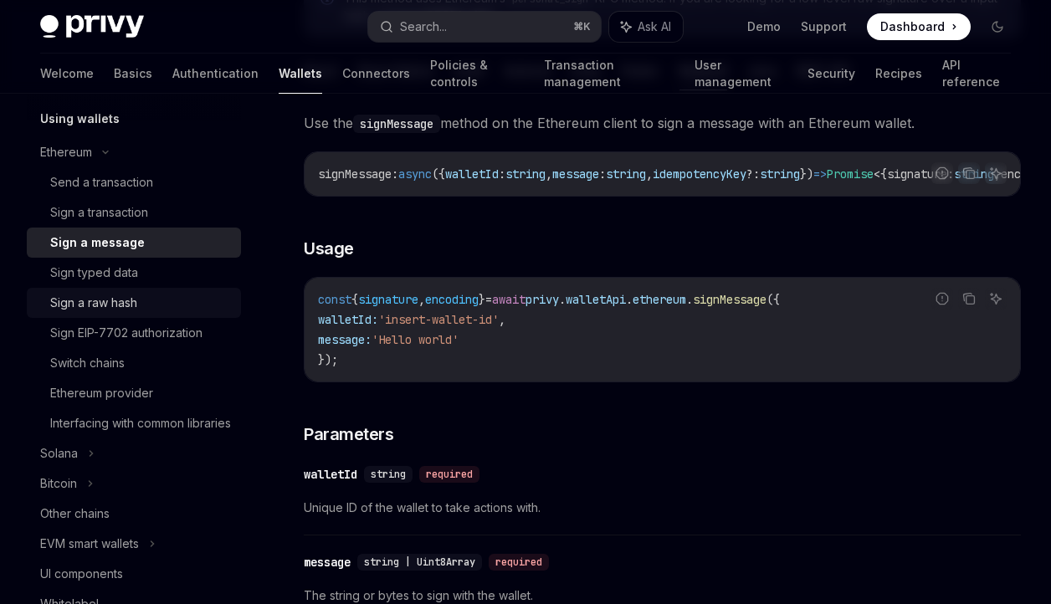
scroll to position [434, 0]
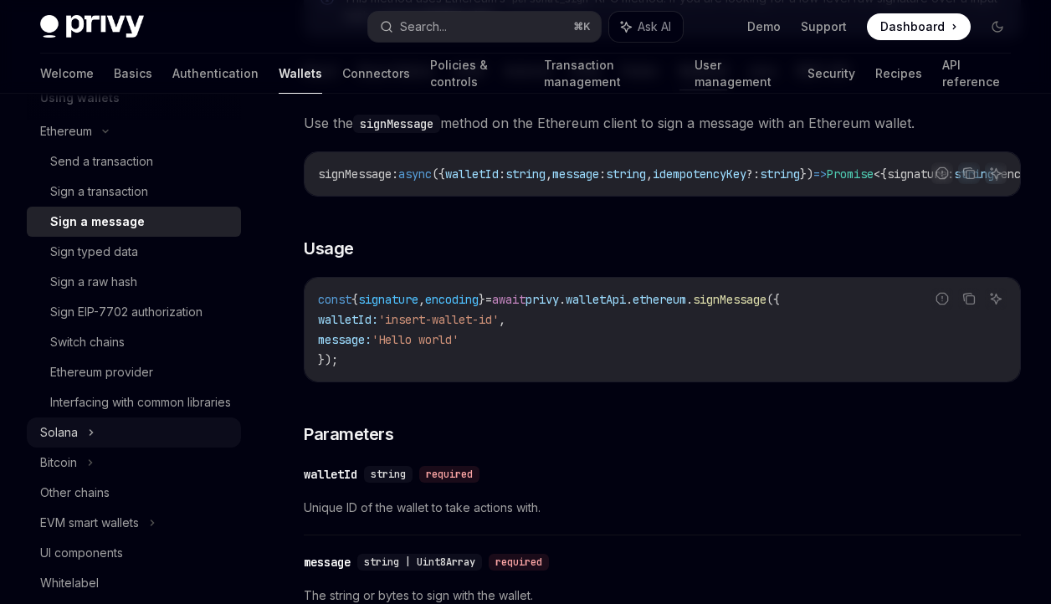
click at [90, 443] on icon at bounding box center [91, 432] width 7 height 20
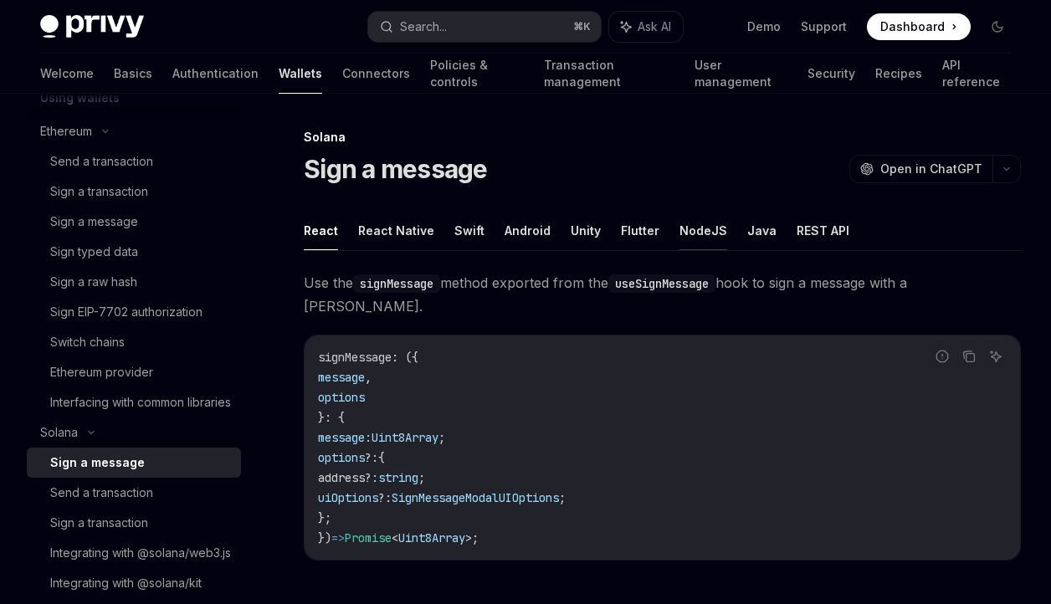
click at [684, 234] on button "NodeJS" at bounding box center [703, 230] width 48 height 39
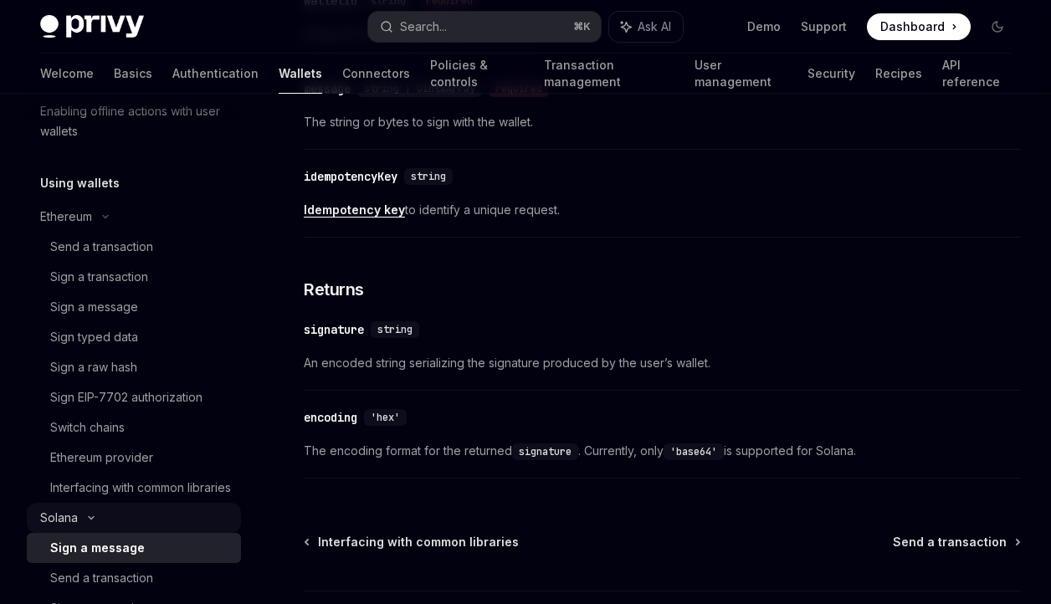
scroll to position [344, 0]
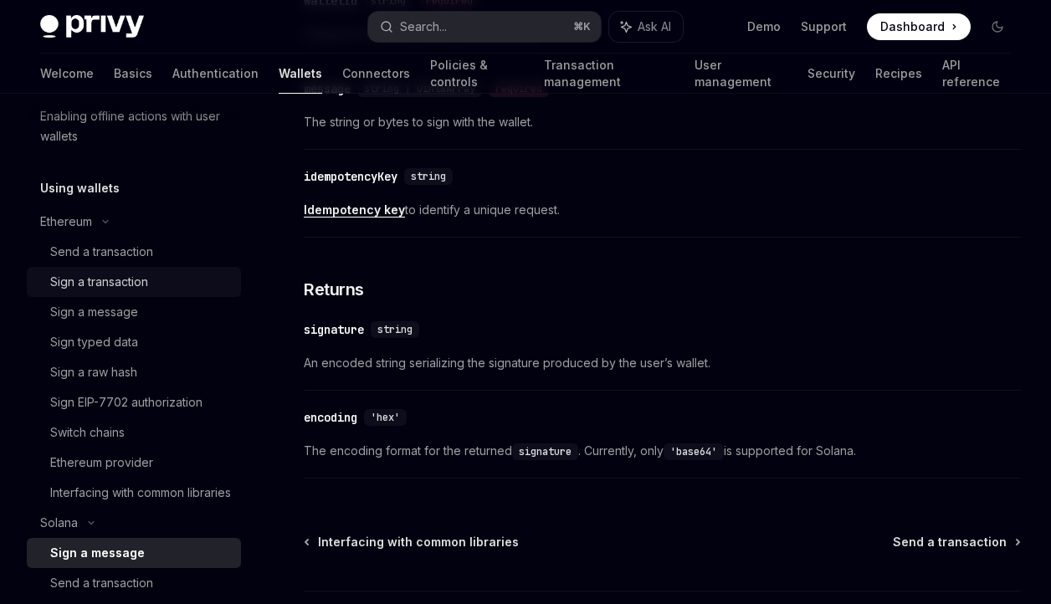
click at [144, 279] on div "Sign a transaction" at bounding box center [99, 282] width 98 height 20
type textarea "*"
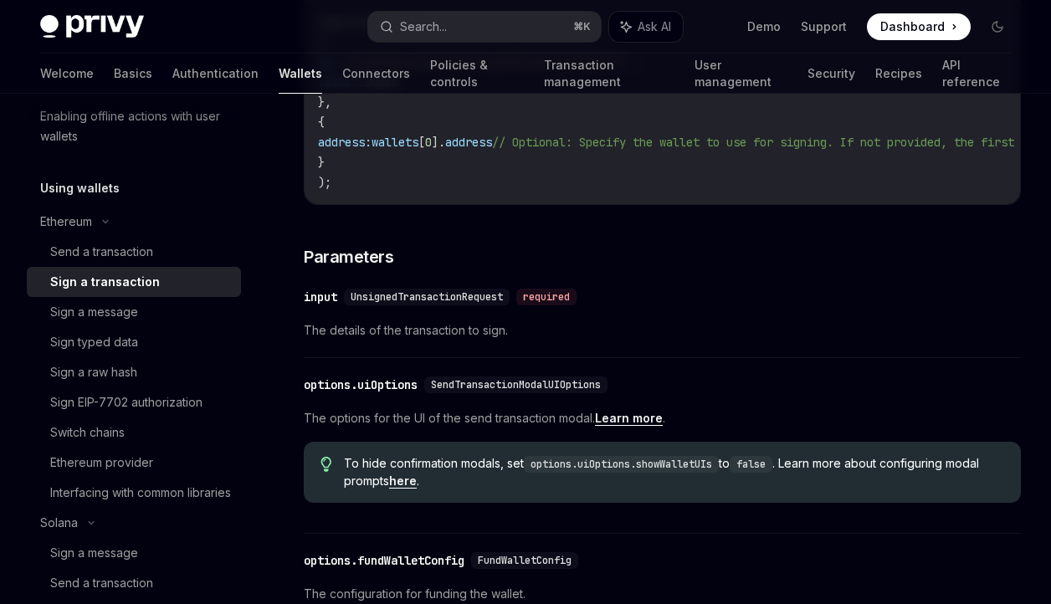
scroll to position [573, 0]
